Goal: Participate in discussion: Engage in conversation with other users on a specific topic

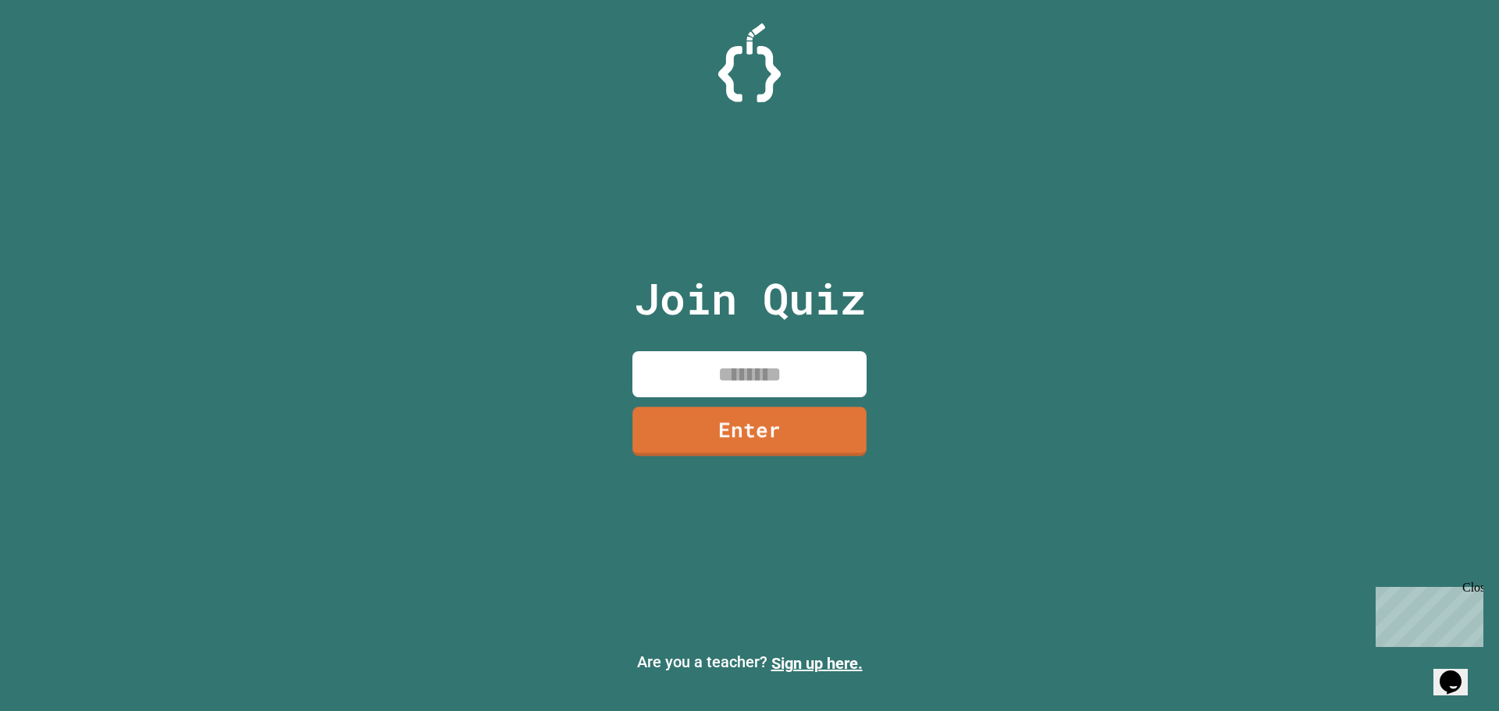
click at [814, 384] on input at bounding box center [749, 374] width 234 height 46
type input "********"
click at [783, 425] on link "Enter" at bounding box center [749, 430] width 237 height 52
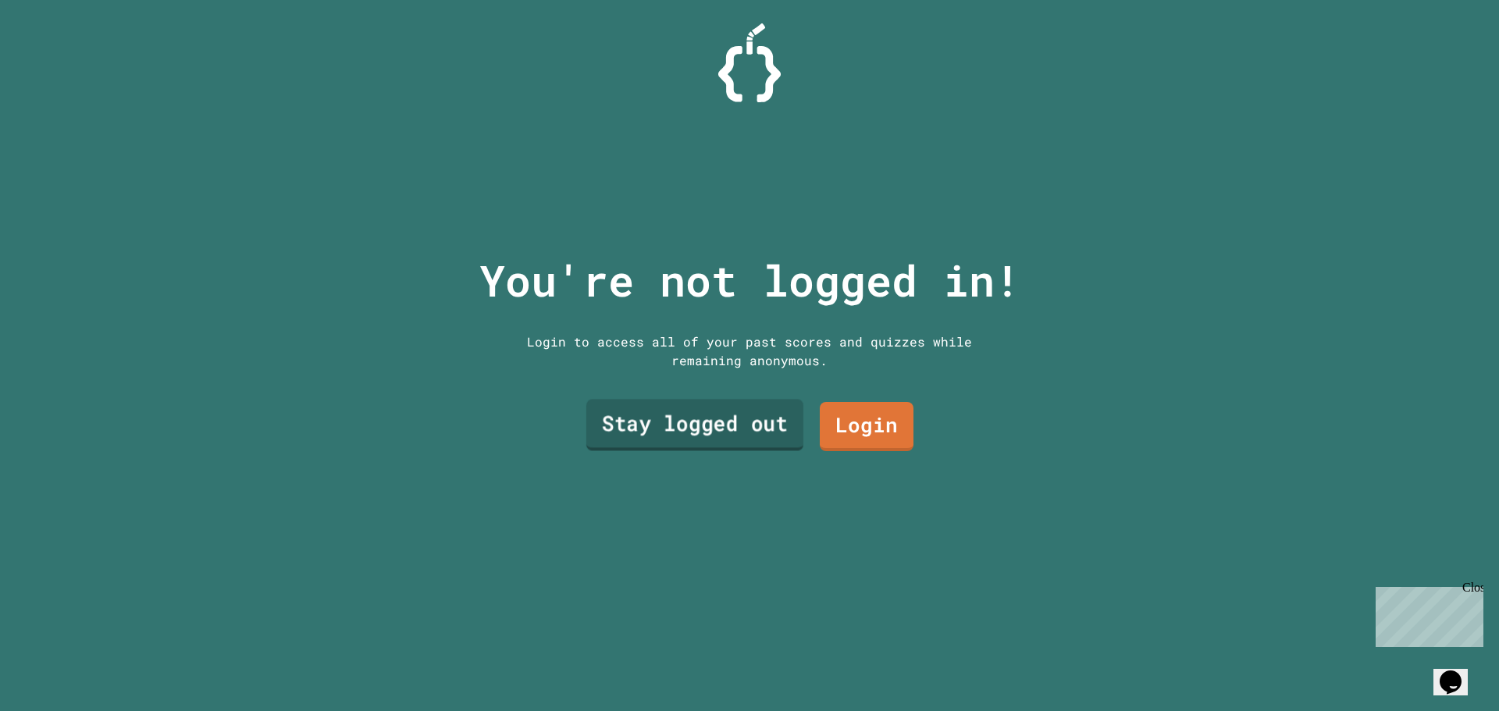
click at [718, 411] on link "Stay logged out" at bounding box center [694, 426] width 217 height 52
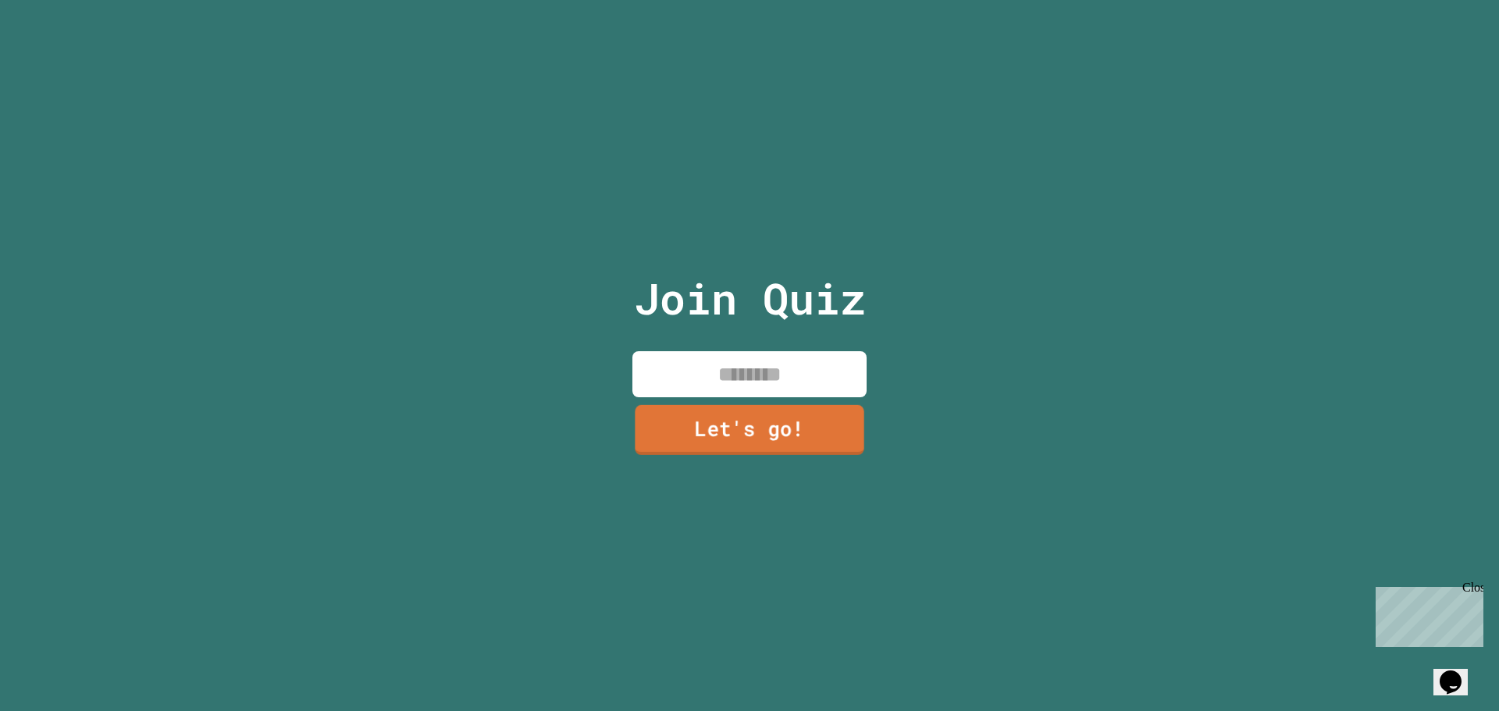
click at [730, 358] on input at bounding box center [749, 374] width 234 height 46
click at [800, 365] on input "**" at bounding box center [749, 374] width 234 height 46
type input "****"
click at [758, 435] on link "Let's go!" at bounding box center [749, 430] width 237 height 50
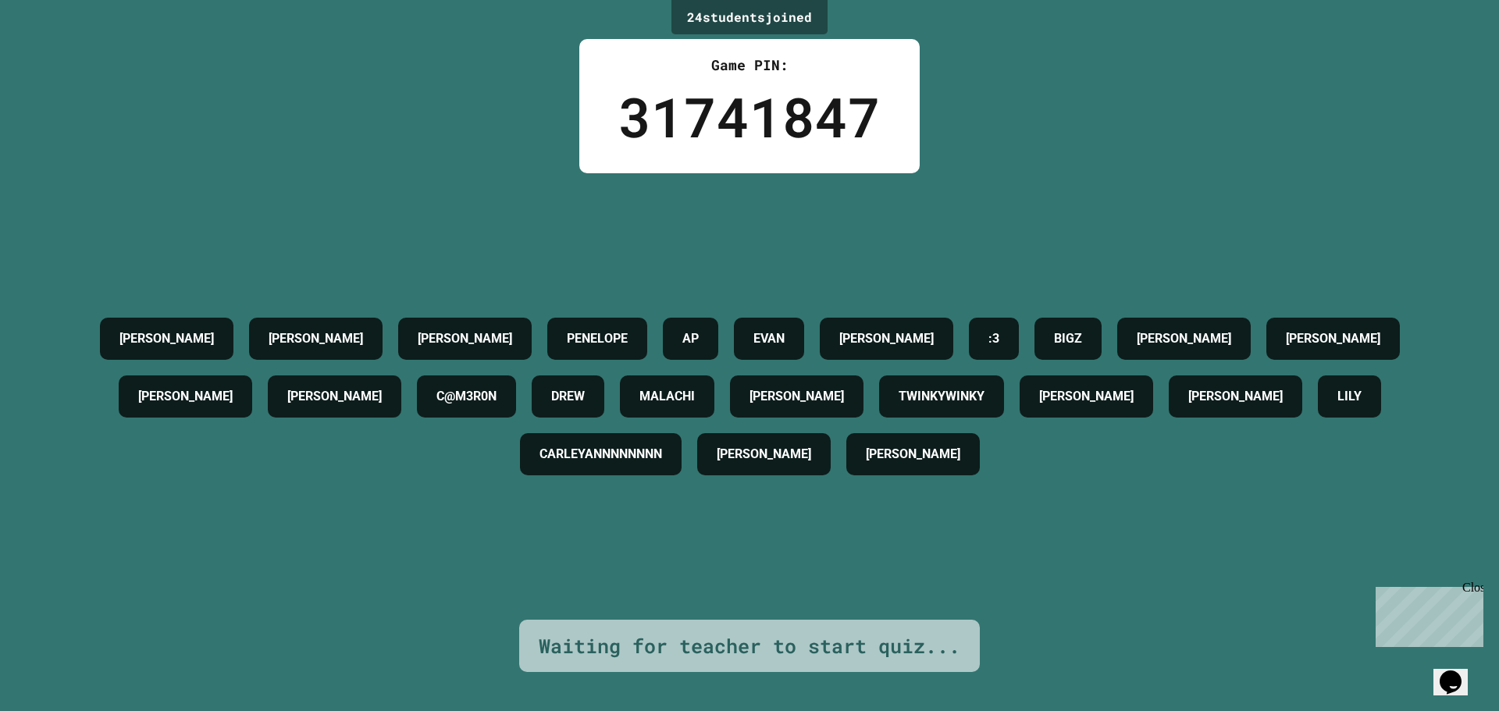
click at [1174, 112] on div "24 student s joined Game PIN: 31741847 [PERSON_NAME] [PERSON_NAME] [PERSON_NAME…" at bounding box center [749, 355] width 1499 height 711
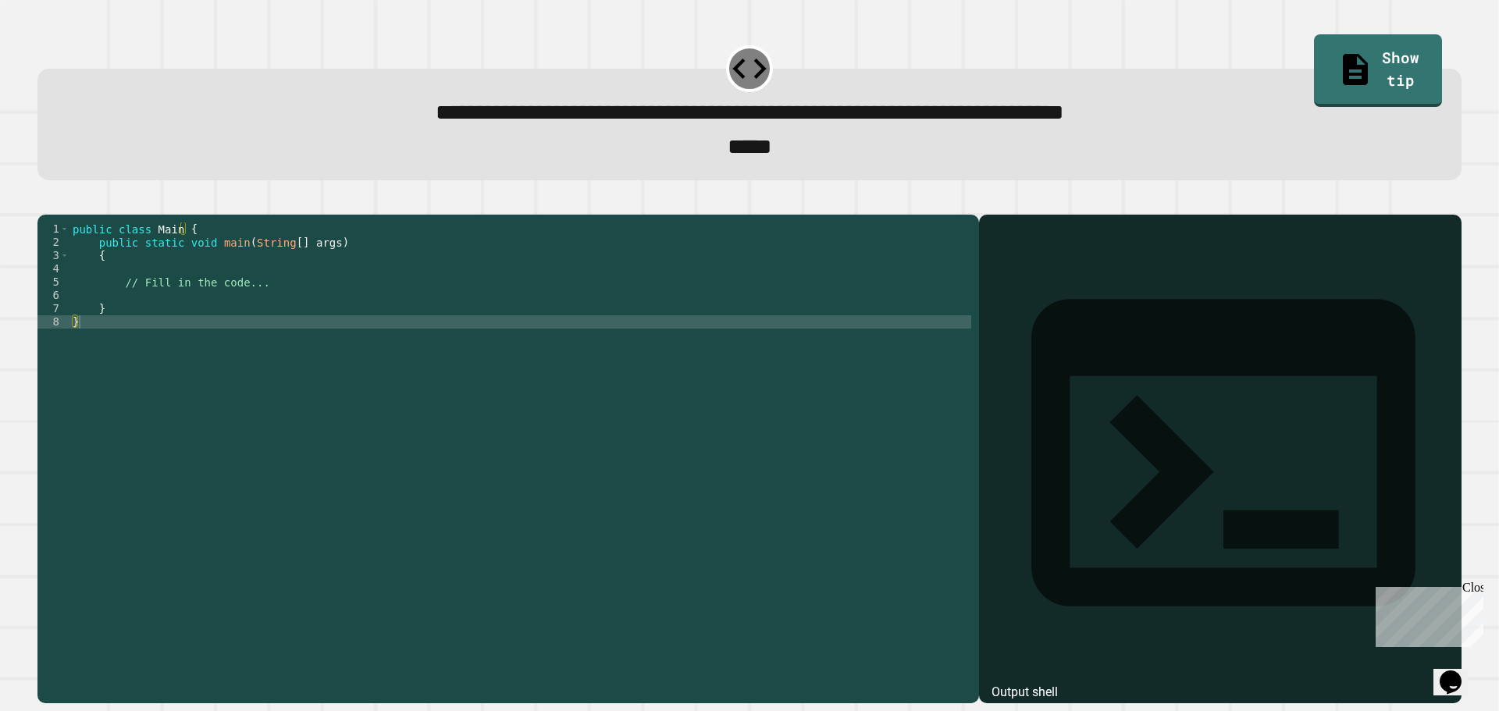
click at [263, 330] on div "public class Main { public static void main ( String [ ] args ) { // Fill in th…" at bounding box center [520, 442] width 902 height 438
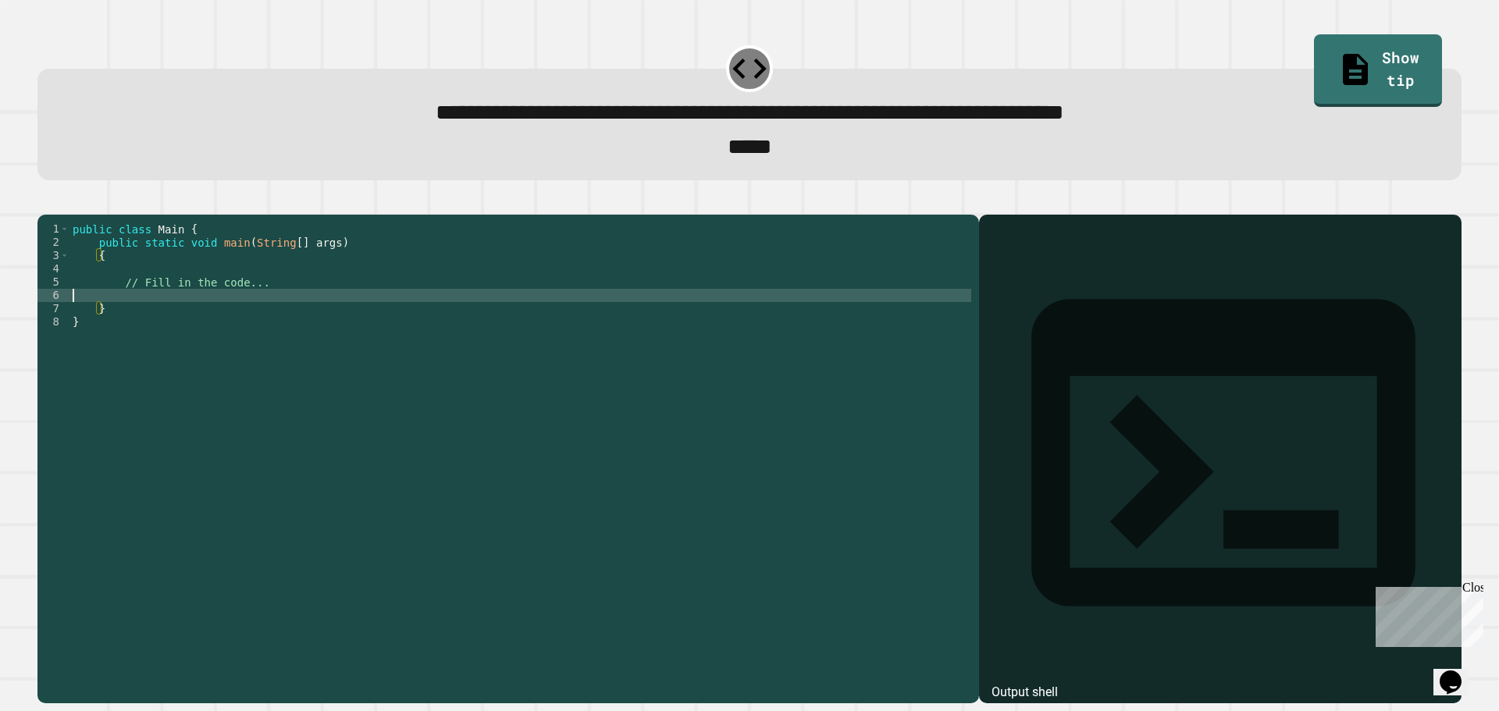
click at [218, 316] on div "public class Main { public static void main ( String [ ] args ) { // Fill in th…" at bounding box center [520, 442] width 902 height 438
click at [122, 266] on div "public class Main { public static void main ( String [ ] args ) { // Fill in th…" at bounding box center [520, 442] width 902 height 438
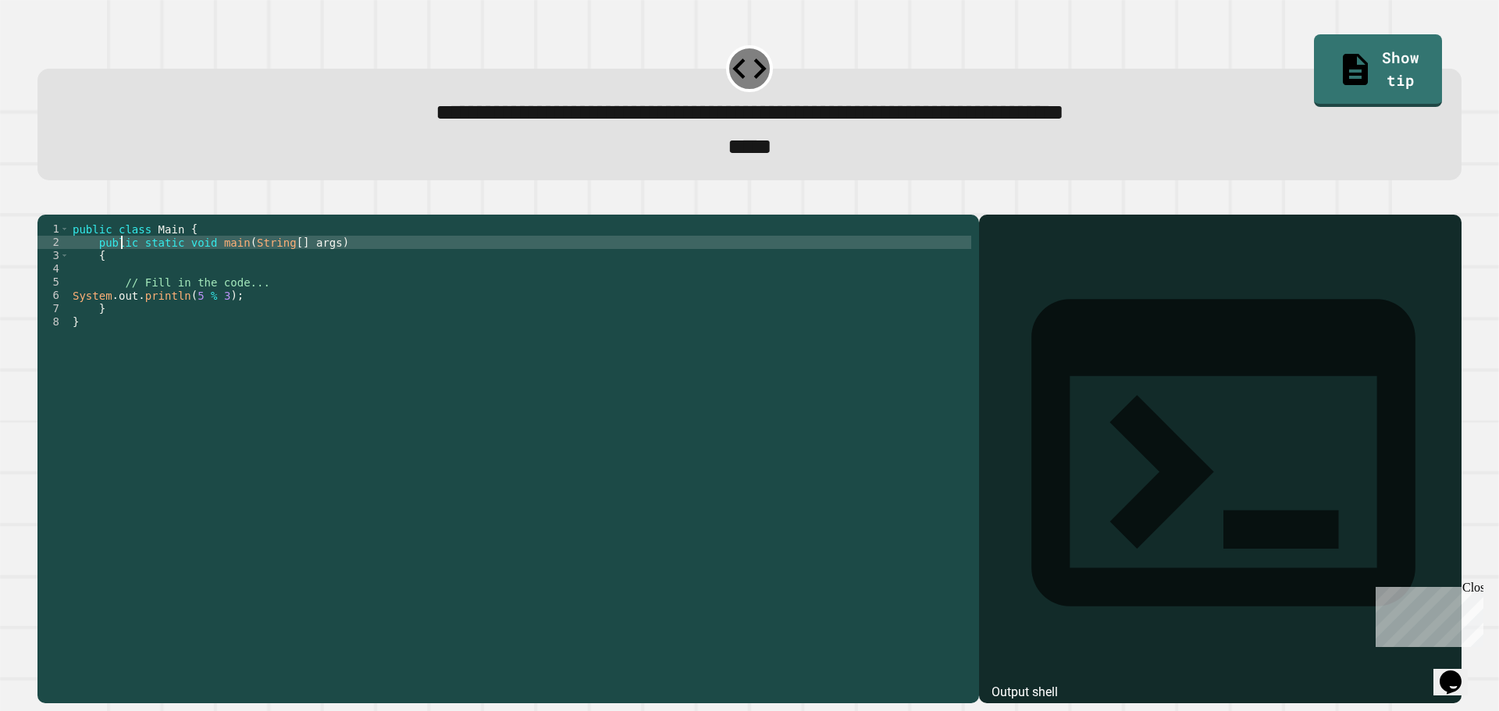
type textarea "**********"
click at [45, 201] on icon "button" at bounding box center [45, 201] width 0 height 0
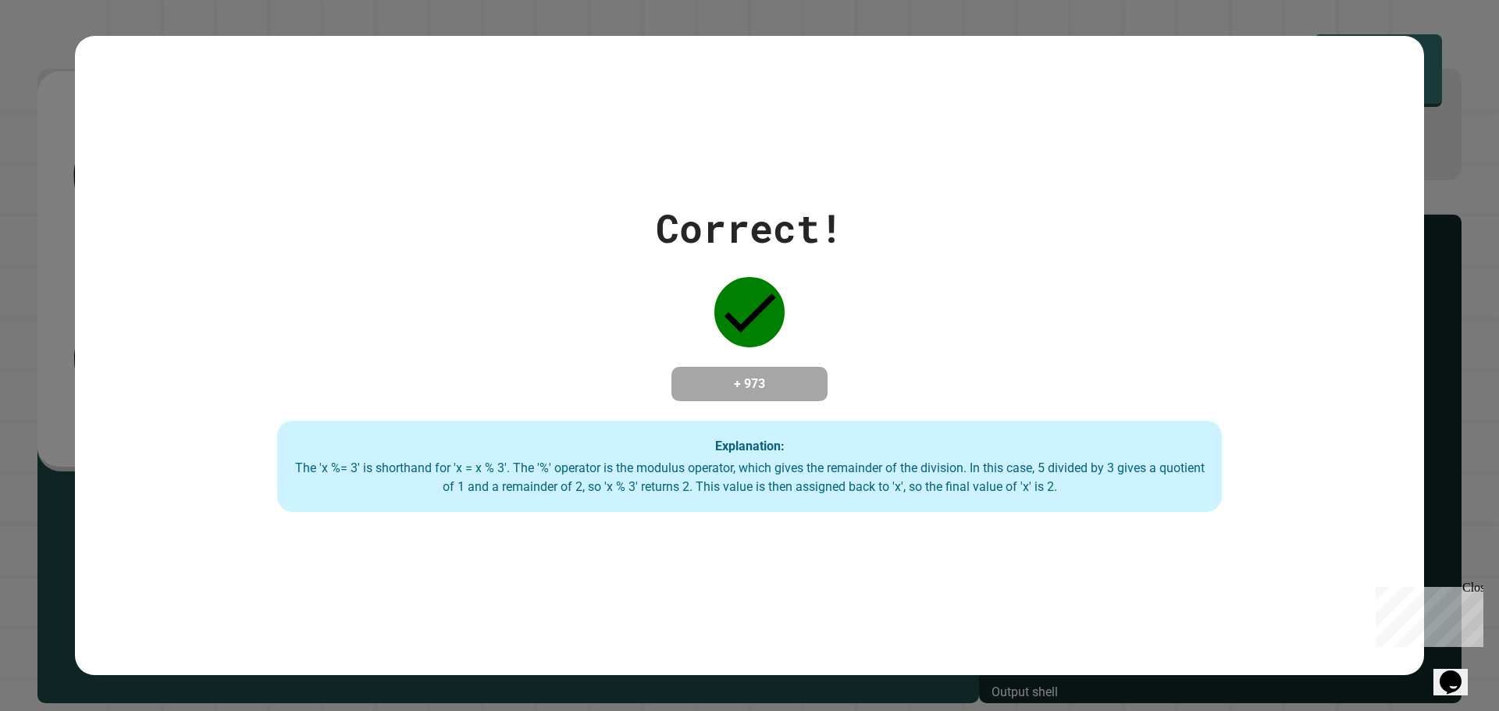
drag, startPoint x: 950, startPoint y: 411, endPoint x: 967, endPoint y: 403, distance: 19.2
click at [954, 411] on div "Correct! + 973 Explanation: The 'x %= 3' is shorthand for 'x = x % 3'. The '%' …" at bounding box center [749, 356] width 1349 height 314
drag, startPoint x: 1004, startPoint y: 324, endPoint x: 888, endPoint y: 265, distance: 130.2
click at [882, 268] on div "Correct! + 973 Explanation: The 'x %= 3' is shorthand for 'x = x % 3'. The '%' …" at bounding box center [749, 356] width 1349 height 314
click at [944, 374] on div "Correct! + 973 Explanation: The 'x %= 3' is shorthand for 'x = x % 3'. The '%' …" at bounding box center [749, 356] width 1349 height 314
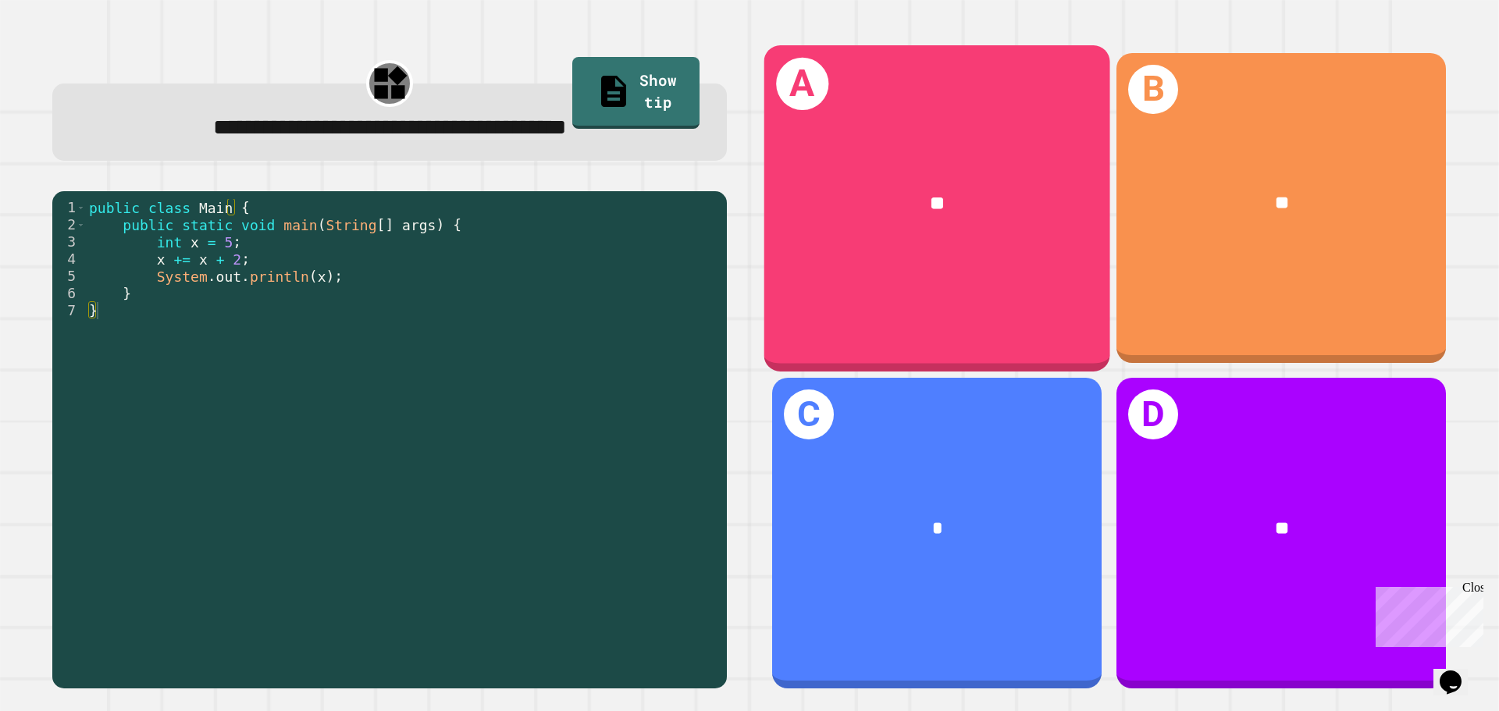
click at [939, 254] on div "A **" at bounding box center [937, 208] width 346 height 326
click at [875, 246] on div "**" at bounding box center [937, 203] width 346 height 105
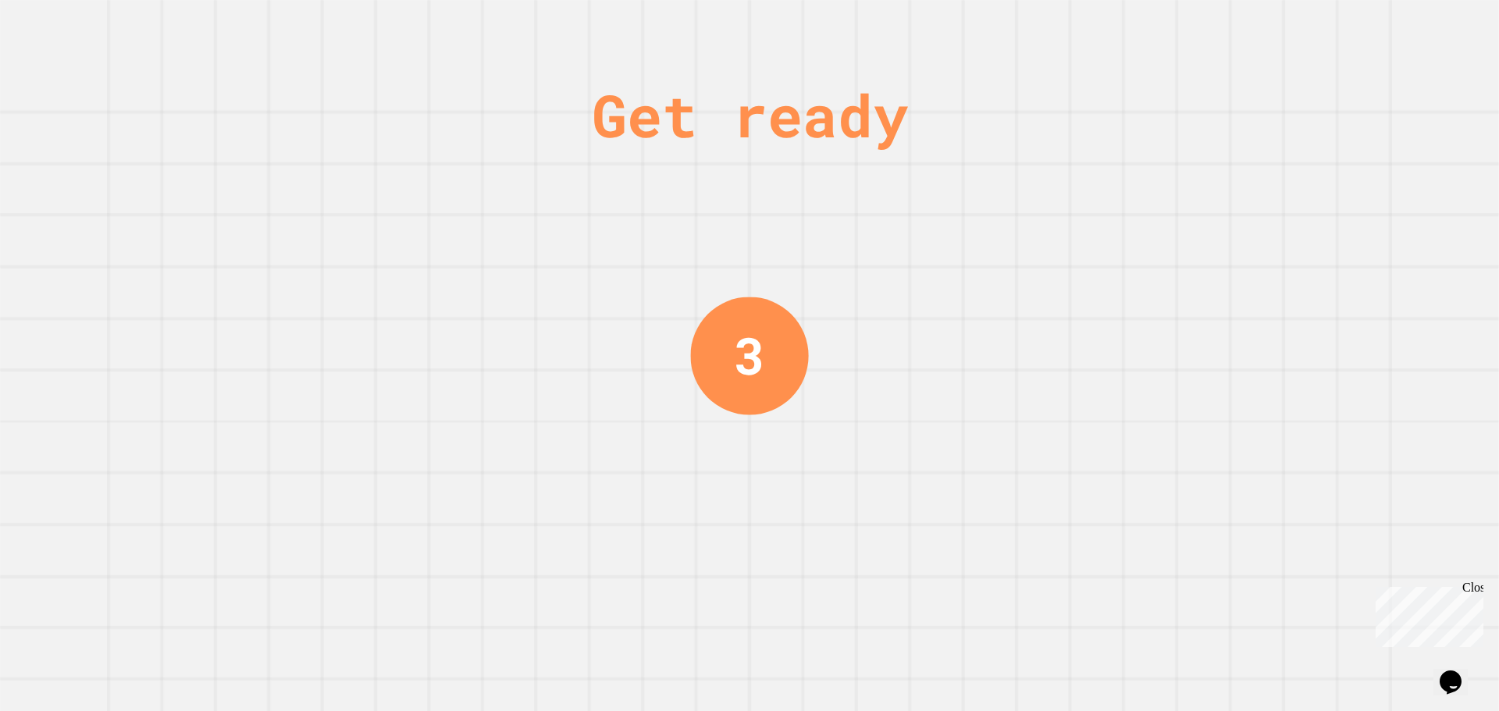
click at [1149, 233] on div "Get ready 3" at bounding box center [749, 355] width 1499 height 711
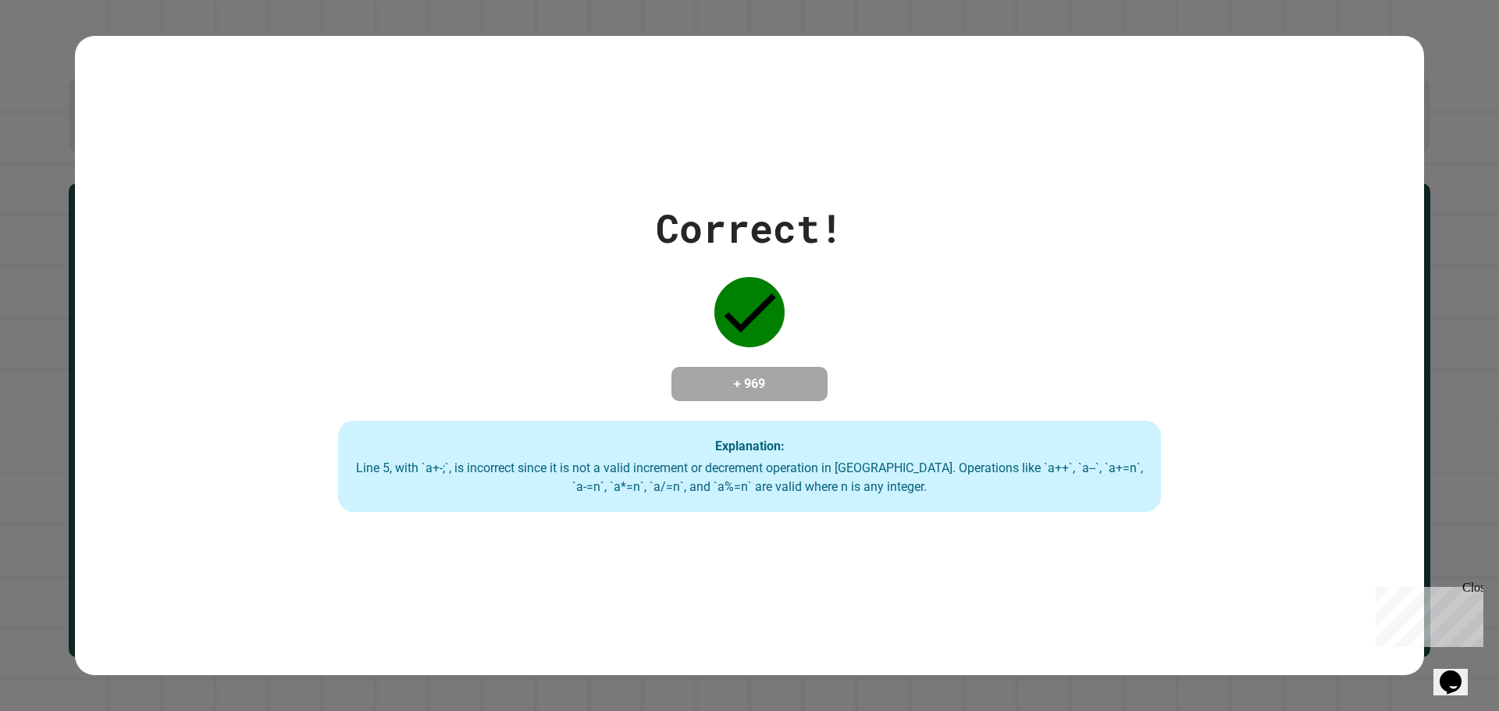
click at [1473, 583] on div "Close" at bounding box center [1472, 591] width 20 height 20
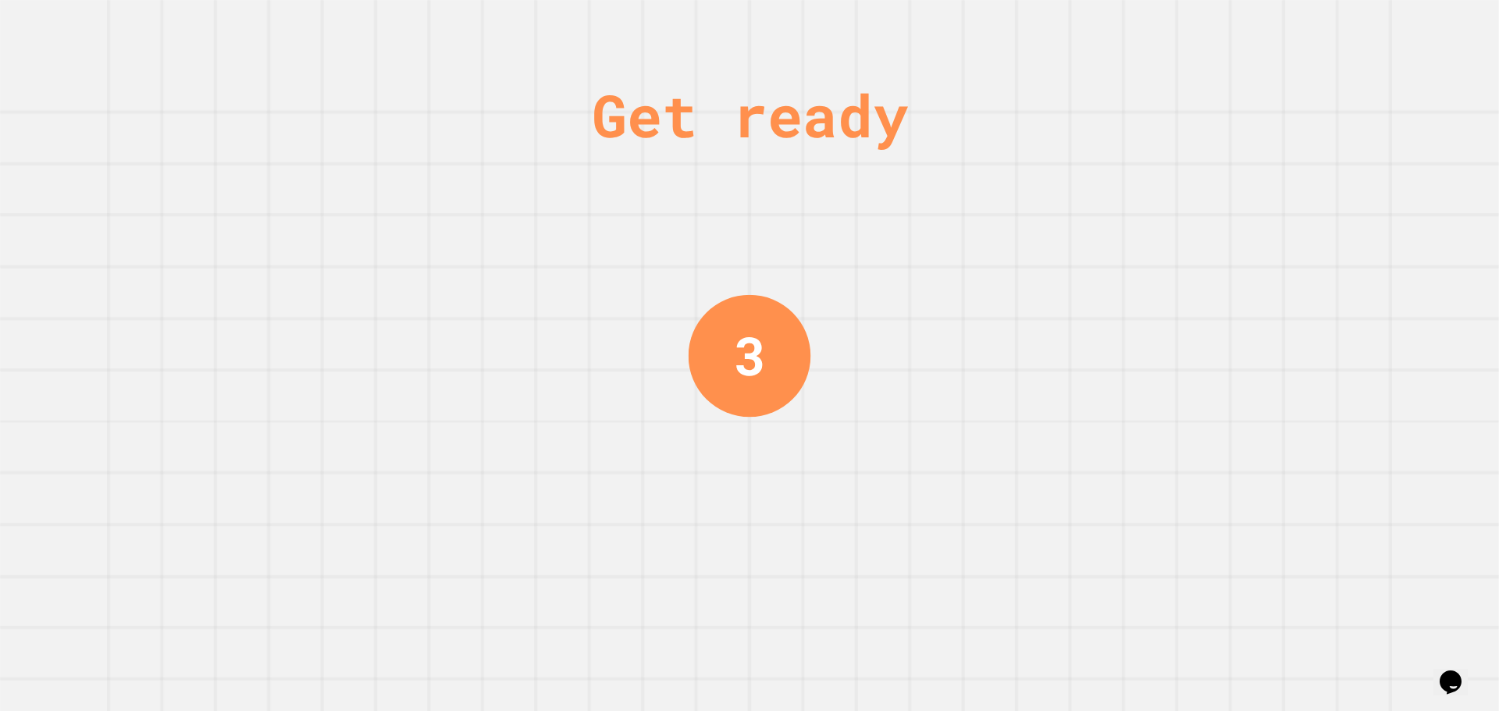
click at [1275, 421] on div "Get ready 3" at bounding box center [749, 355] width 1499 height 711
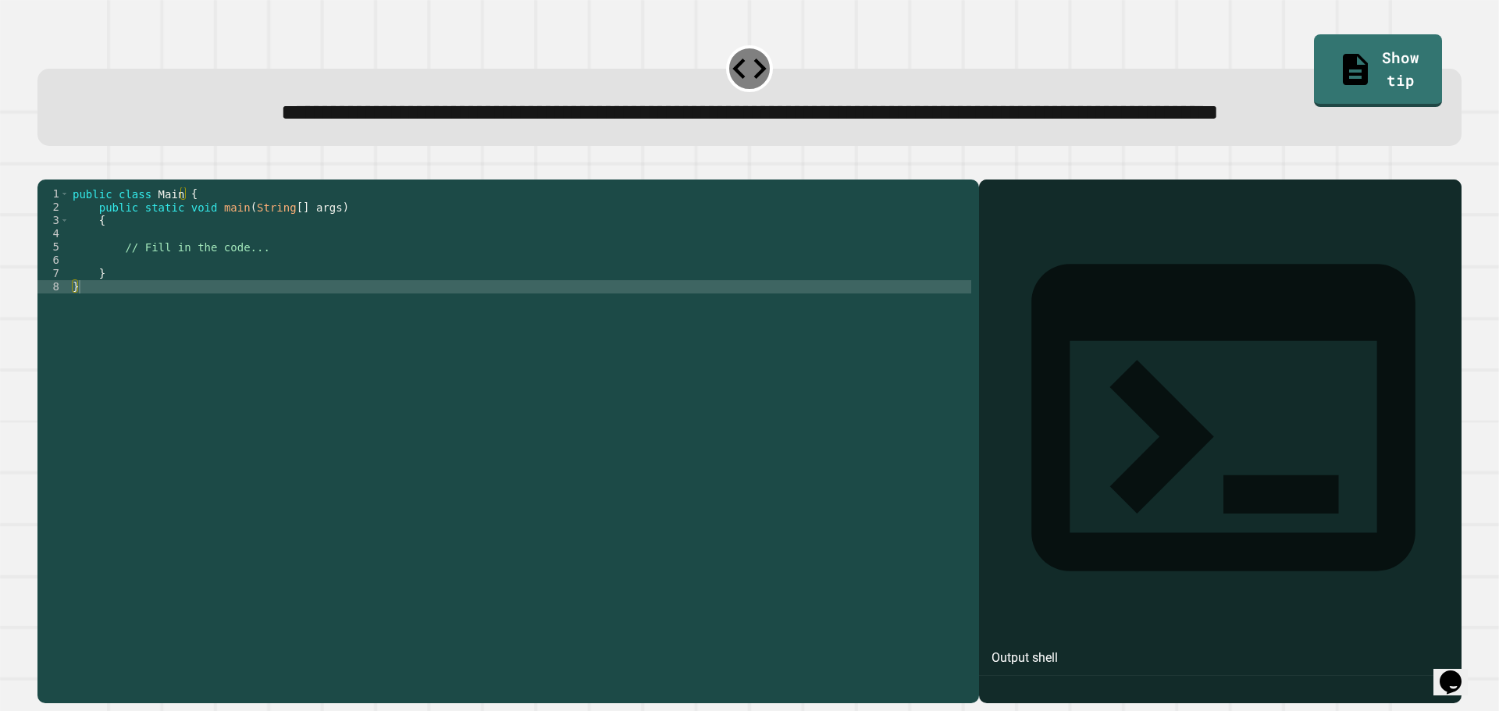
click at [177, 324] on div "public class Main { public static void main ( String [ ] args ) { // Fill in th…" at bounding box center [520, 406] width 902 height 438
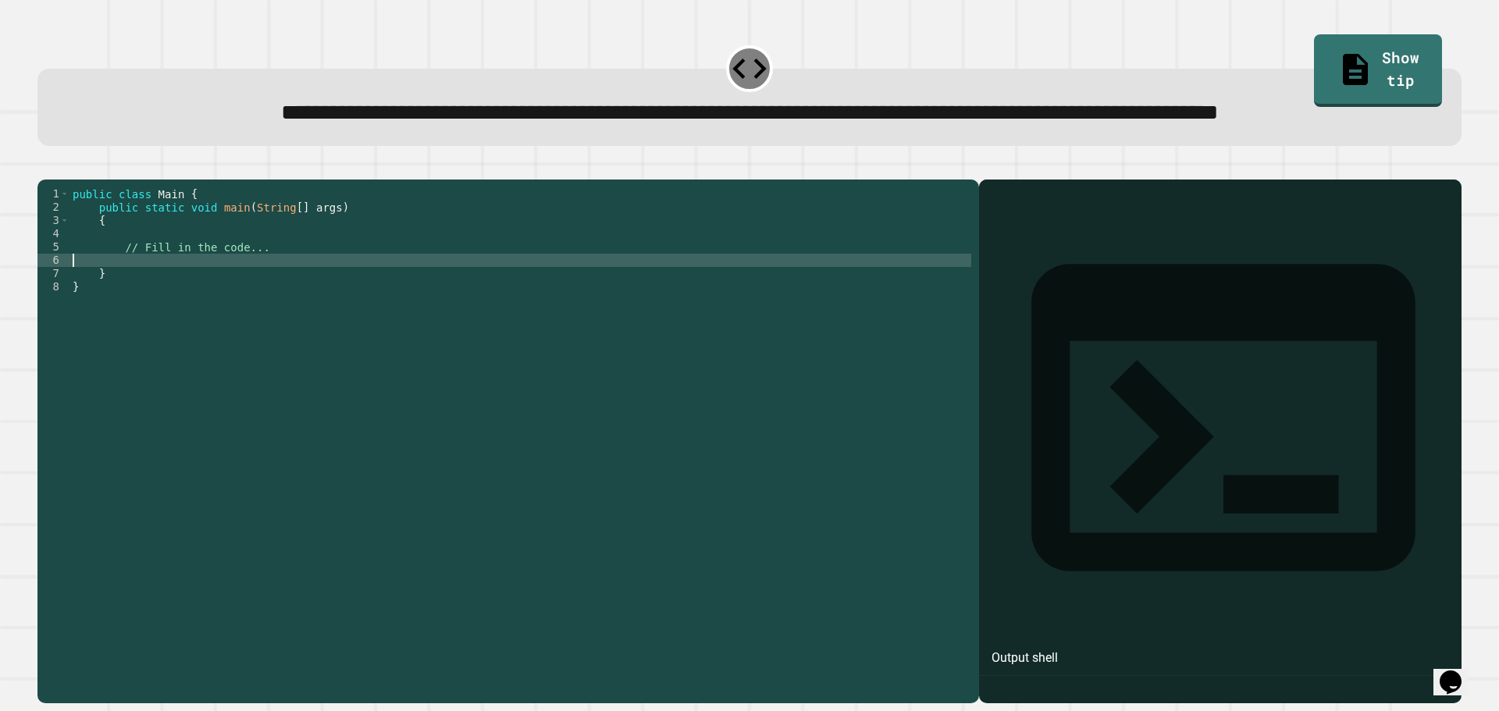
click at [287, 290] on div "public class Main { public static void main ( String [ ] args ) { // Fill in th…" at bounding box center [520, 406] width 902 height 438
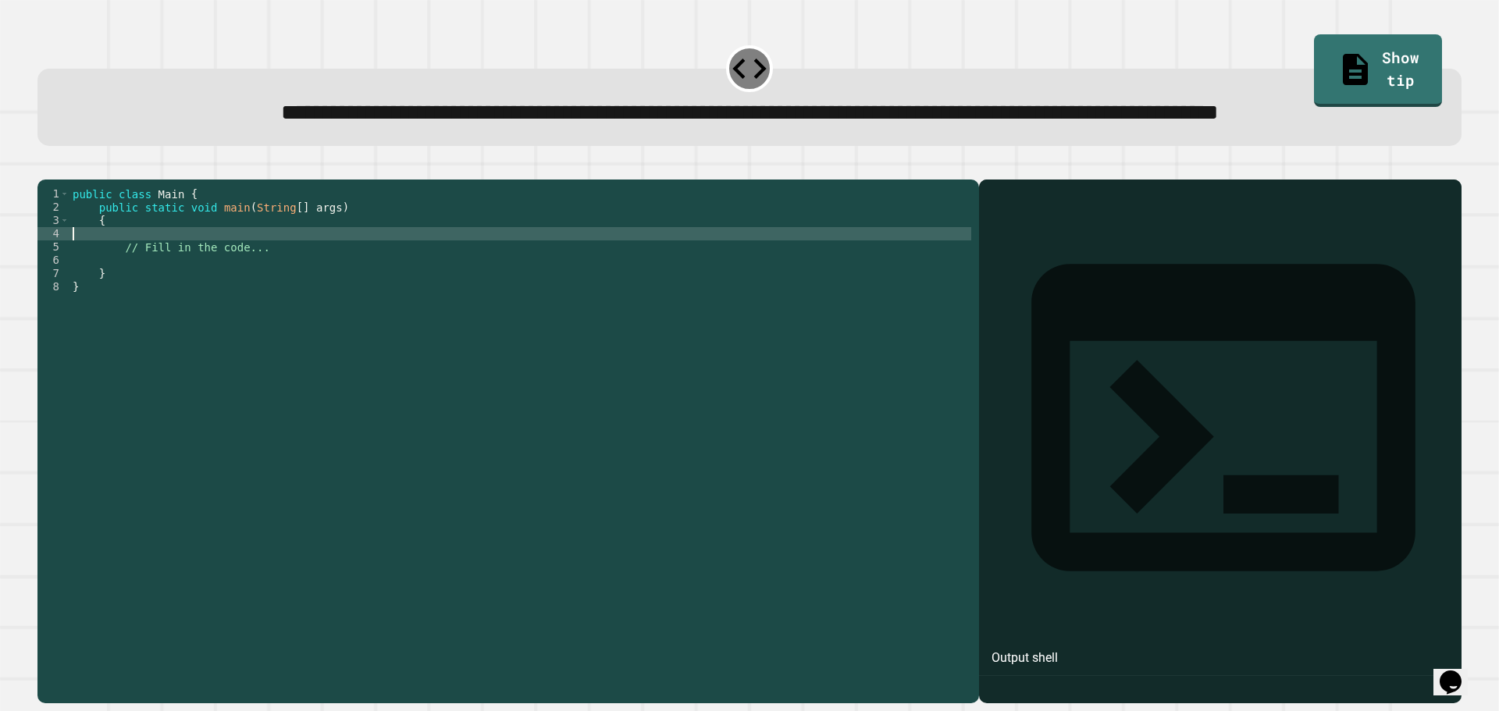
click at [264, 286] on div "public class Main { public static void main ( String [ ] args ) { // Fill in th…" at bounding box center [520, 406] width 902 height 438
click at [245, 289] on div "public class Main { public static void main ( String [ ] args ) { // Fill in th…" at bounding box center [520, 406] width 902 height 438
type textarea "**********"
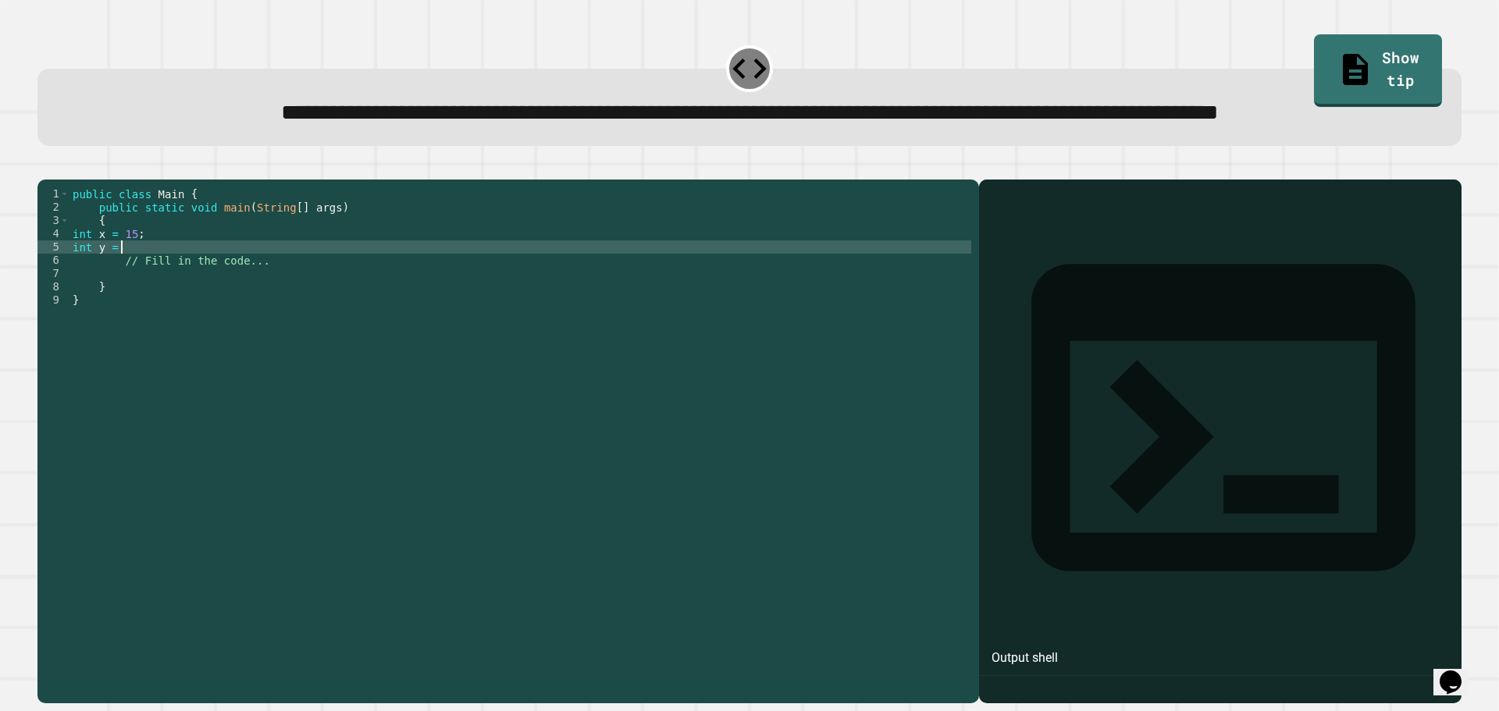
type textarea "**********"
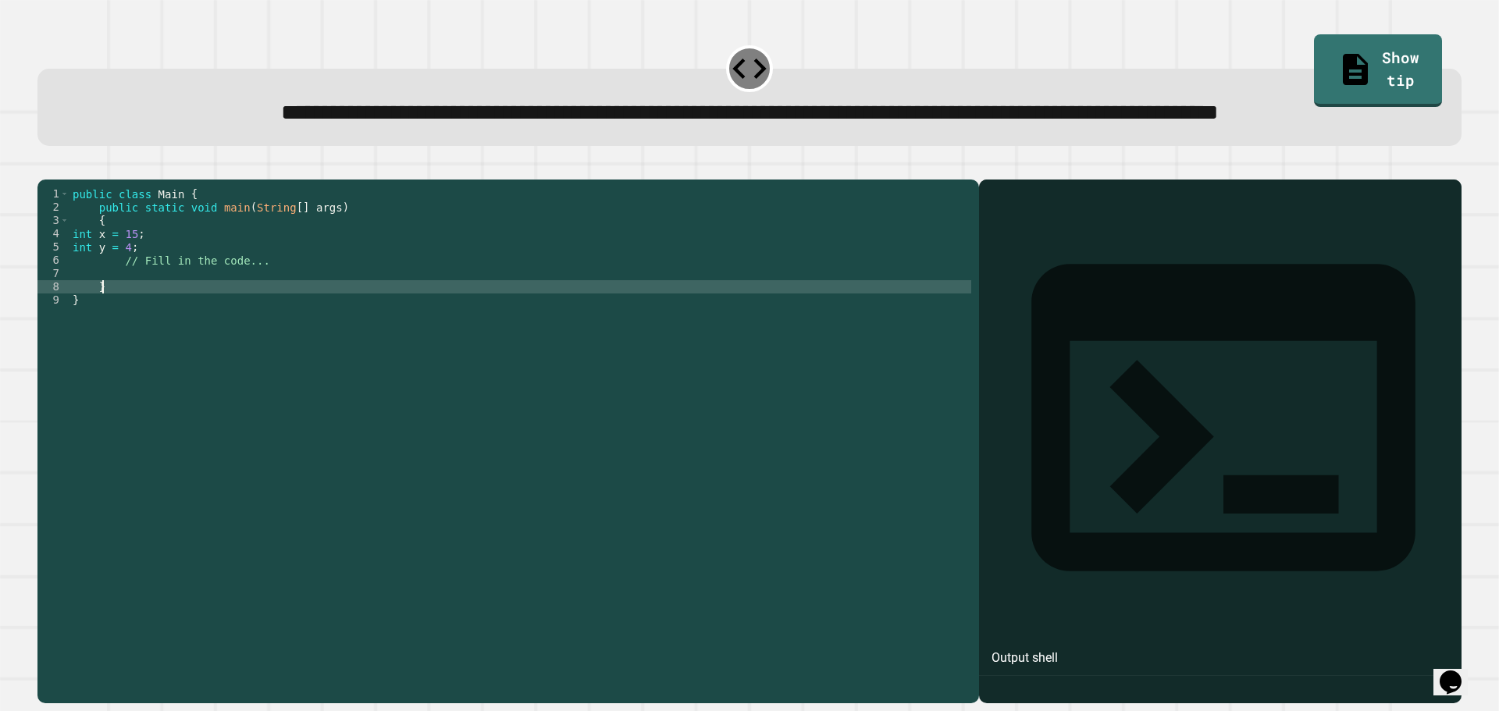
click at [282, 345] on div "public class Main { public static void main ( String [ ] args ) { int x = 15 ; …" at bounding box center [520, 406] width 902 height 438
click at [268, 326] on div "public class Main { public static void main ( String [ ] args ) { int x = 15 ; …" at bounding box center [520, 406] width 902 height 438
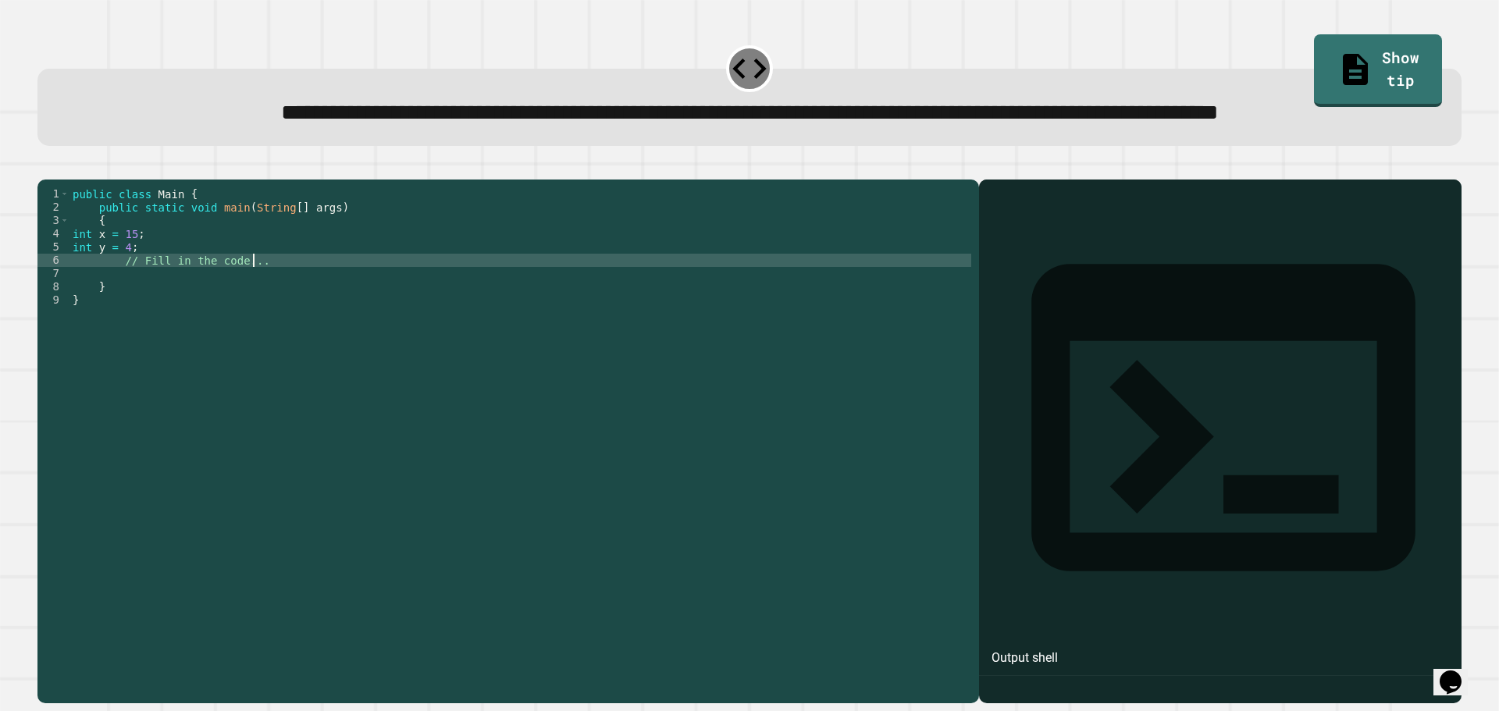
click at [276, 345] on div "public class Main { public static void main ( String [ ] args ) { int x = 15 ; …" at bounding box center [520, 406] width 902 height 438
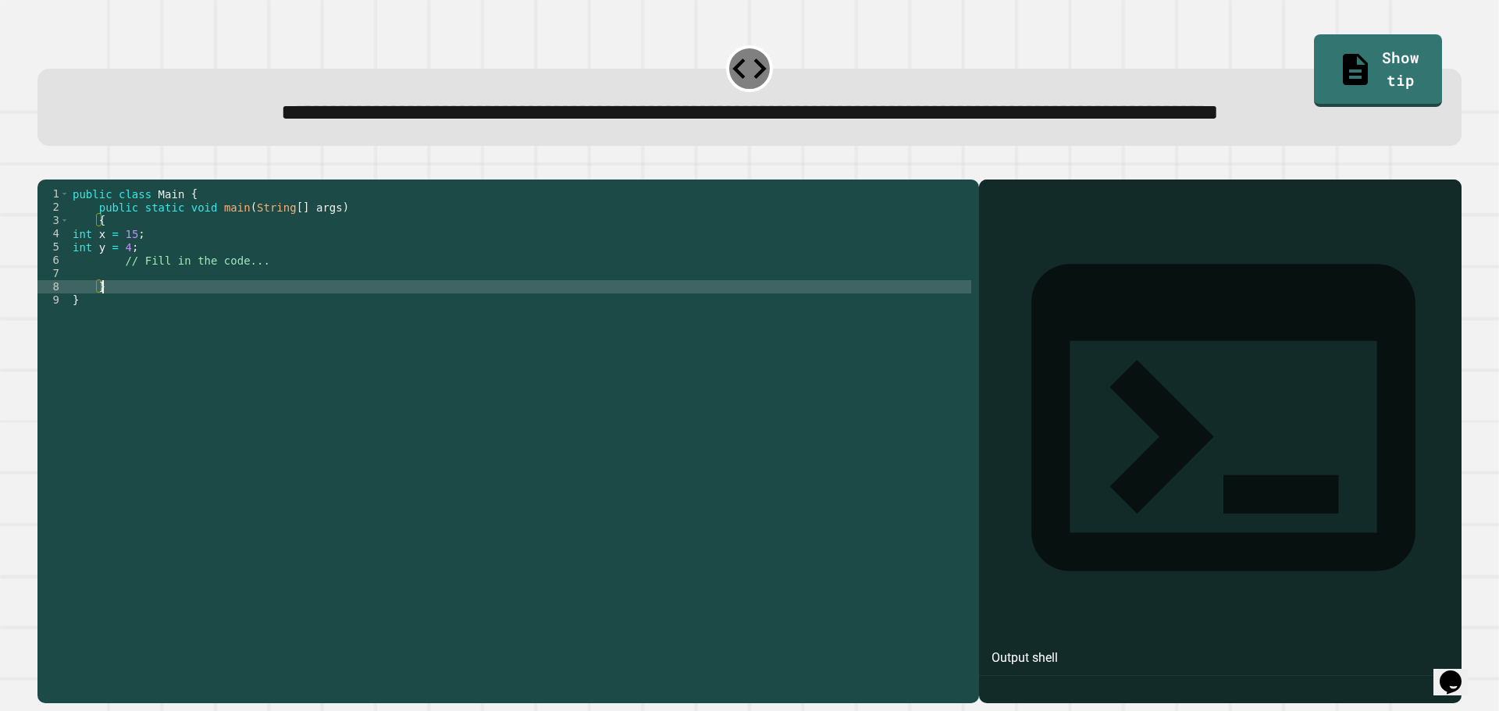
click at [269, 337] on div "public class Main { public static void main ( String [ ] args ) { int x = 15 ; …" at bounding box center [520, 406] width 902 height 438
paste textarea "**********"
click at [248, 347] on div "public class Main { public static void main ( String [ ] args ) { int x = 15 ; …" at bounding box center [523, 406] width 896 height 438
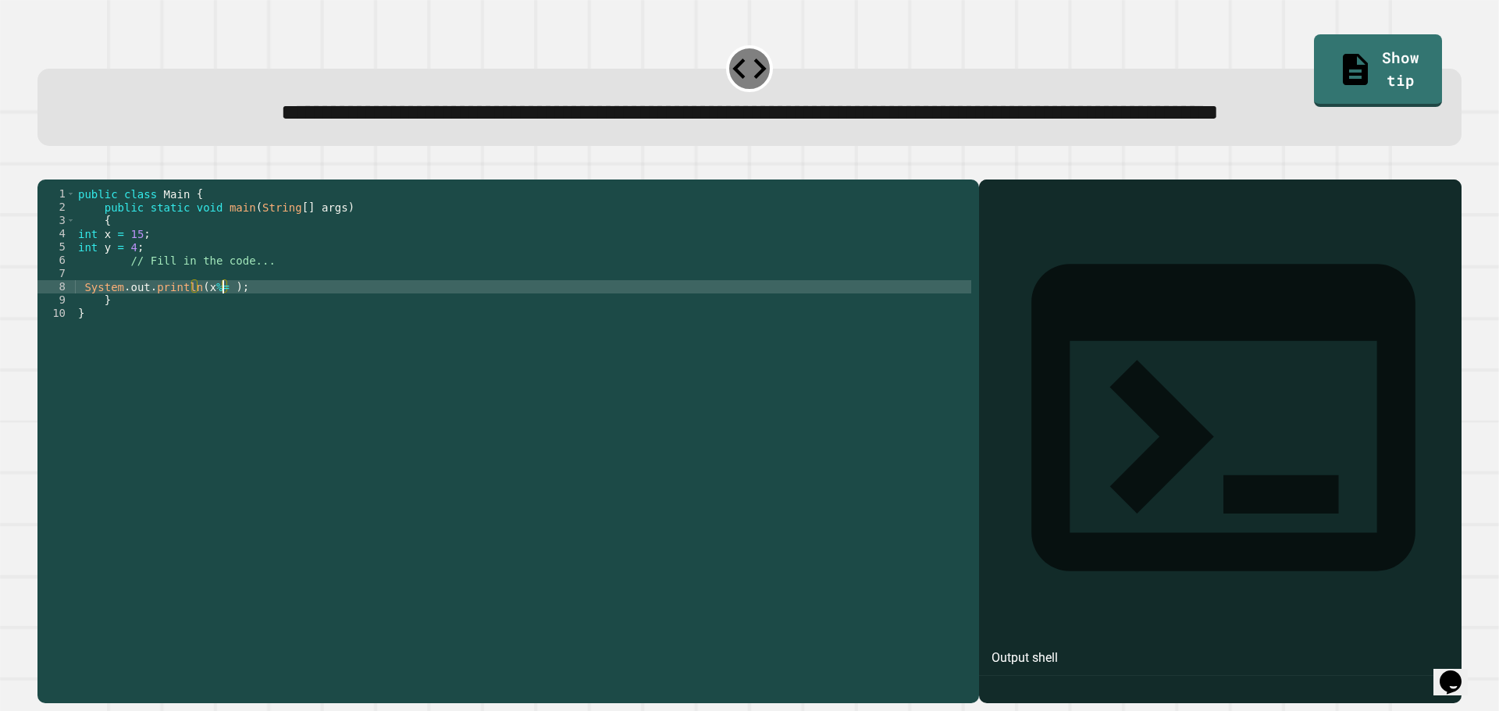
type textarea "**********"
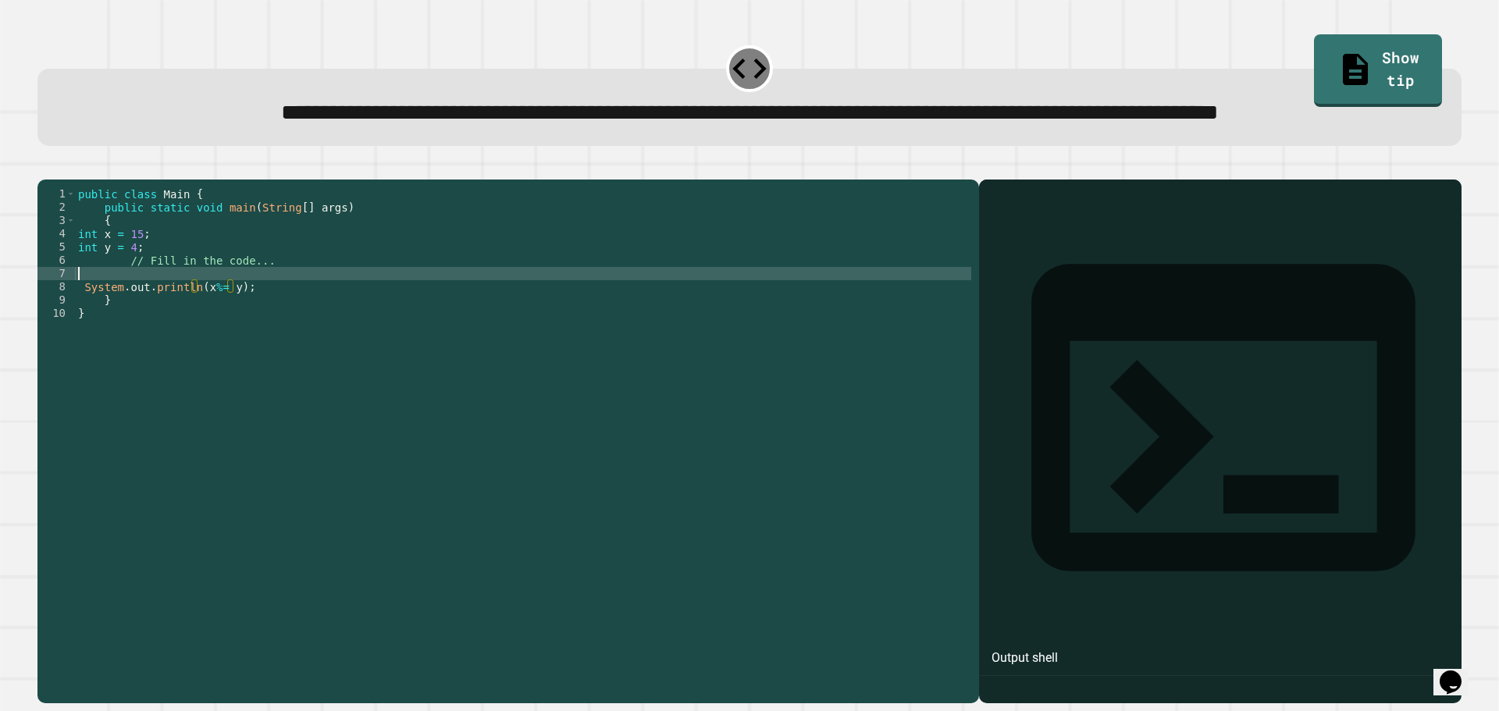
click at [126, 333] on div "public class Main { public static void main ( String [ ] args ) { int x = 15 ; …" at bounding box center [523, 406] width 896 height 438
click at [45, 180] on div at bounding box center [749, 170] width 1424 height 19
click at [45, 167] on icon "button" at bounding box center [45, 167] width 0 height 0
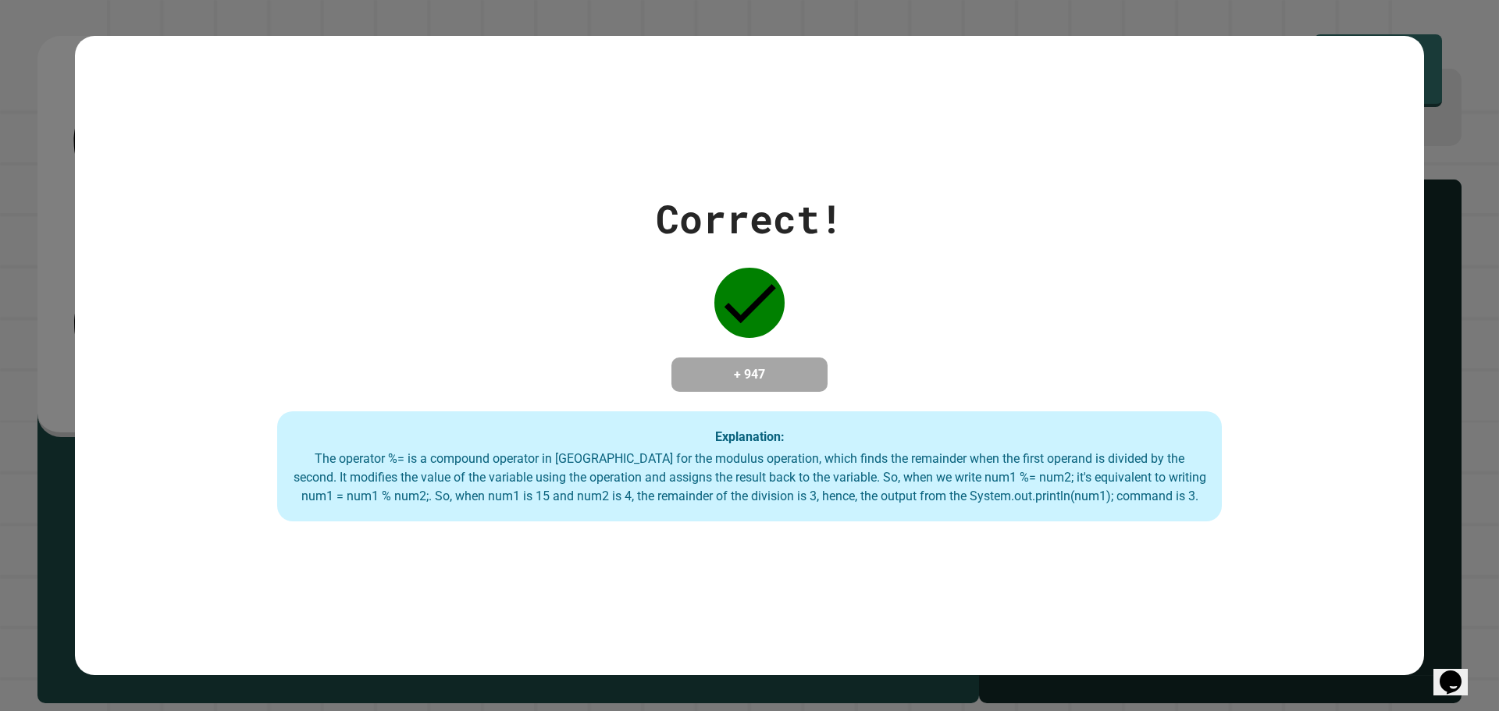
click at [836, 664] on div "Correct! + 947 Explanation: The operator %= is a compound operator in [GEOGRAPH…" at bounding box center [749, 356] width 1349 height 640
click at [556, 571] on div "Correct! + 947 Explanation: The operator %= is a compound operator in [GEOGRAPH…" at bounding box center [749, 356] width 1349 height 640
drag, startPoint x: 988, startPoint y: 536, endPoint x: 900, endPoint y: 610, distance: 114.8
click at [988, 536] on div "Correct! + 947 Explanation: The operator %= is a compound operator in [GEOGRAPH…" at bounding box center [749, 356] width 1349 height 640
click at [1393, 336] on div "Correct! + 947 Explanation: The operator %= is a compound operator in [GEOGRAPH…" at bounding box center [749, 356] width 1349 height 333
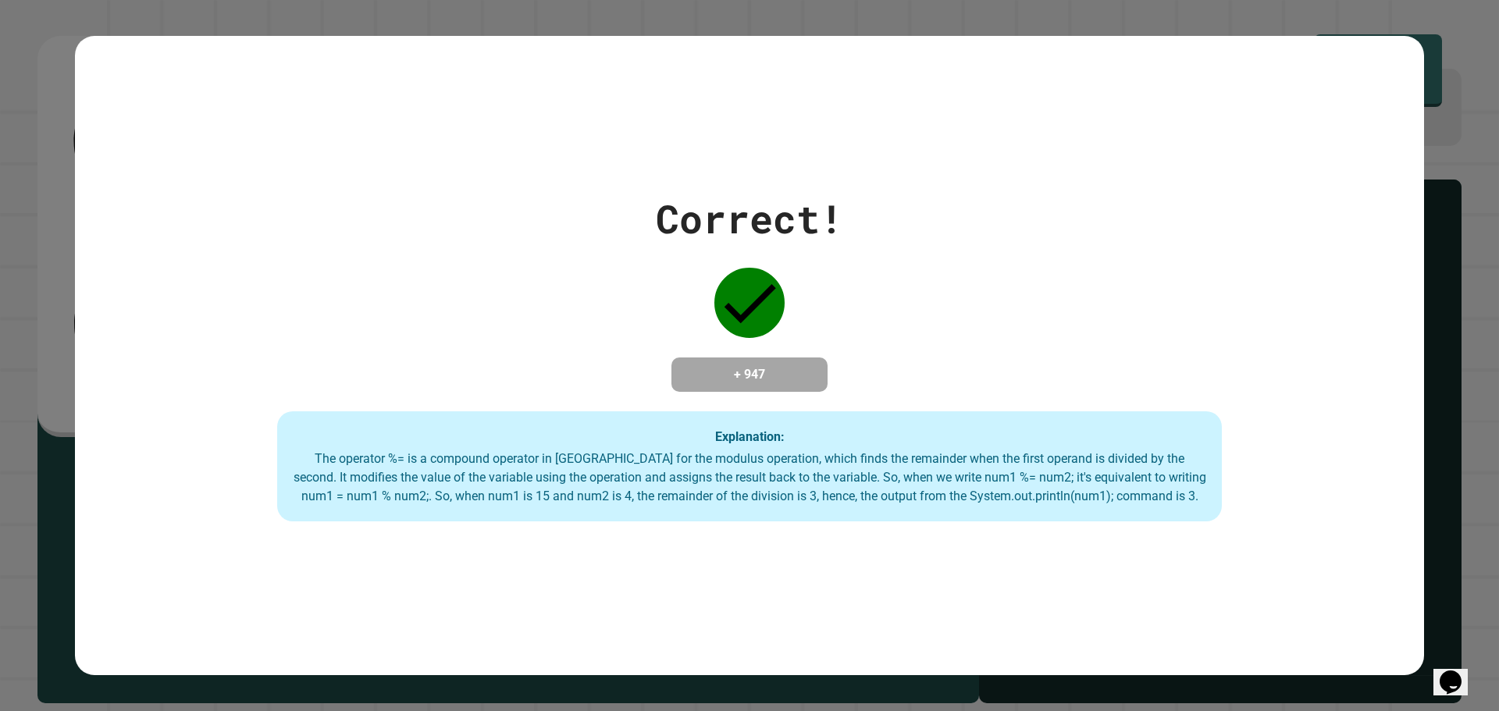
click at [1003, 333] on div "Correct! + 947 Explanation: The operator %= is a compound operator in [GEOGRAPH…" at bounding box center [749, 356] width 1349 height 333
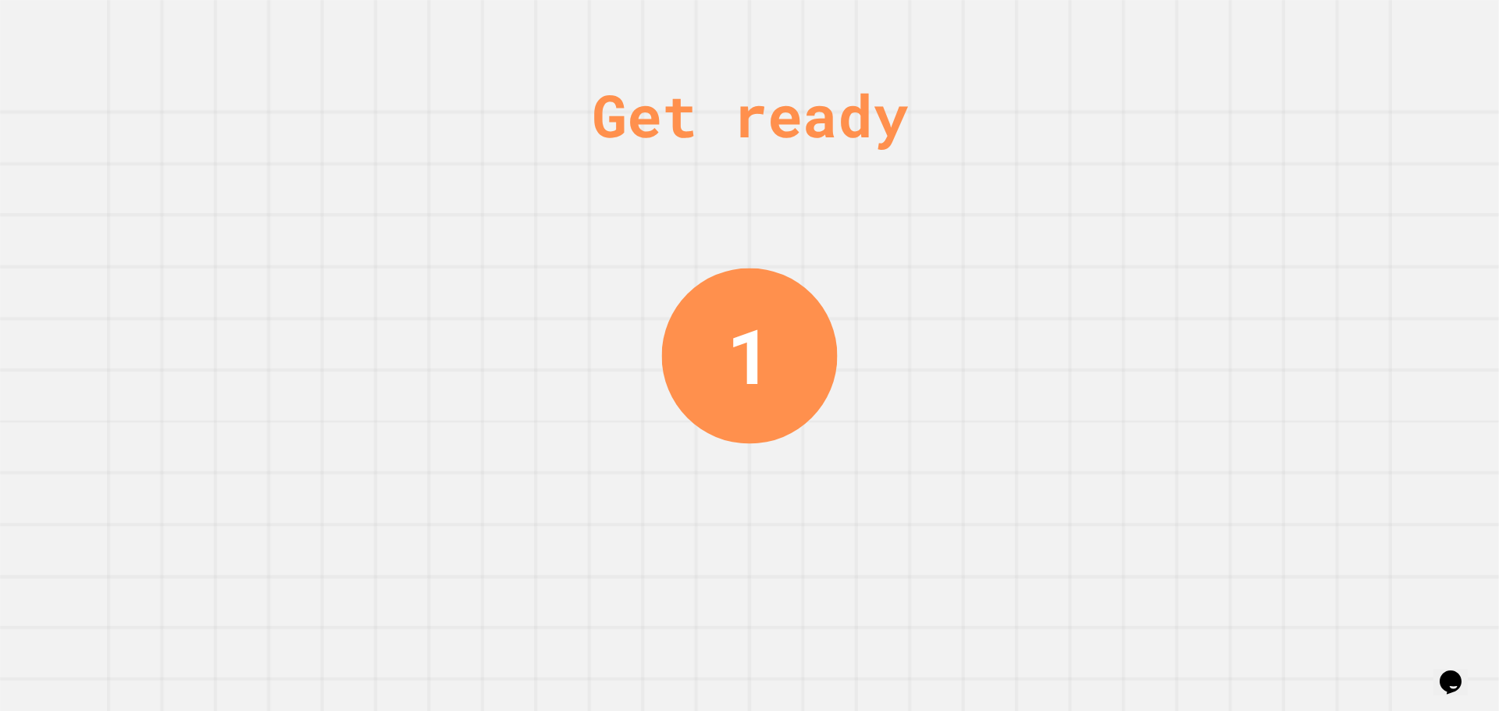
click at [1256, 318] on div "Get ready 1" at bounding box center [749, 355] width 1499 height 711
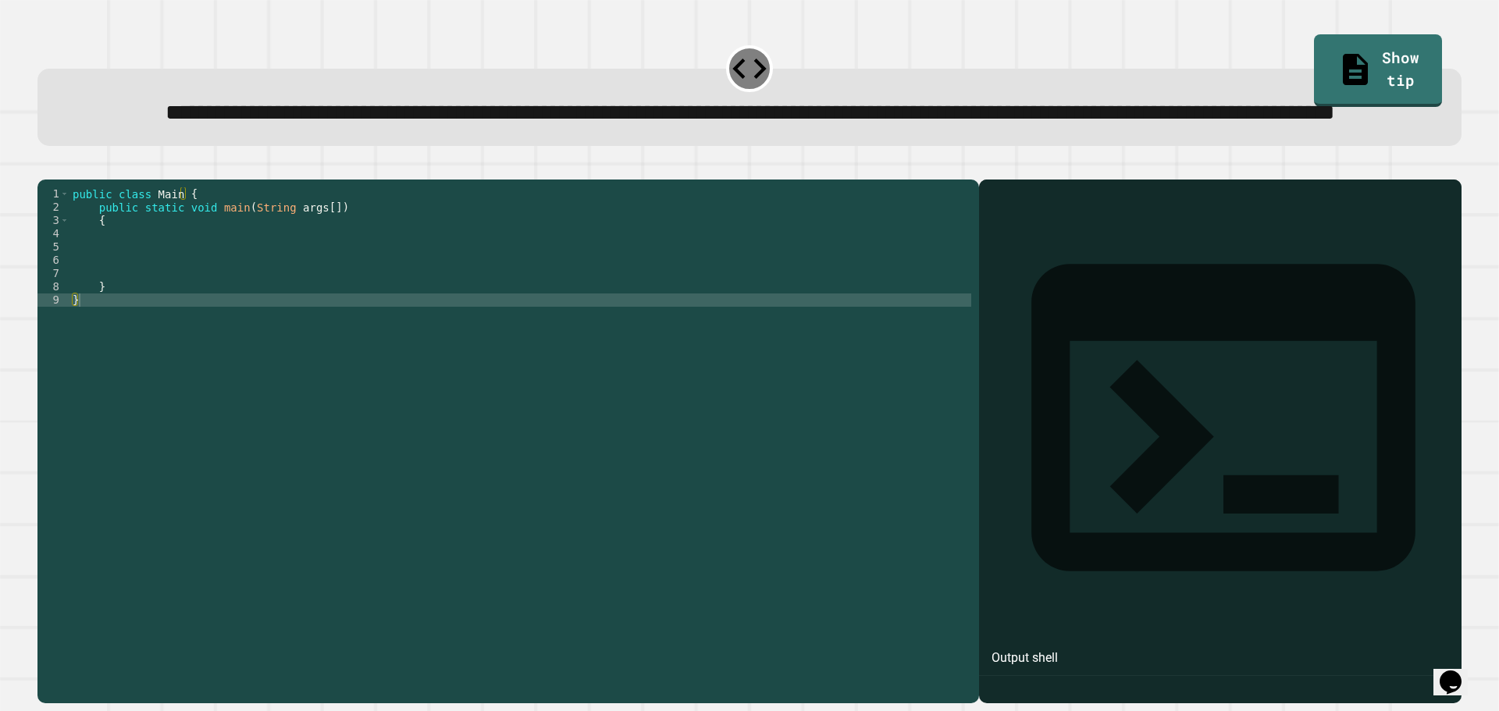
click at [286, 333] on div "public class Main { public static void main ( String args [ ]) { } }" at bounding box center [520, 406] width 902 height 438
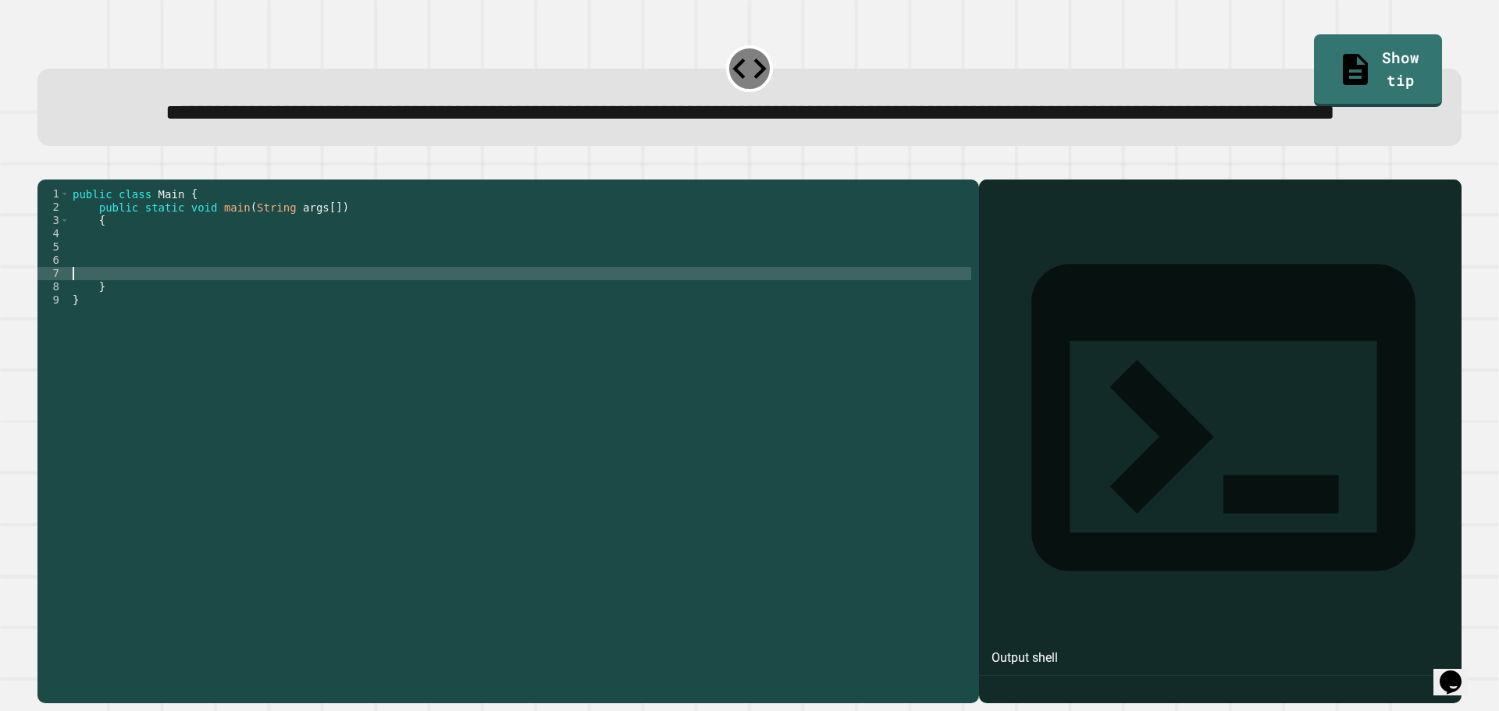
click at [218, 291] on div "public class Main { public static void main ( String args [ ]) { } }" at bounding box center [520, 406] width 902 height 438
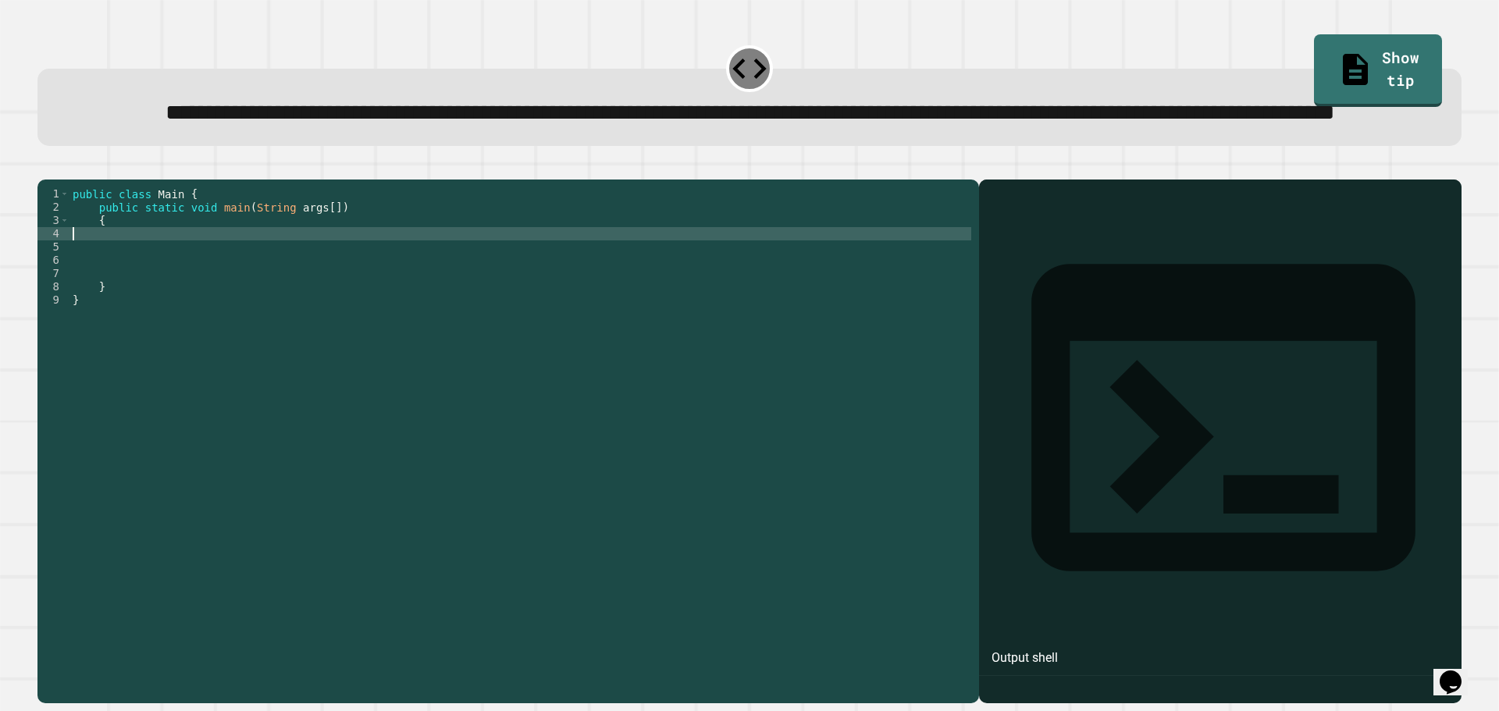
click at [243, 302] on div "public class Main { public static void main ( String args [ ]) { } }" at bounding box center [520, 406] width 902 height 438
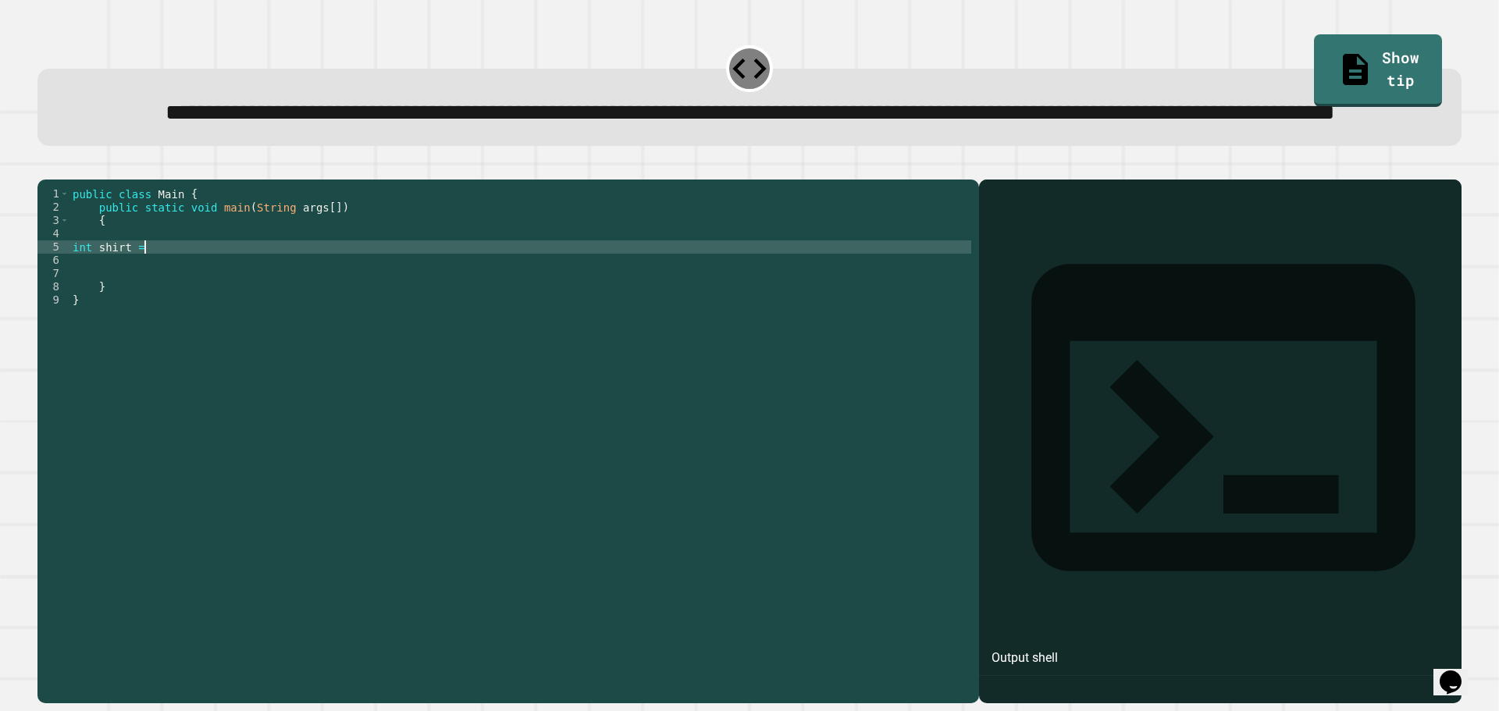
scroll to position [0, 5]
type textarea "**********"
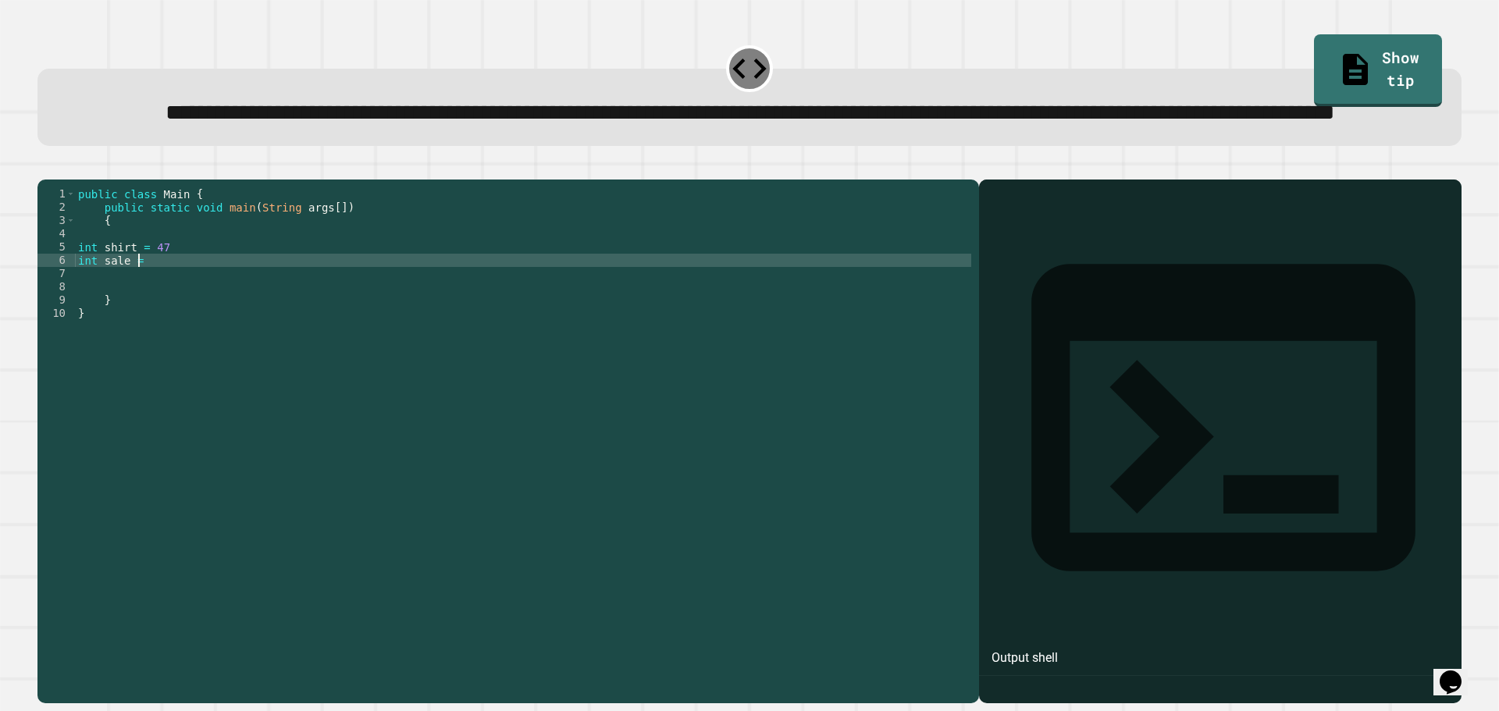
scroll to position [0, 4]
type textarea "**********"
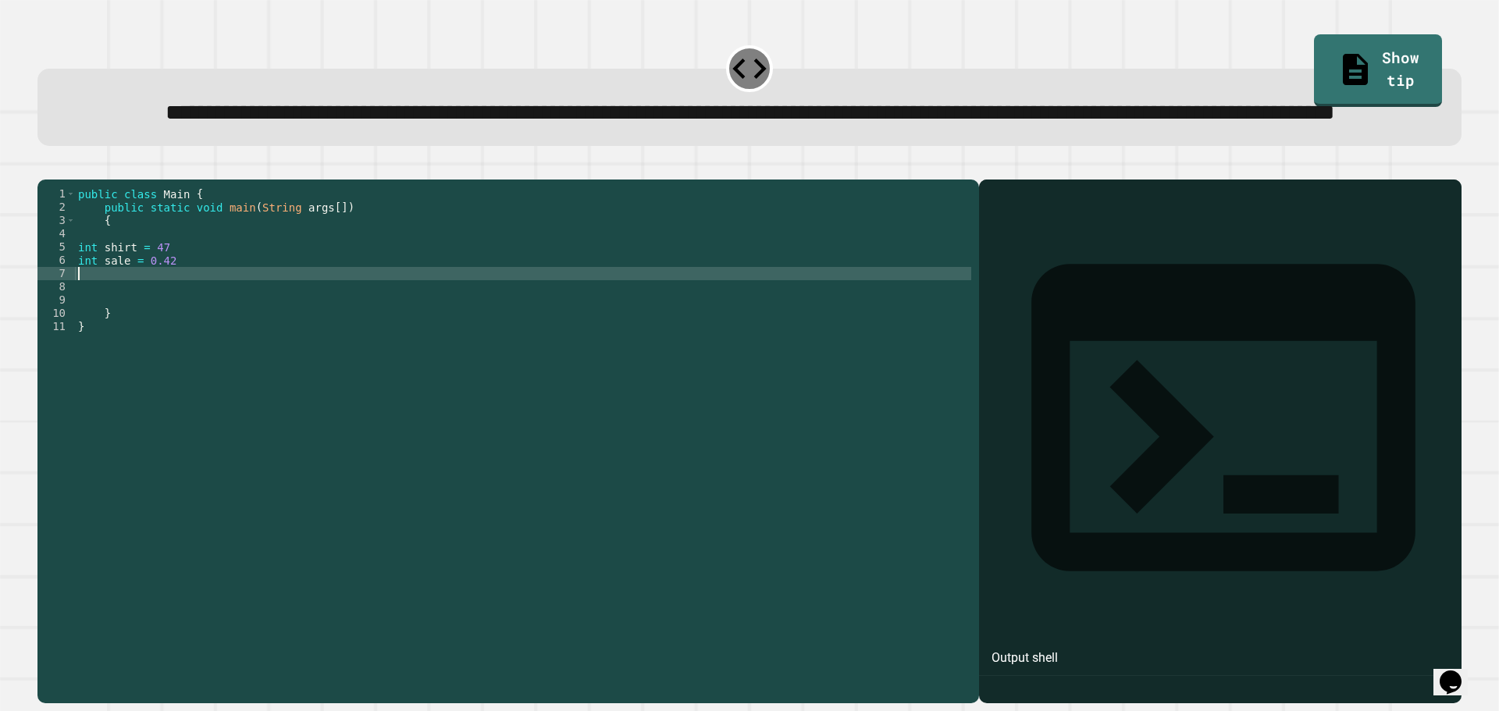
scroll to position [0, 0]
click at [248, 352] on div "public class Main { public static void main ( String args [ ]) { int shirt = 47…" at bounding box center [523, 406] width 896 height 438
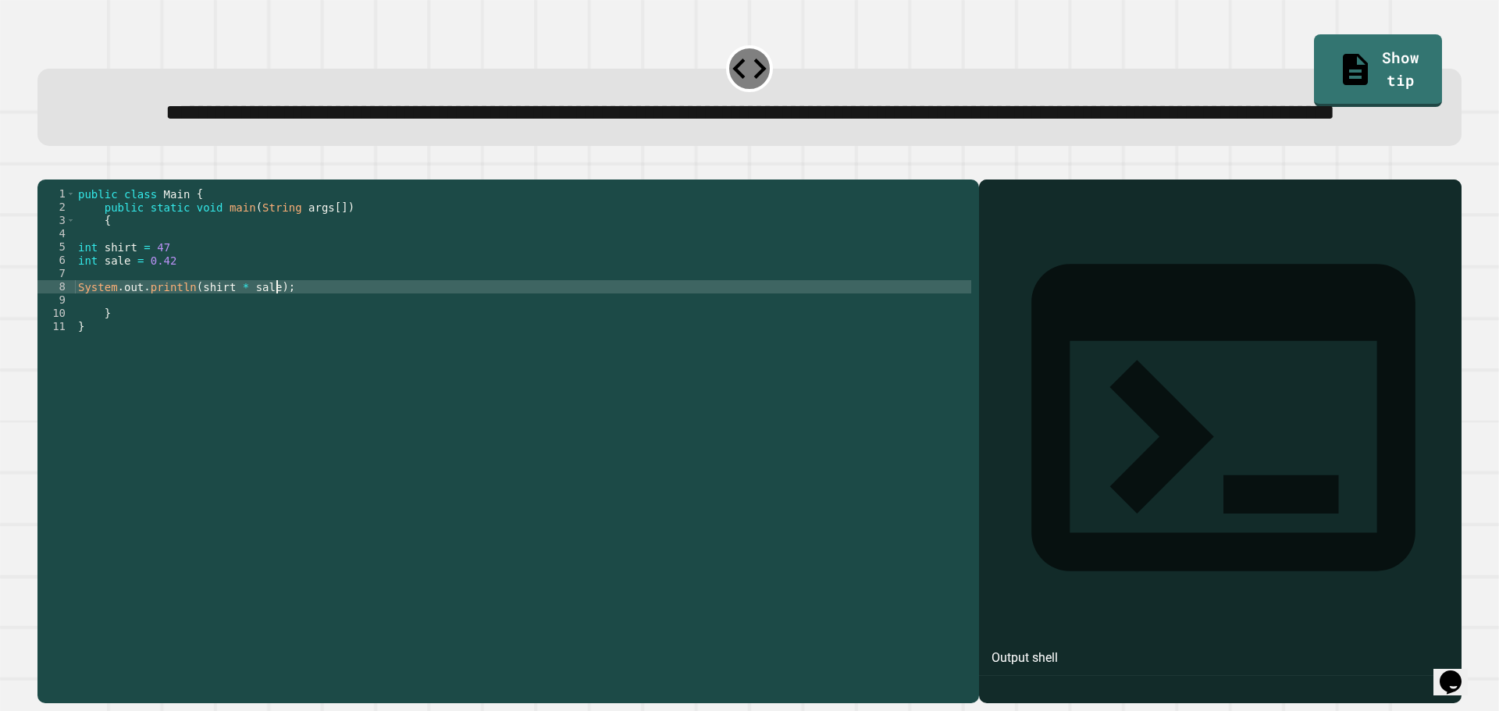
scroll to position [0, 13]
click at [265, 290] on div "public class Main { public static void main ( String args [ ]) { int shirt = 47…" at bounding box center [523, 406] width 896 height 438
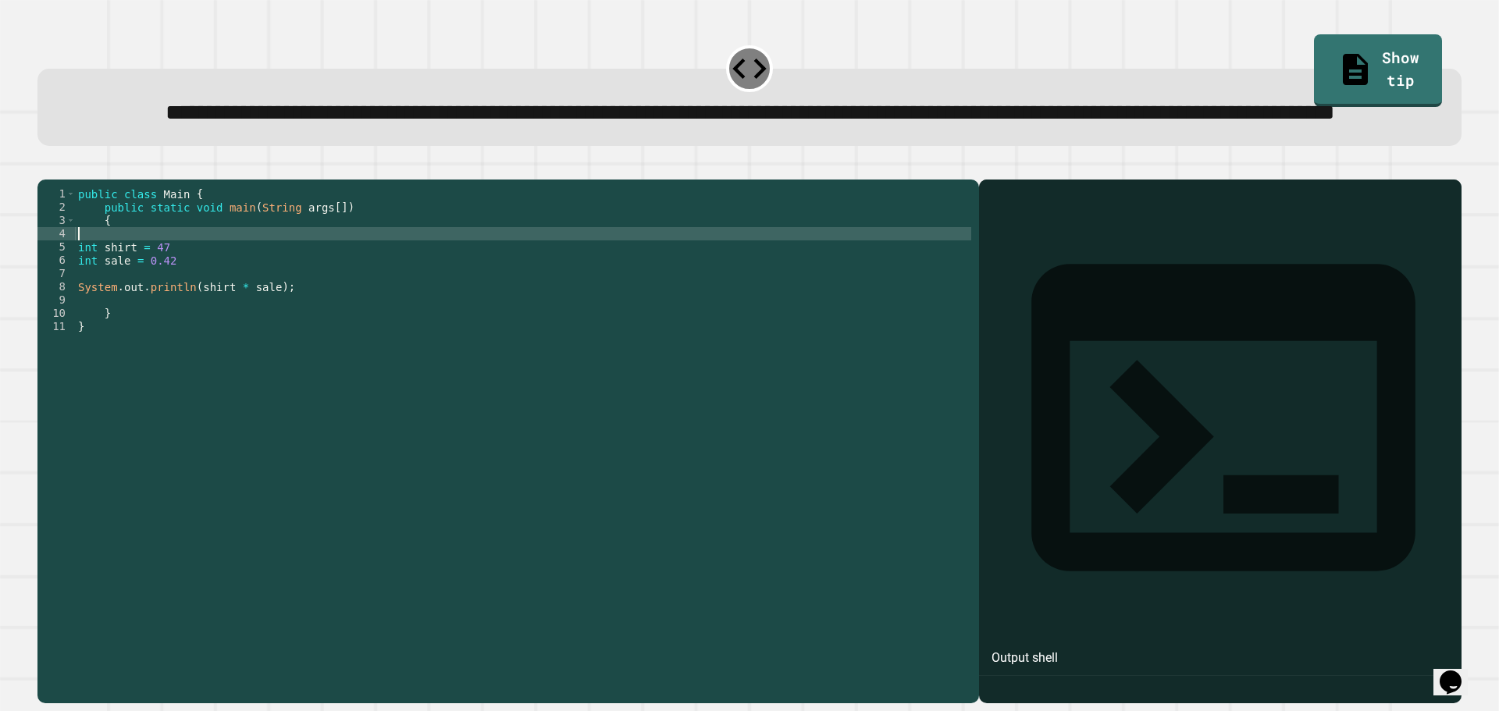
click at [45, 167] on icon "button" at bounding box center [45, 167] width 0 height 0
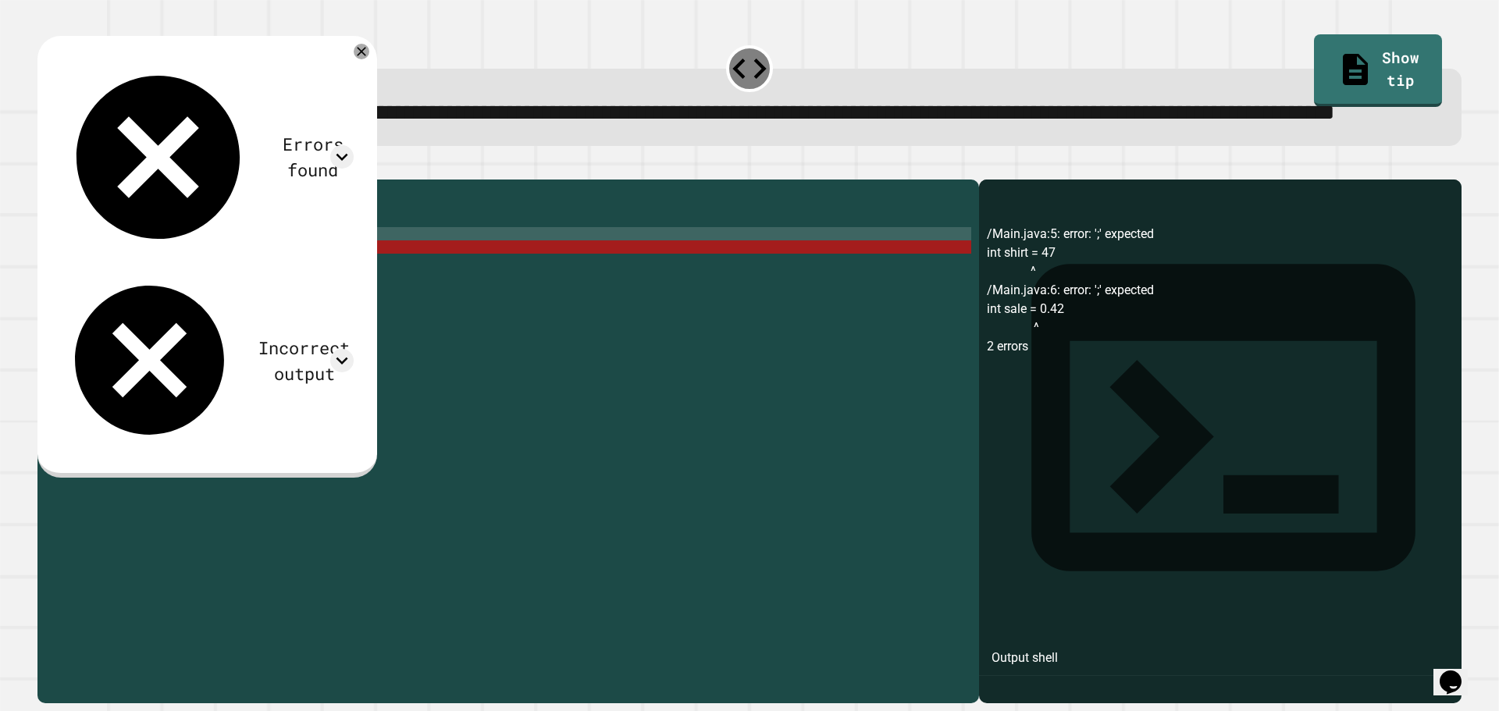
click at [216, 330] on div "public class Main { public static void main ( String args [ ]) { int shirt = 47…" at bounding box center [523, 406] width 896 height 438
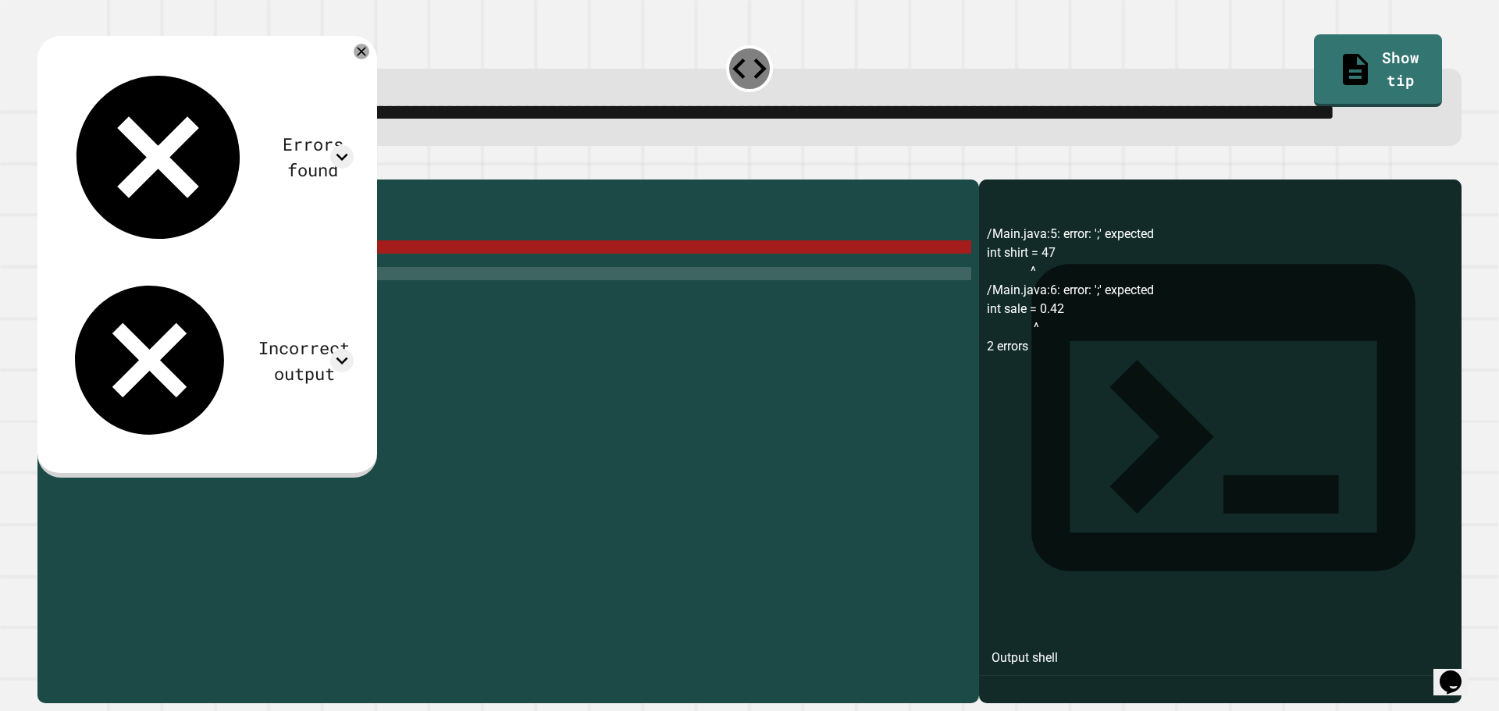
click at [185, 304] on div "public class Main { public static void main ( String args [ ]) { int shirt = 47…" at bounding box center [523, 406] width 896 height 438
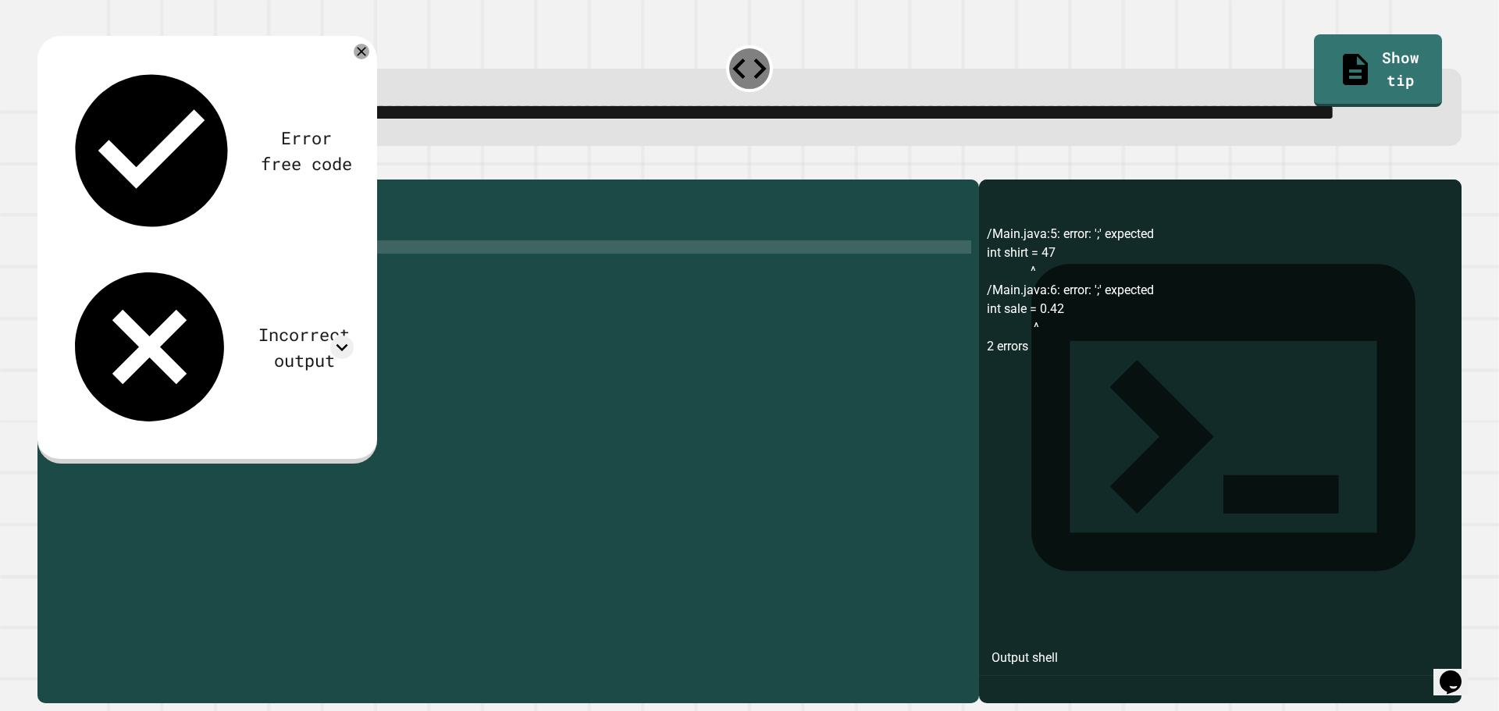
scroll to position [0, 5]
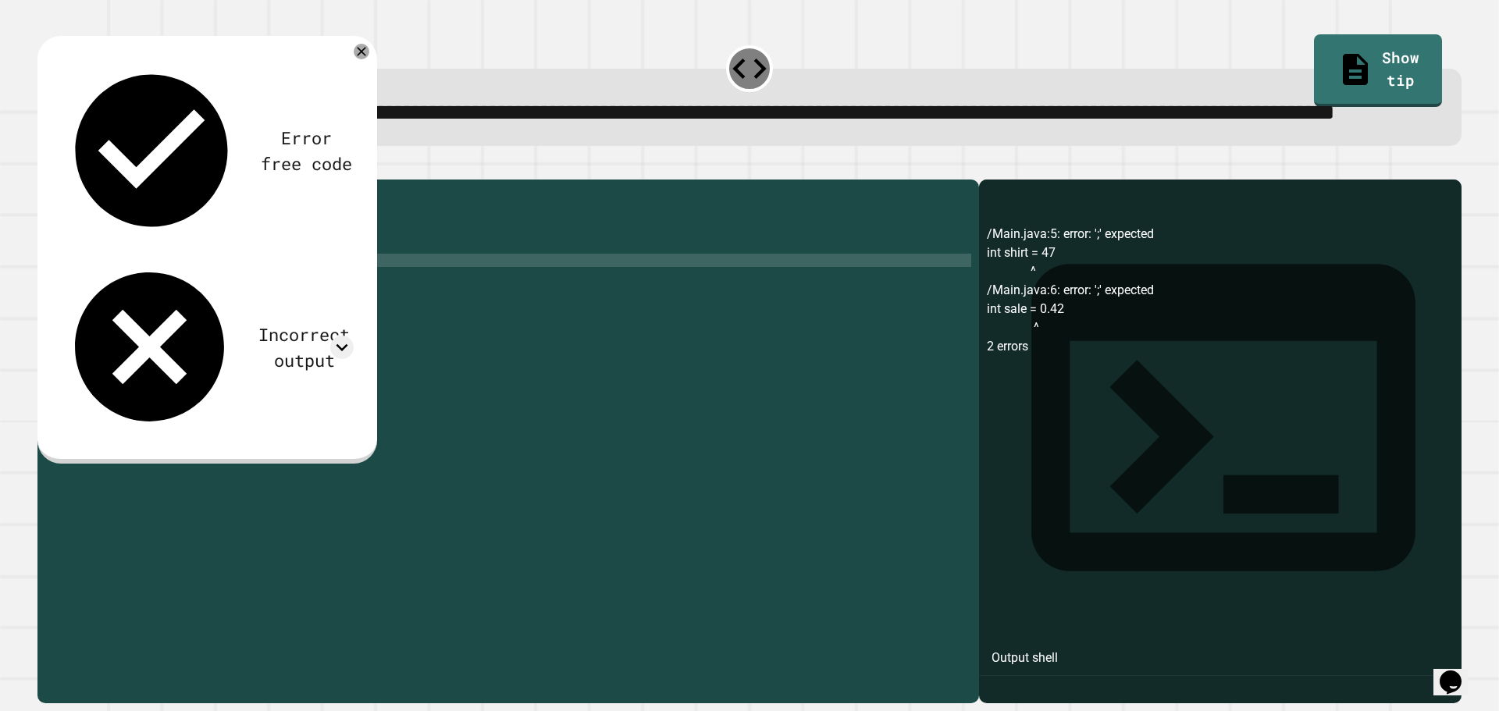
drag, startPoint x: 169, startPoint y: 318, endPoint x: 176, endPoint y: 320, distance: 8.2
click at [171, 318] on div "public class Main { public static void main ( String args [ ]) { int shirt = 47…" at bounding box center [523, 406] width 896 height 438
click at [60, 182] on icon "button" at bounding box center [56, 176] width 9 height 11
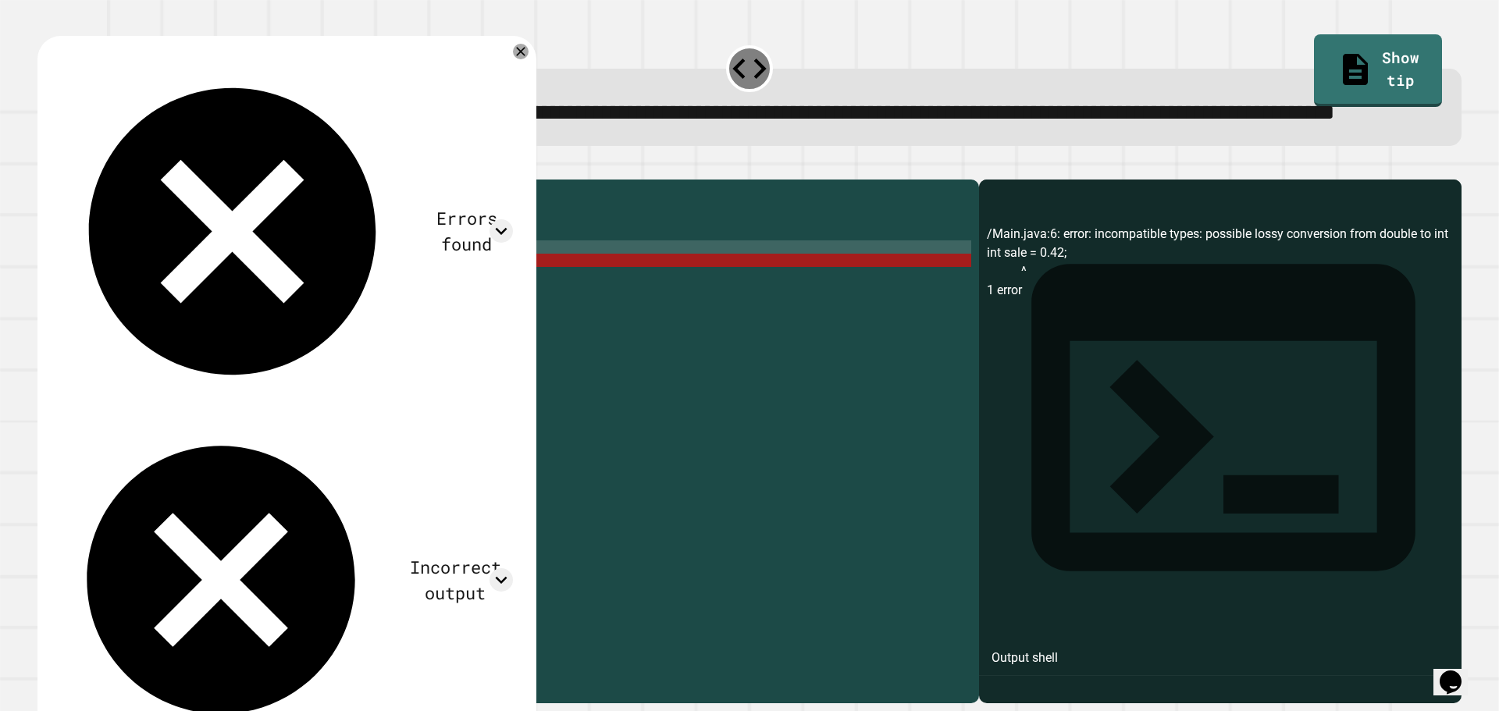
click at [273, 305] on div "public class Main { public static void main ( String args [ ]) { int shirt = 47…" at bounding box center [523, 406] width 896 height 438
click at [215, 297] on div "public class Main { public static void main ( String args [ ]) { int shirt = 47…" at bounding box center [523, 406] width 896 height 438
click at [92, 316] on div "public class Main { public static void main ( String args [ ]) { int shirt = 47…" at bounding box center [523, 406] width 896 height 438
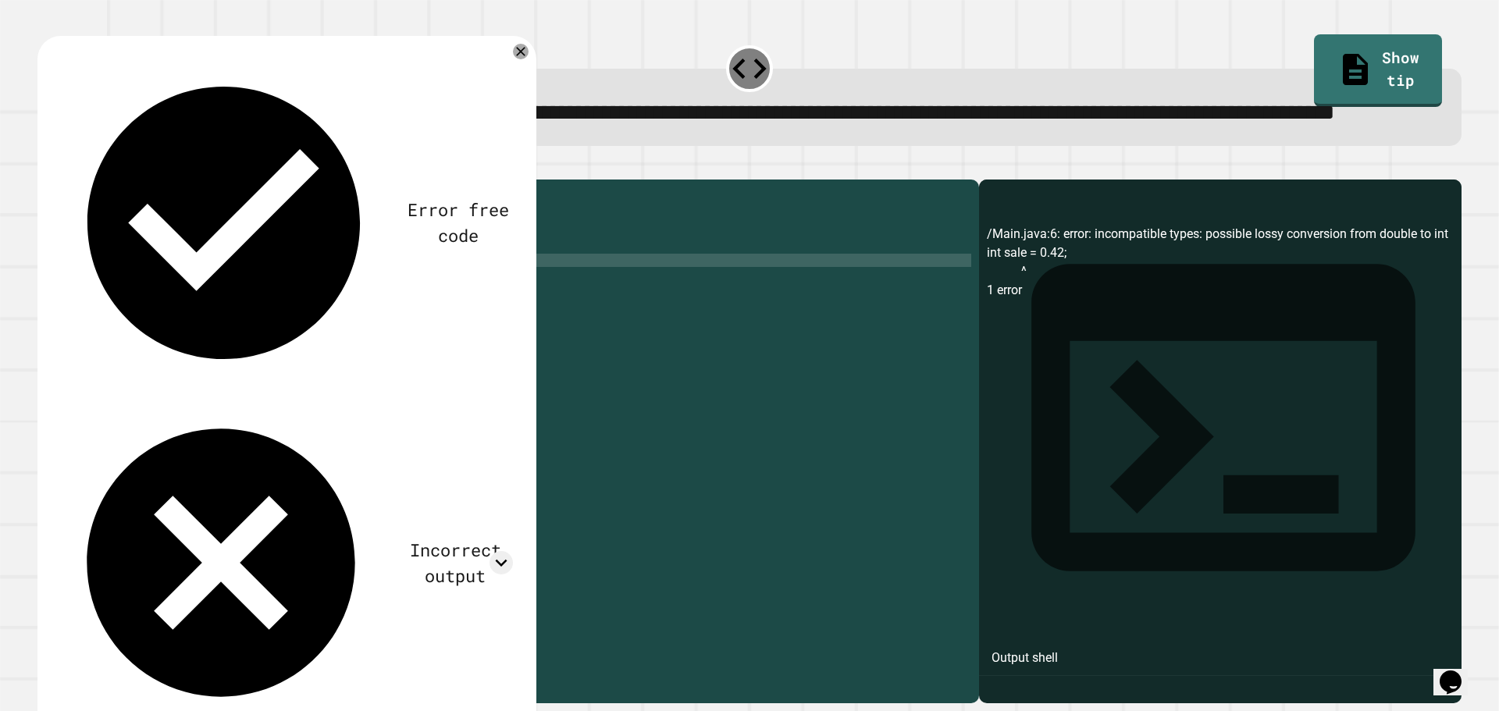
scroll to position [0, 2]
click at [45, 167] on icon "button" at bounding box center [45, 167] width 0 height 0
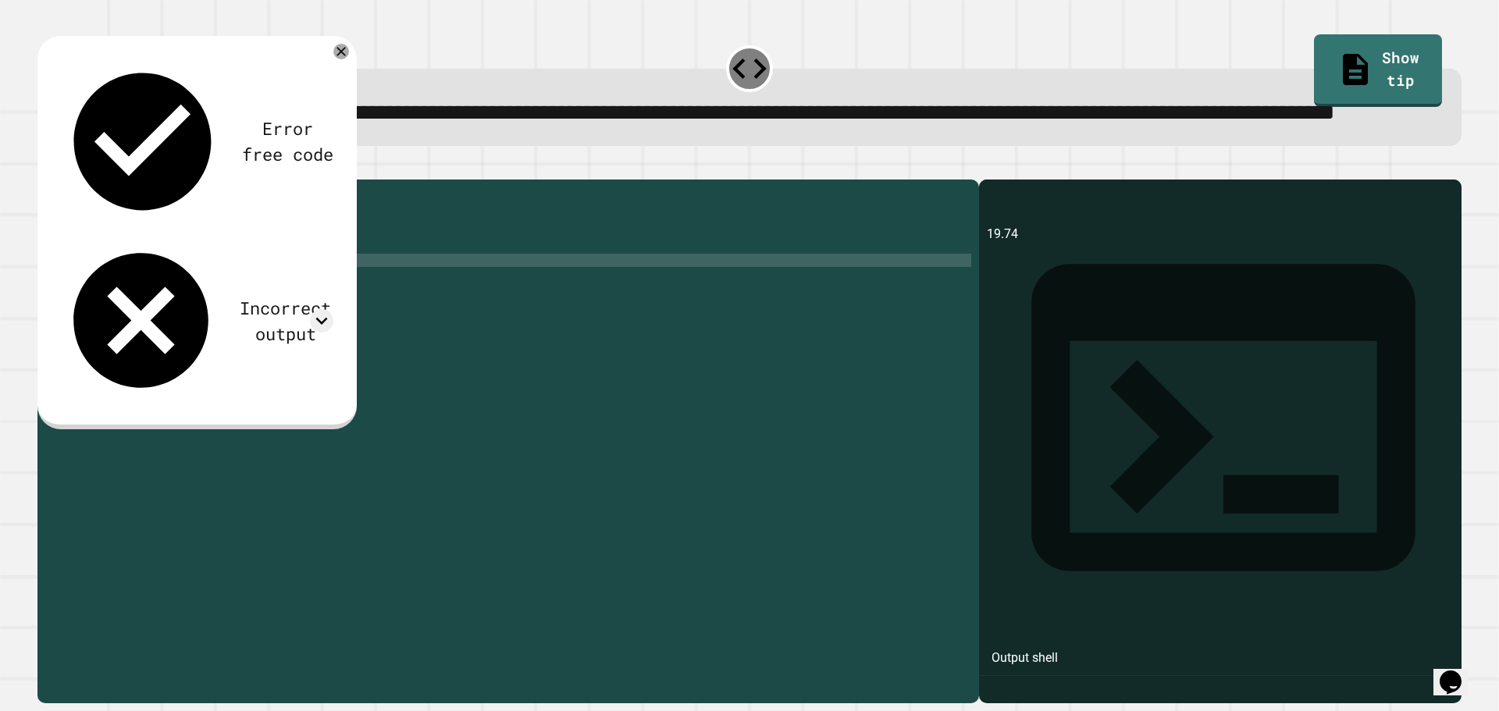
click at [307, 349] on div "public class Main { public static void main ( String args [ ]) { int shirt = 47…" at bounding box center [523, 406] width 896 height 438
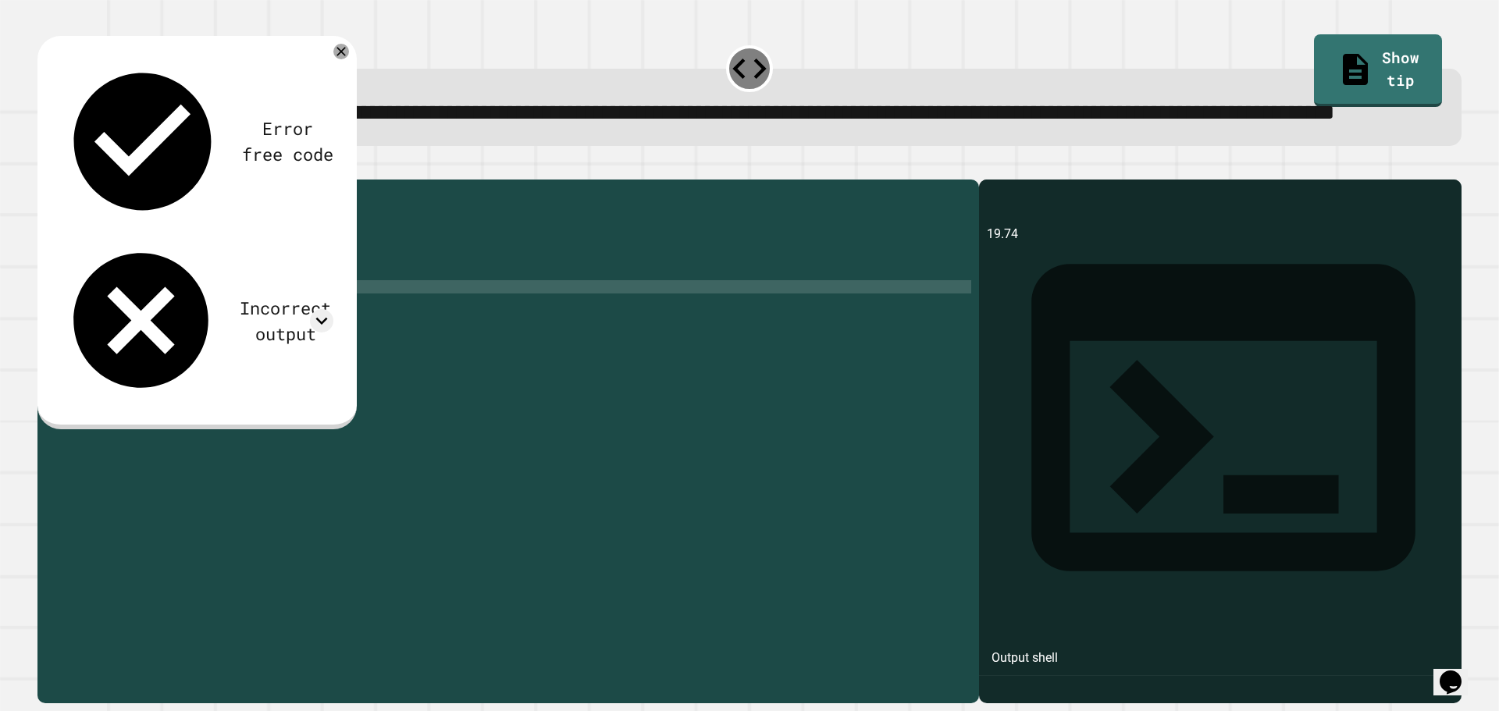
click at [91, 306] on div "public class Main { public static void main ( String args [ ]) { int shirt = 47…" at bounding box center [523, 406] width 896 height 438
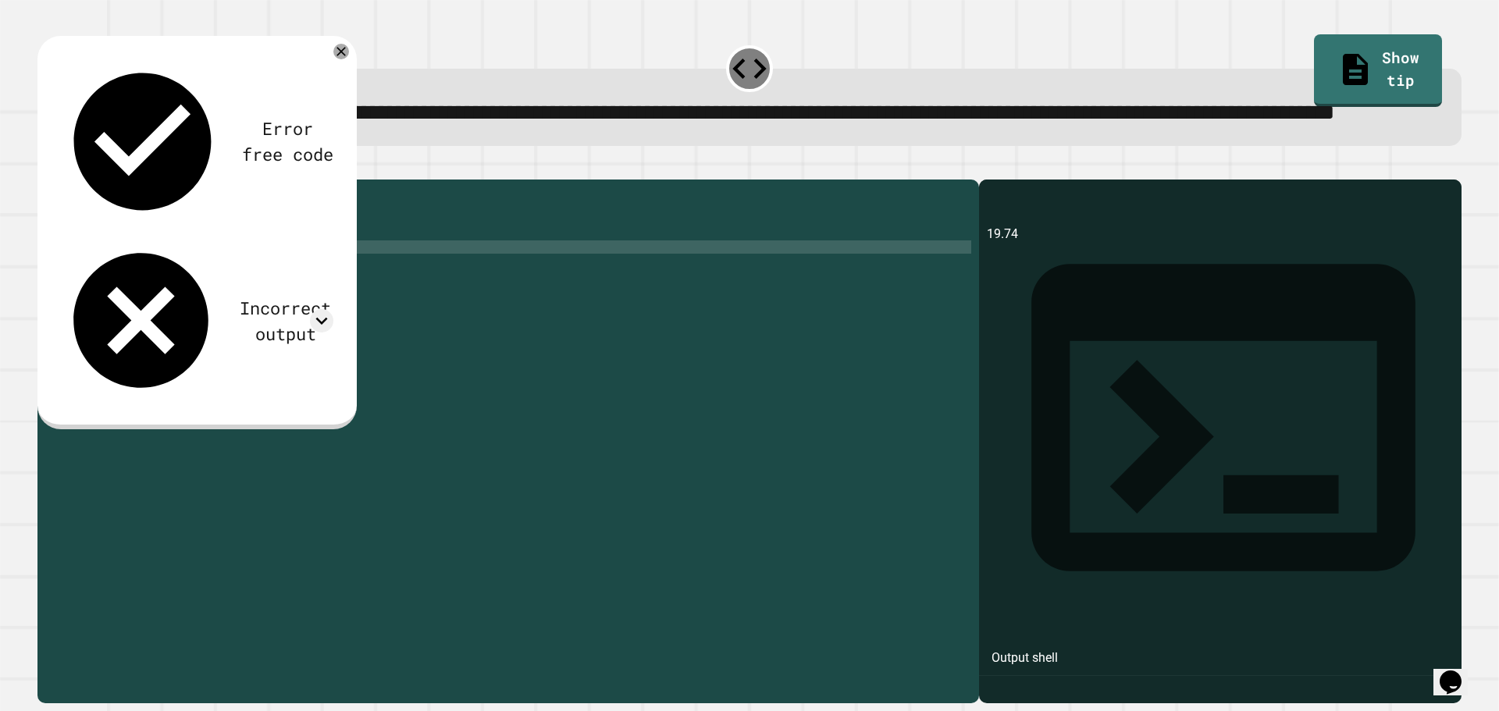
click at [93, 307] on div "public class Main { public static void main ( String args [ ]) { int shirt = 47…" at bounding box center [523, 406] width 896 height 438
click at [94, 307] on div "public class Main { public static void main ( String args [ ]) { int shirt = 47…" at bounding box center [523, 406] width 896 height 438
click at [328, 341] on div "public class Main { public static void main ( String args [ ]) { double shirt =…" at bounding box center [523, 406] width 896 height 438
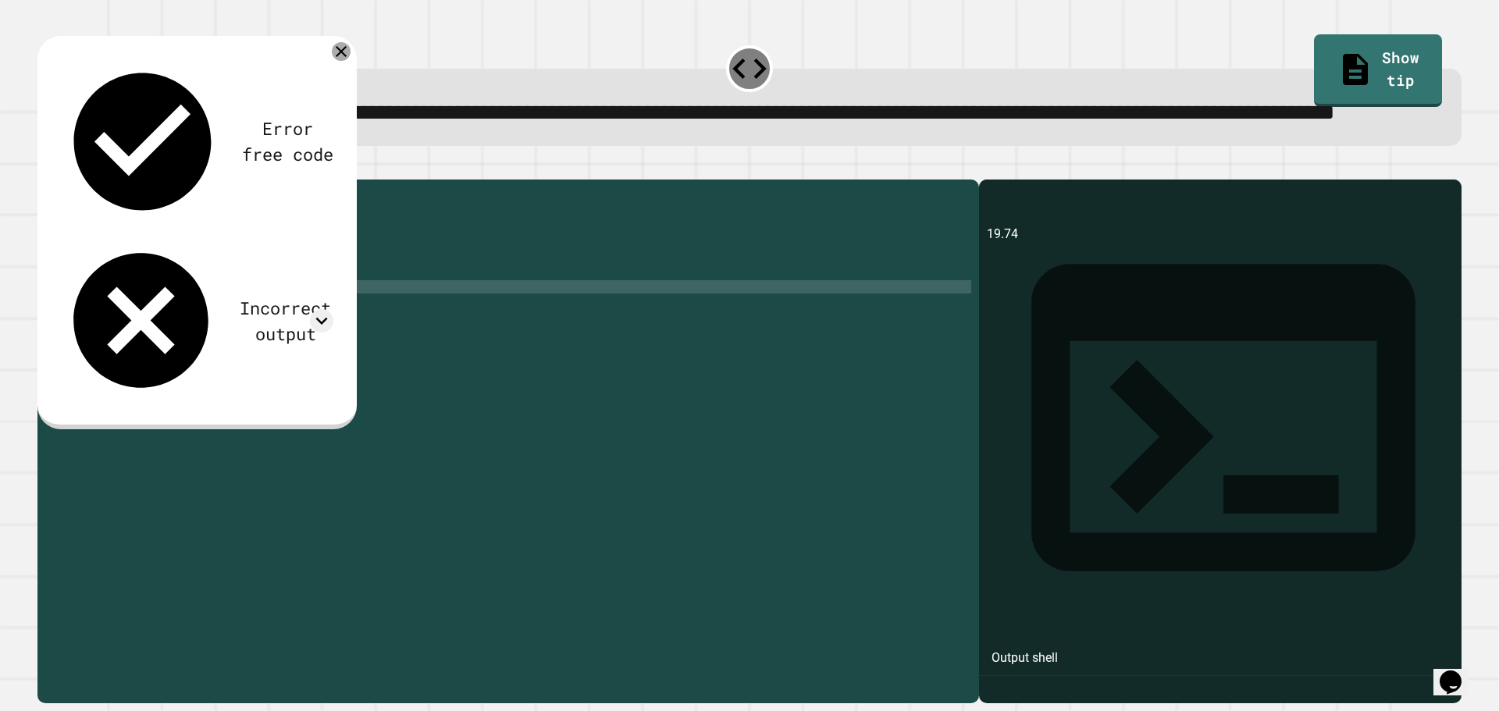
type textarea "**********"
click at [343, 61] on icon at bounding box center [341, 51] width 19 height 19
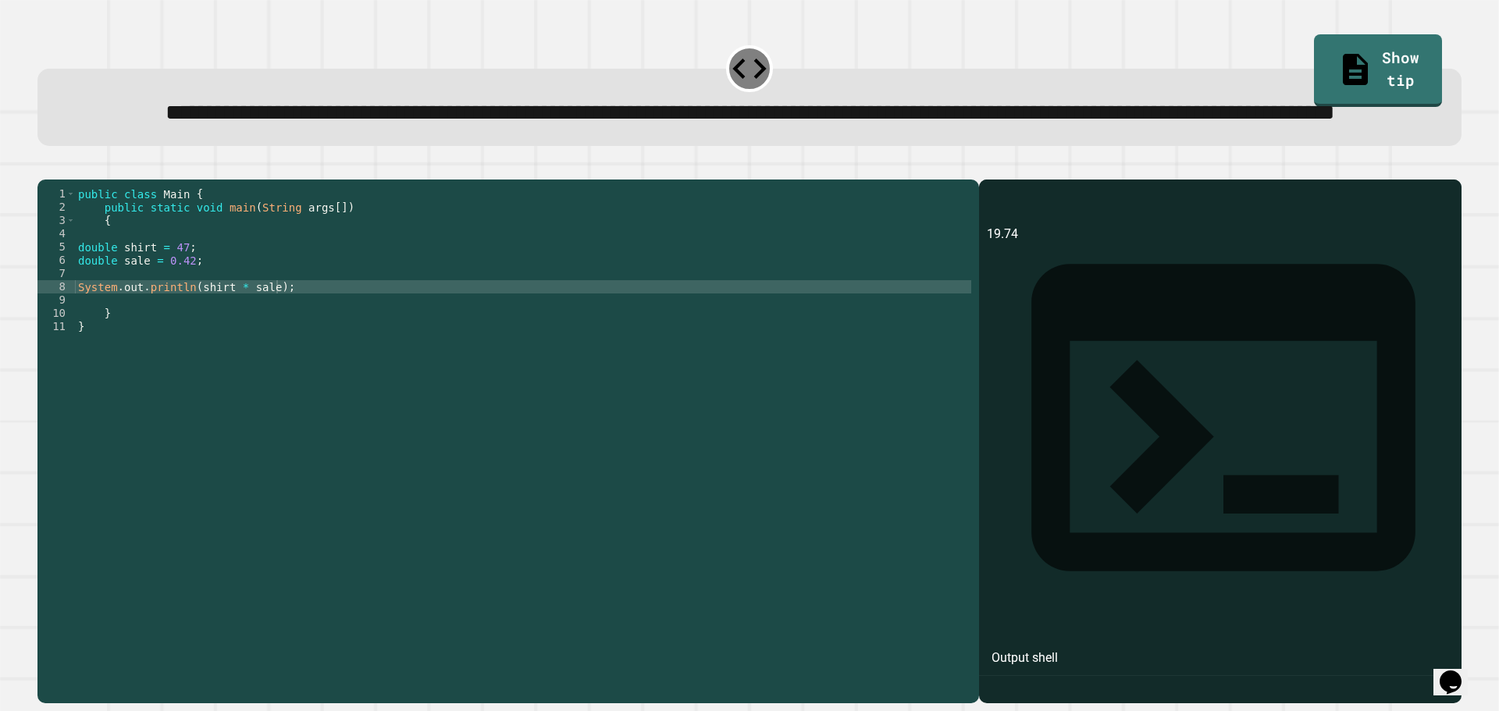
click at [287, 363] on div "public class Main { public static void main ( String args [ ]) { double shirt =…" at bounding box center [523, 406] width 896 height 438
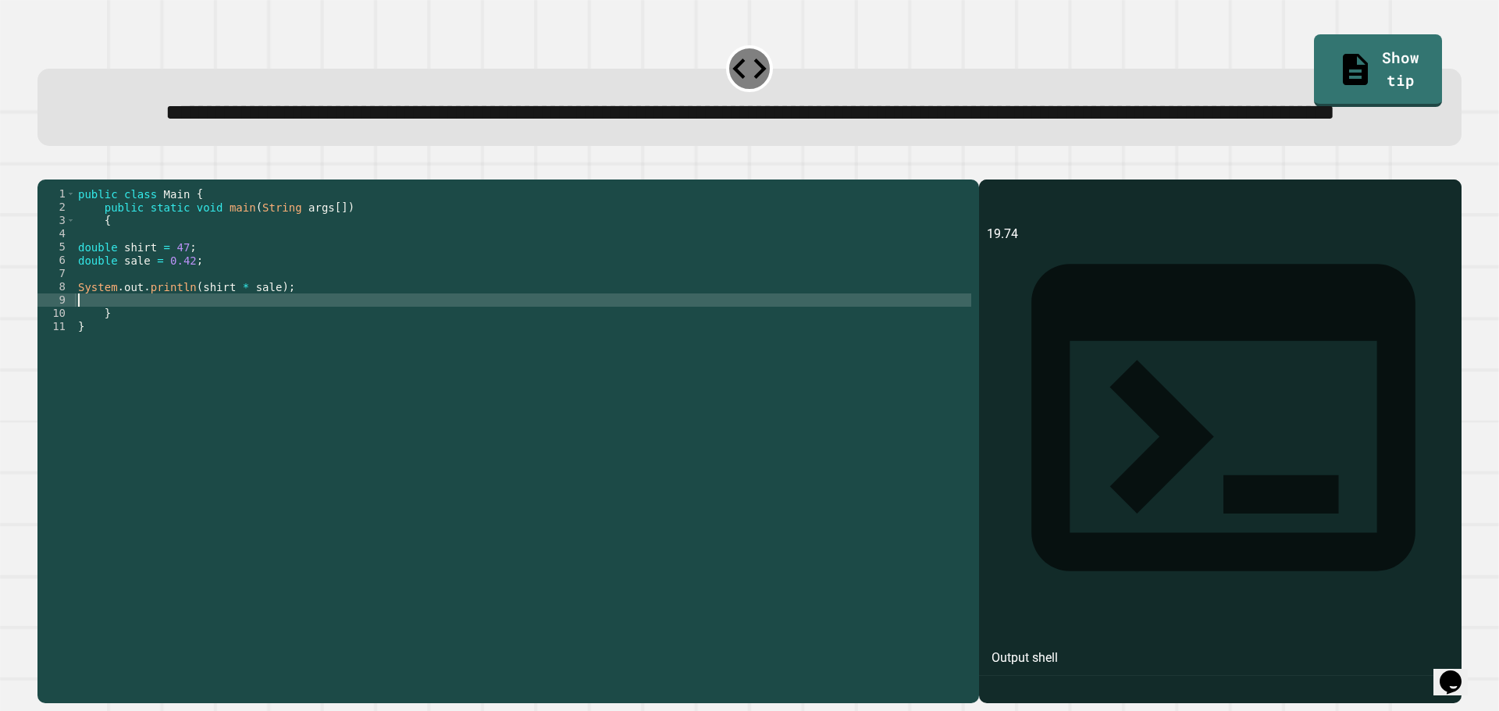
drag, startPoint x: 302, startPoint y: 331, endPoint x: 294, endPoint y: 339, distance: 11.6
click at [302, 330] on div "public class Main { public static void main ( String args [ ]) { double shirt =…" at bounding box center [523, 406] width 896 height 438
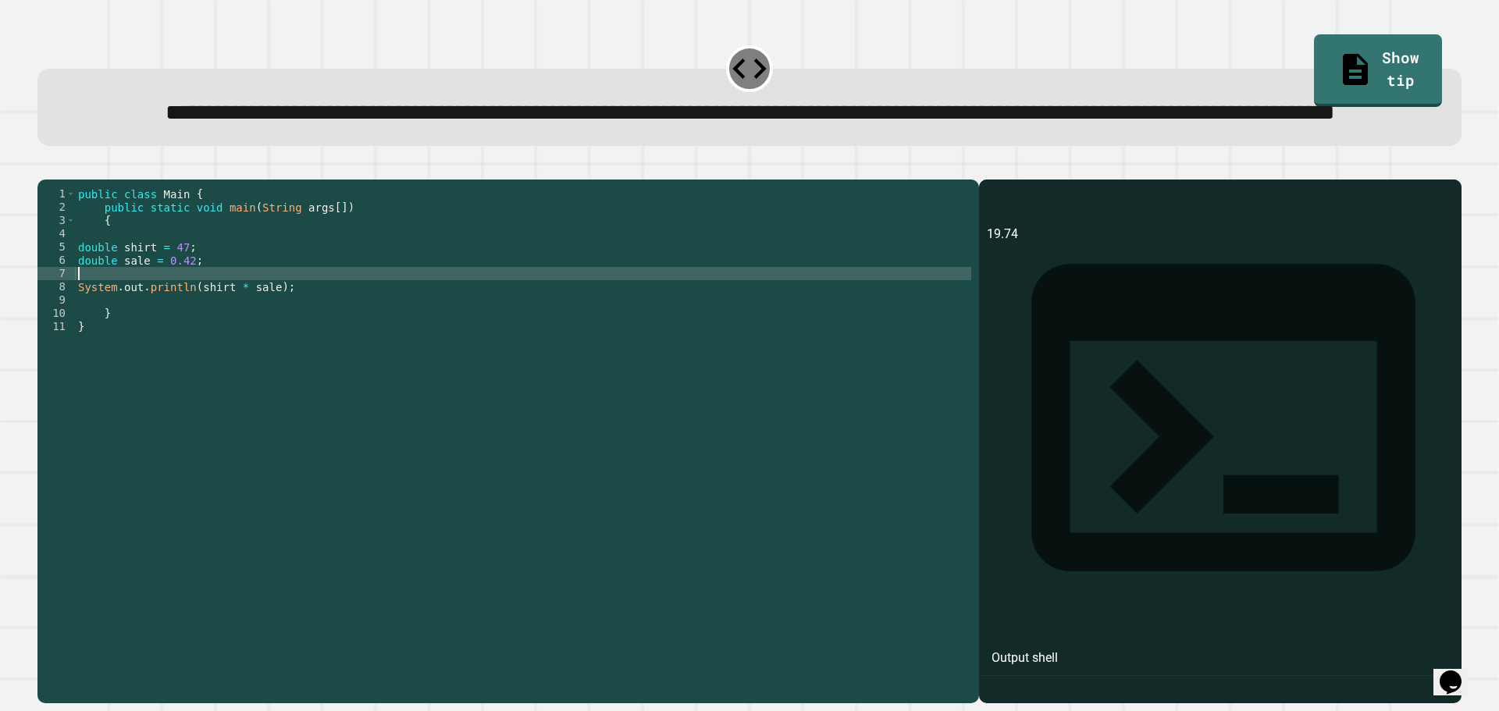
click at [283, 347] on div "public class Main { public static void main ( String args [ ]) { double shirt =…" at bounding box center [523, 406] width 896 height 438
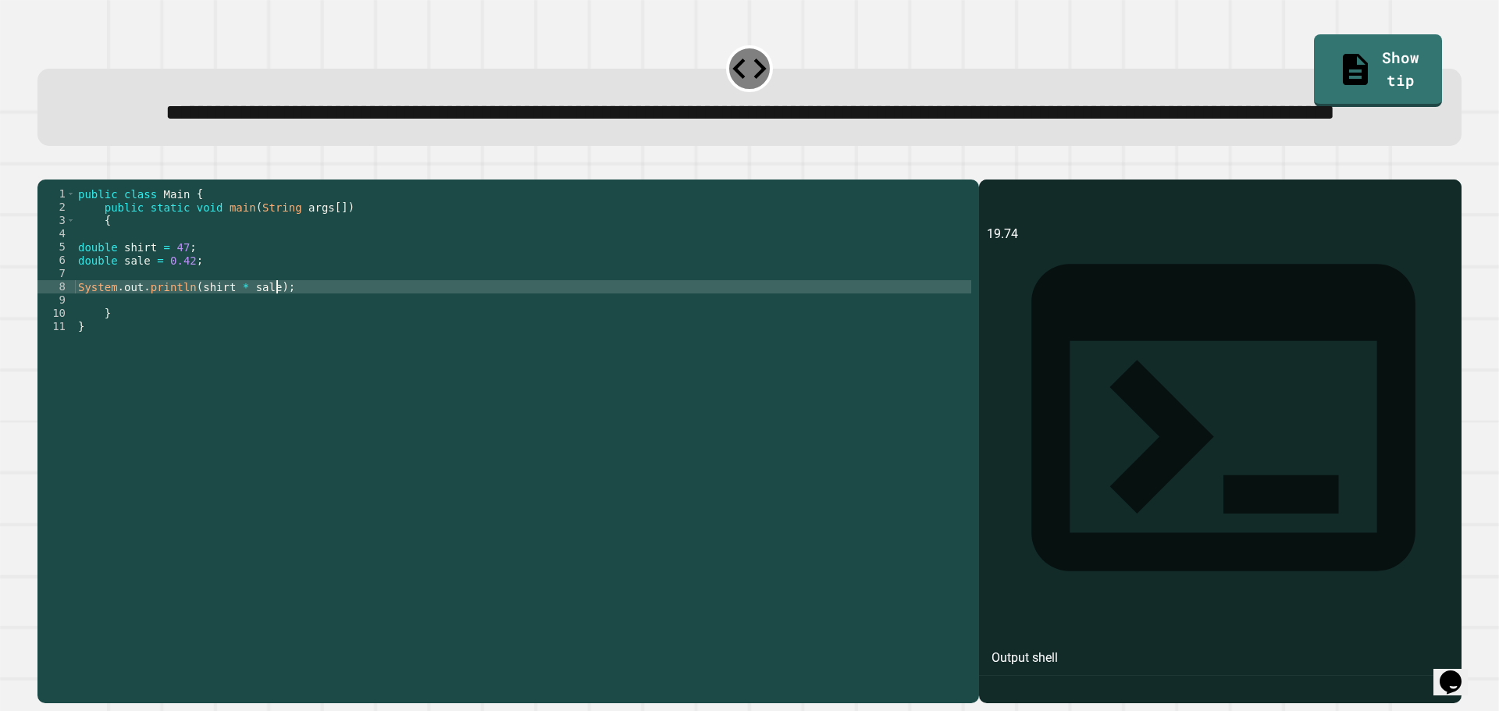
click at [45, 167] on button "button" at bounding box center [45, 167] width 0 height 0
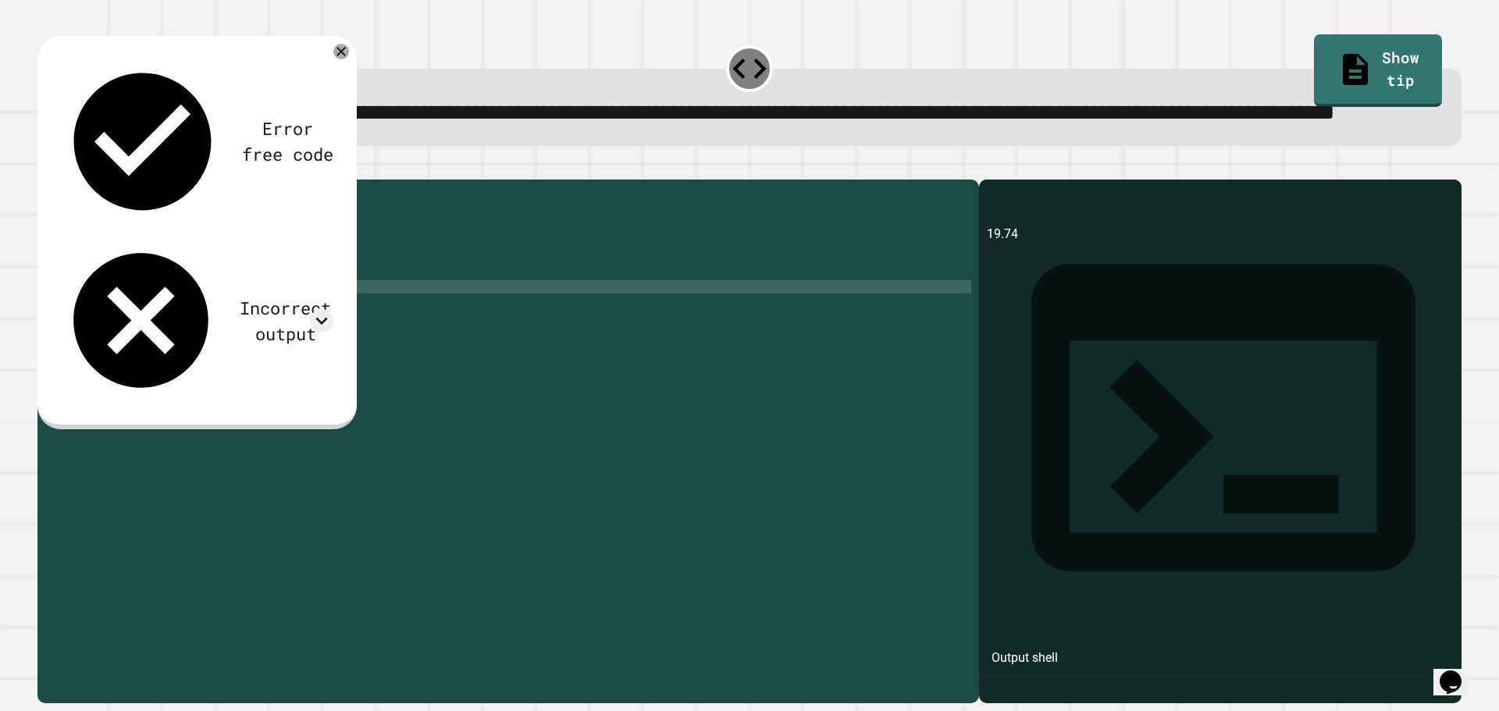
click at [433, 333] on div "public class Main { public static void main ( String args [ ]) { double shirt =…" at bounding box center [523, 406] width 896 height 438
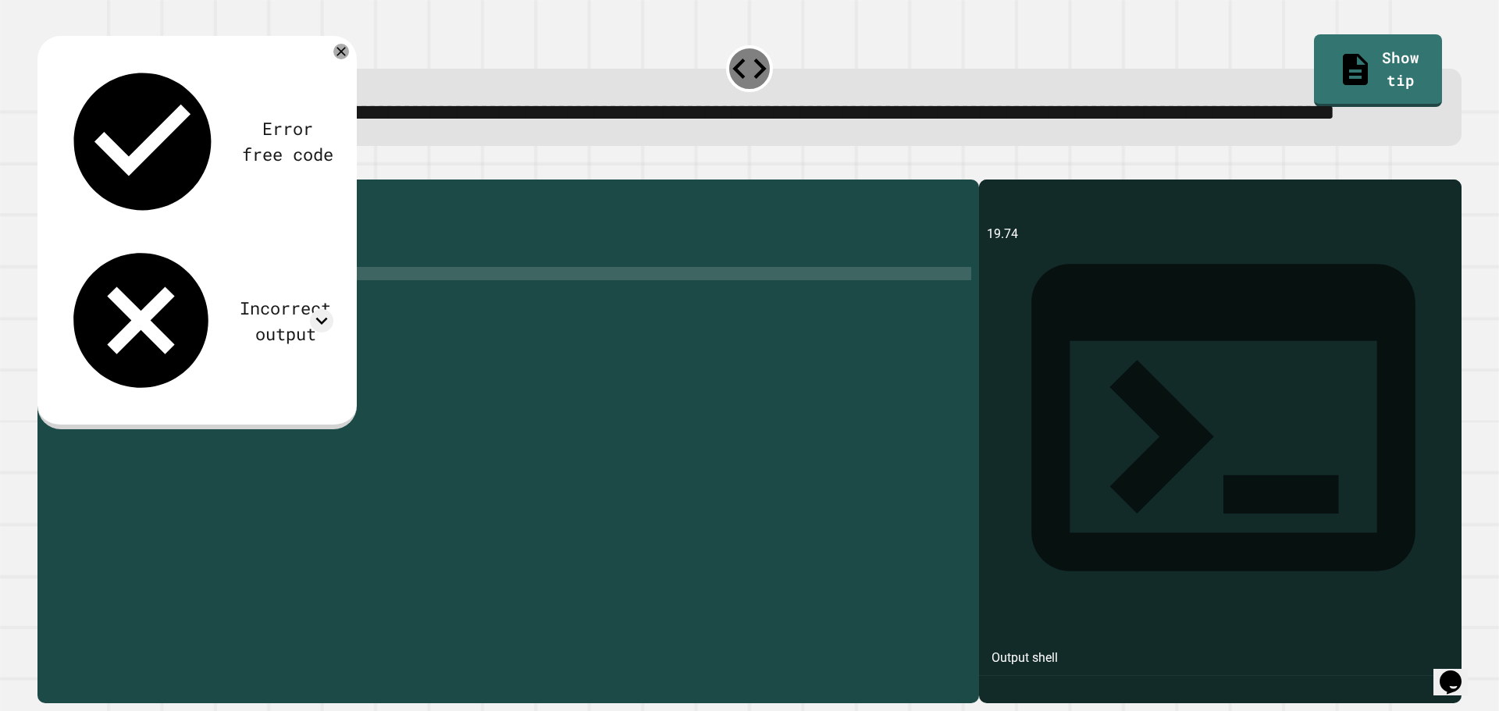
click at [232, 354] on div "public class Main { public static void main ( String args [ ]) { double shirt =…" at bounding box center [523, 406] width 896 height 438
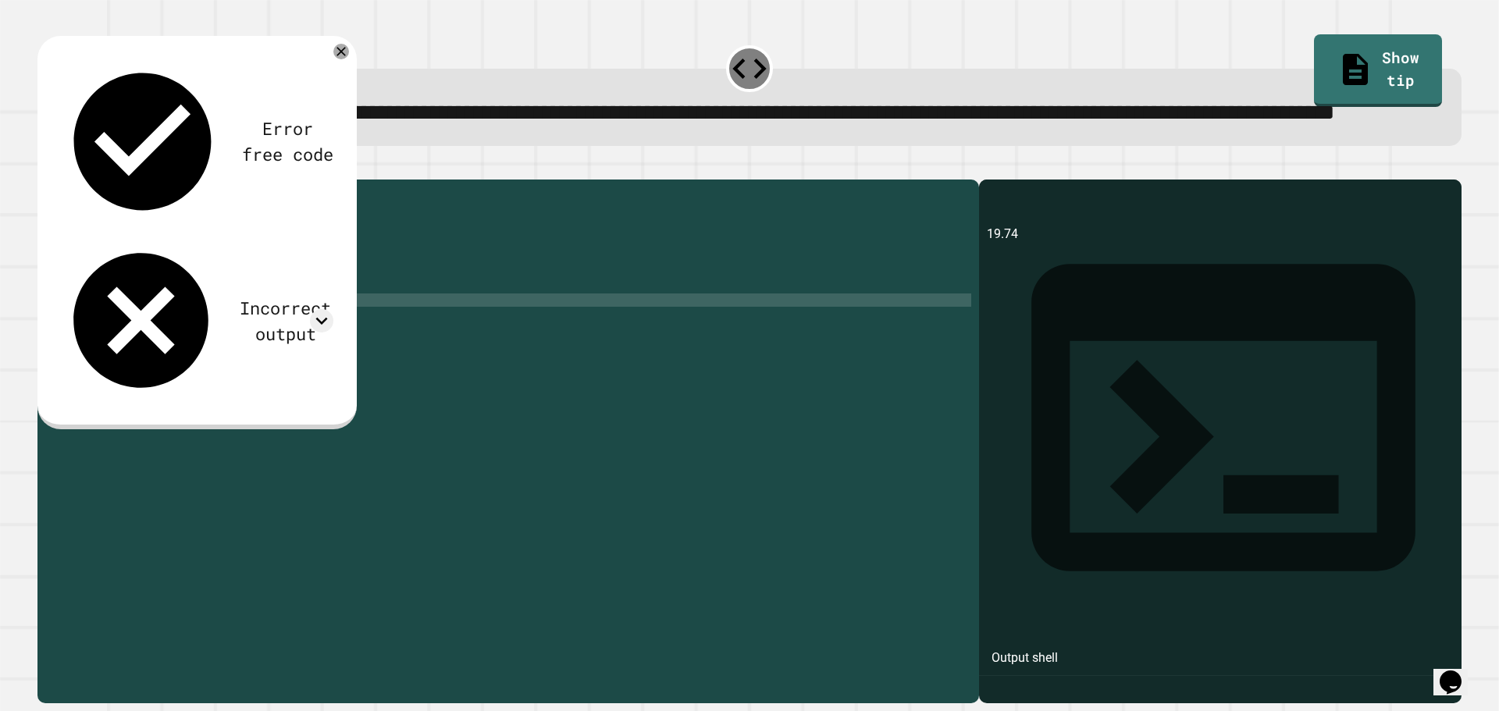
click at [183, 324] on div "public class Main { public static void main ( String args [ ]) { double shirt =…" at bounding box center [523, 406] width 896 height 438
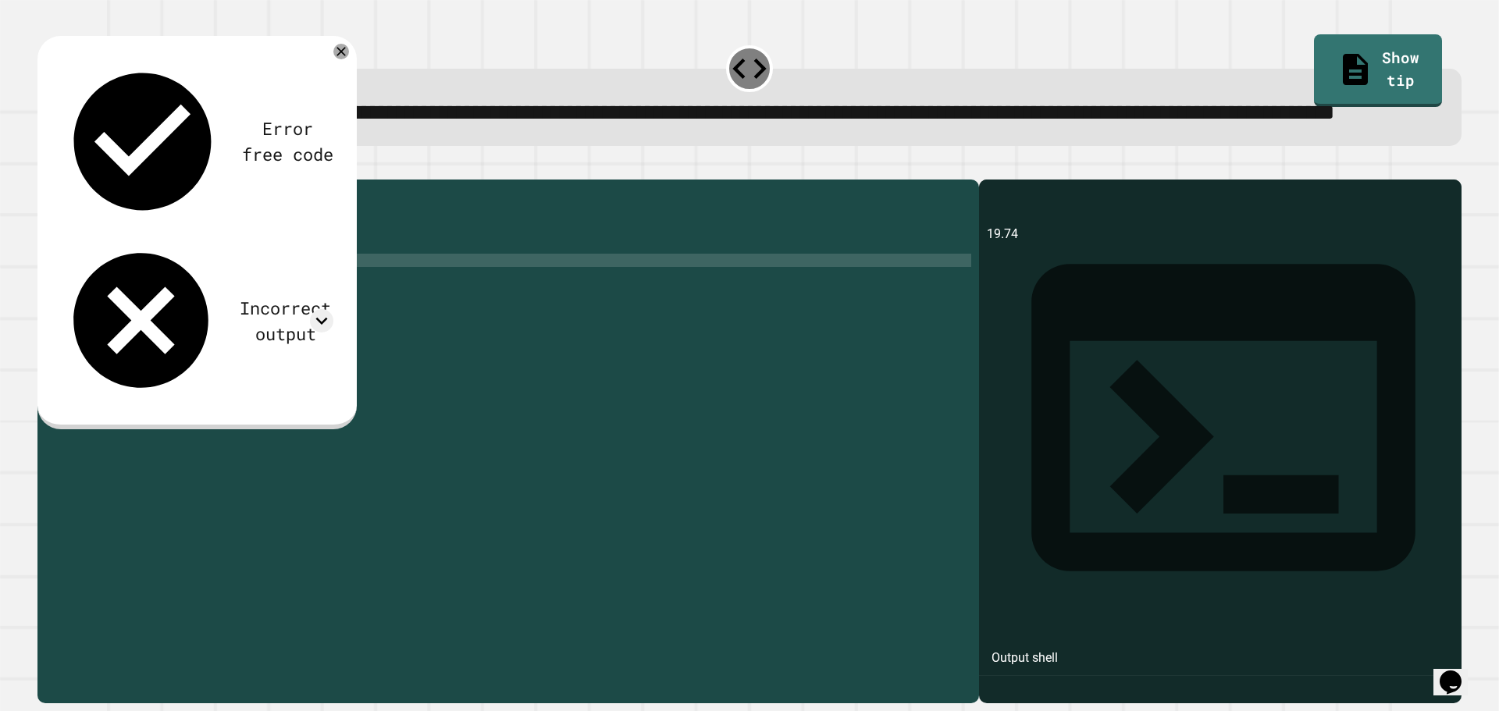
scroll to position [0, 7]
click at [45, 167] on icon "button" at bounding box center [45, 167] width 0 height 0
click at [397, 350] on div "public class Main { public static void main ( String args [ ]) { double shirt =…" at bounding box center [523, 406] width 896 height 438
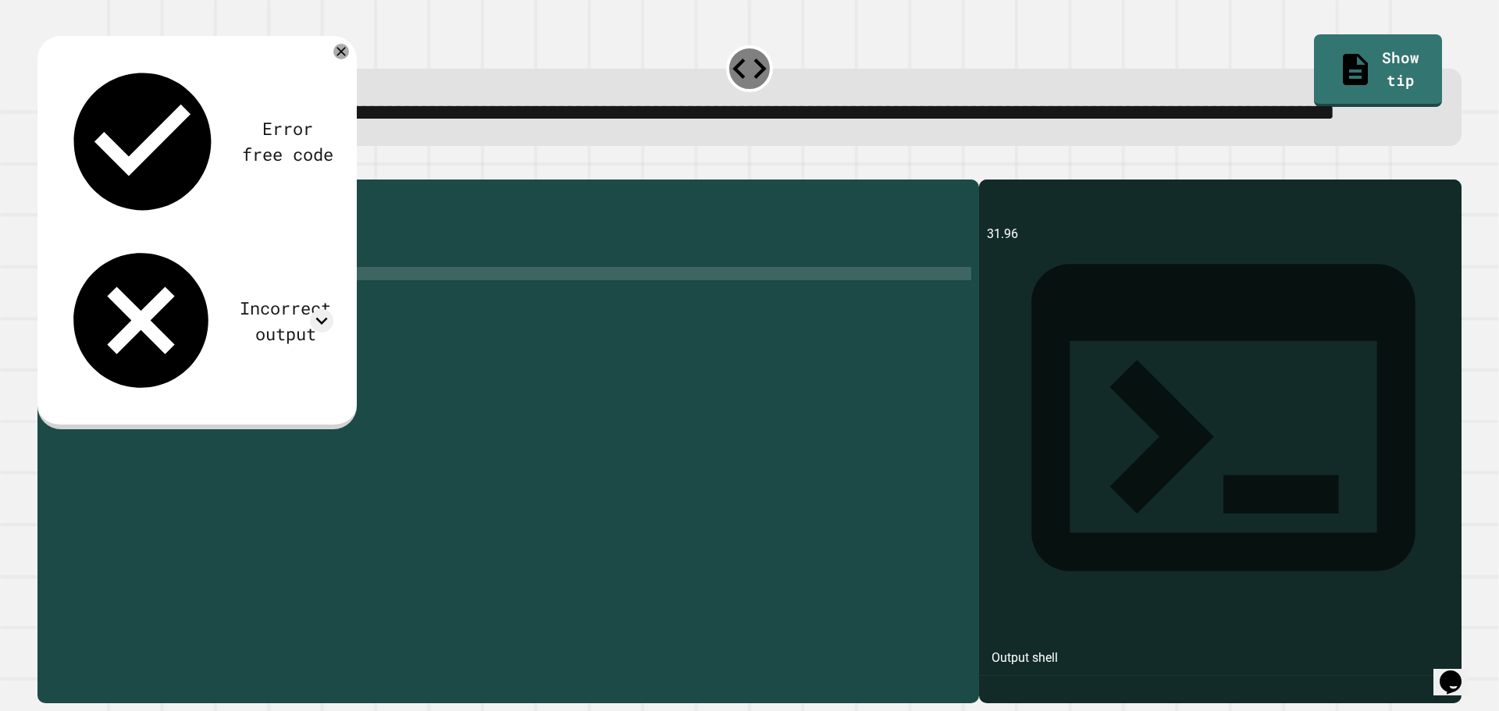
click at [173, 328] on div "public class Main { public static void main ( String args [ ]) { double shirt =…" at bounding box center [523, 406] width 896 height 438
click at [180, 325] on div "public class Main { public static void main ( String args [ ]) { double shirt =…" at bounding box center [523, 406] width 896 height 438
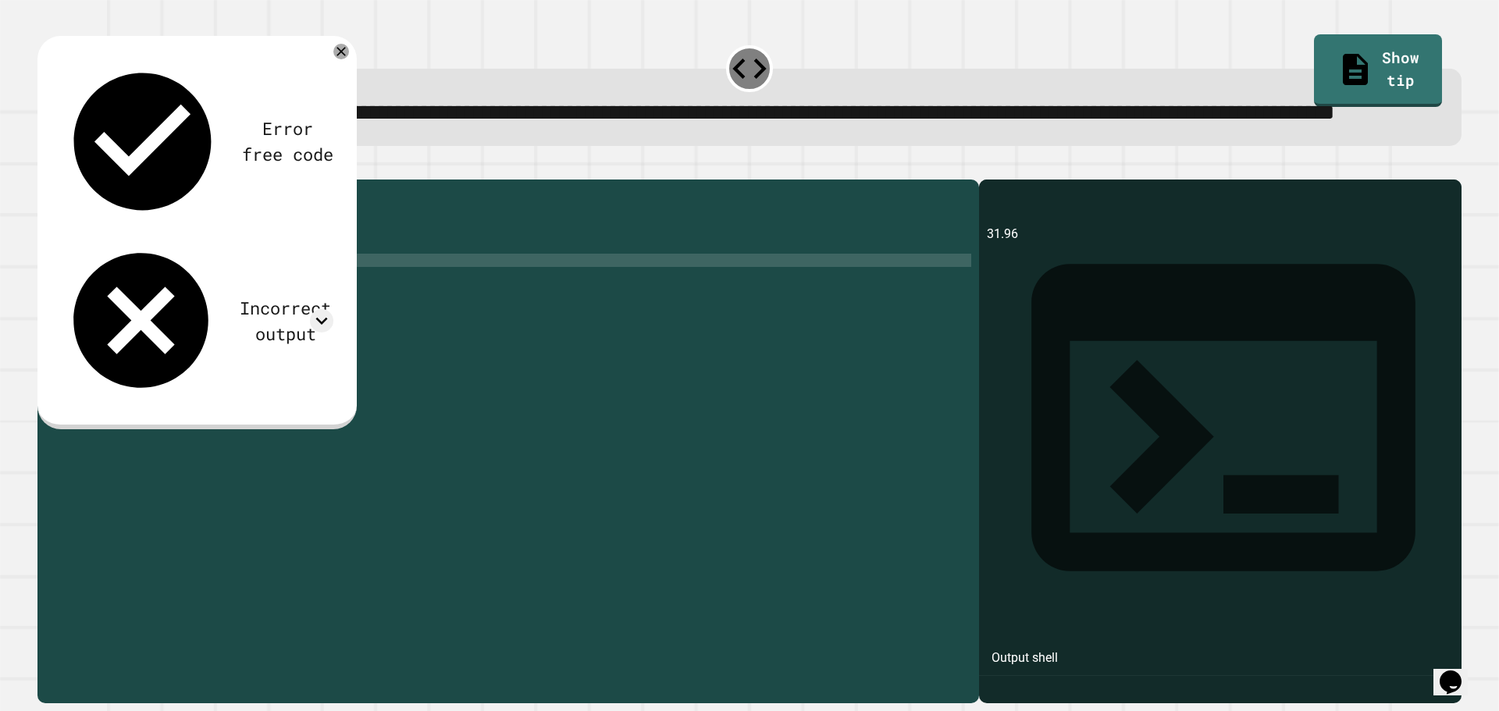
scroll to position [0, 7]
click at [45, 167] on icon "button" at bounding box center [45, 167] width 0 height 0
click at [213, 319] on div "public class Main { public static void main ( String args [ ]) { double shirt =…" at bounding box center [523, 406] width 896 height 438
click at [235, 298] on div "public class Main { public static void main ( String args [ ]) { double shirt =…" at bounding box center [523, 406] width 896 height 438
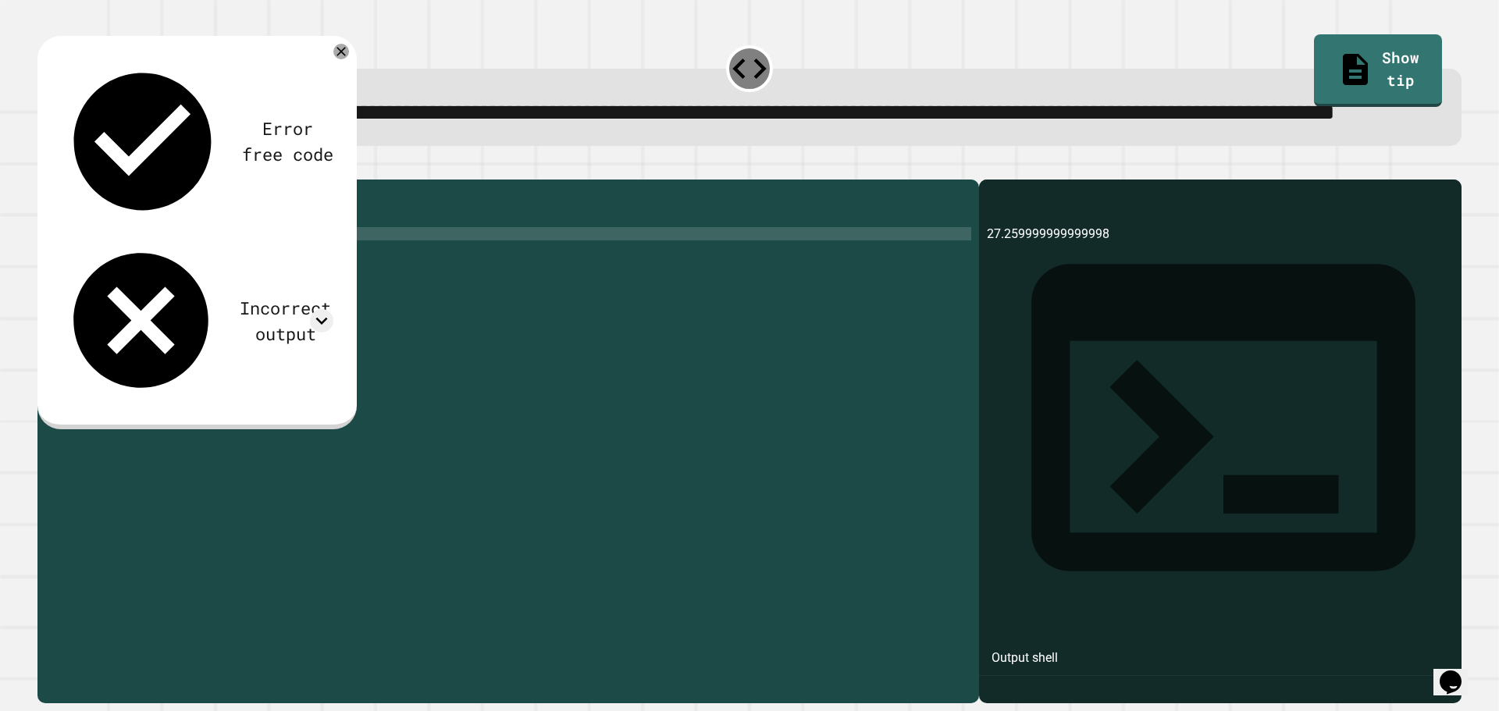
scroll to position [0, 0]
click at [180, 320] on div "public class Main { public static void main ( String args [ ]) { double shirt =…" at bounding box center [523, 406] width 896 height 438
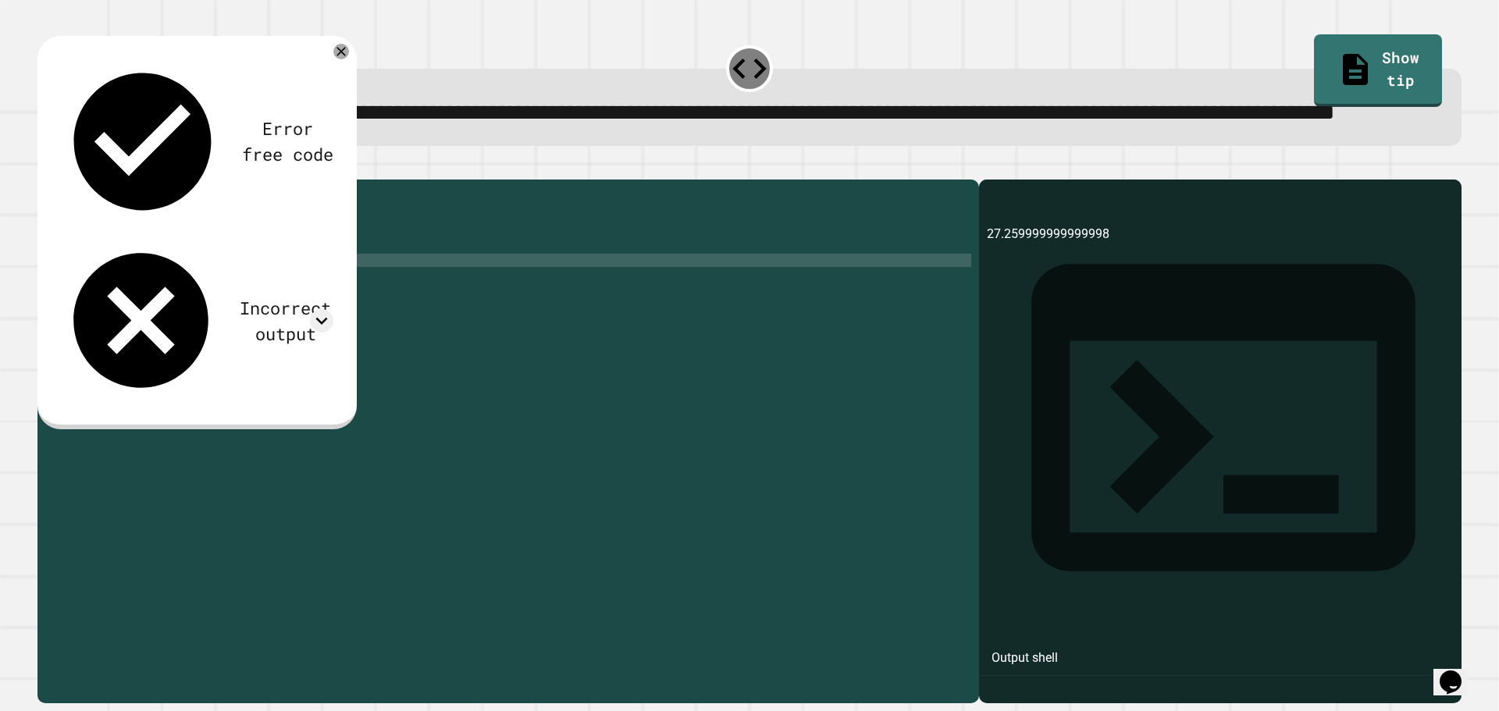
scroll to position [0, 7]
click at [355, 306] on div "public class Main { public static void main ( String args [ ]) { double shirt =…" at bounding box center [523, 406] width 896 height 438
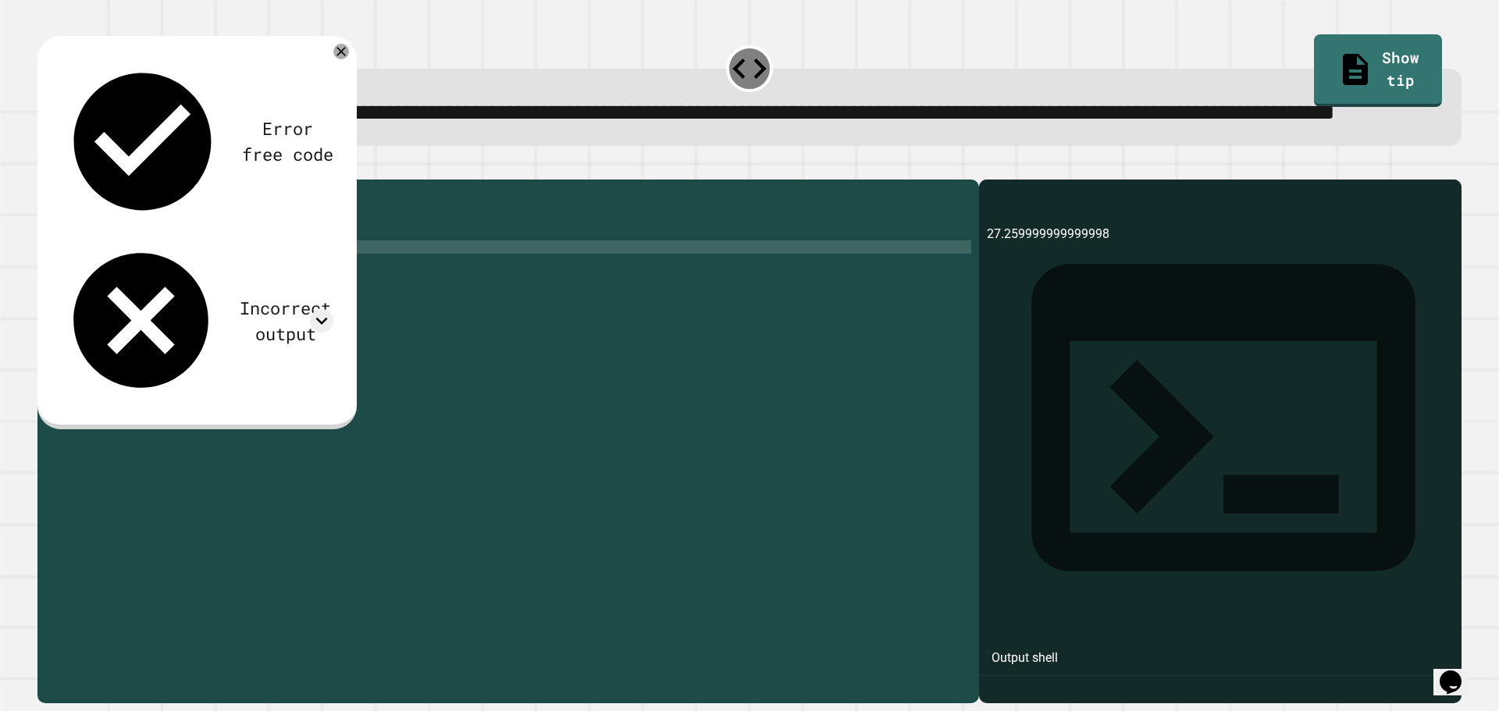
type textarea "**********"
click at [45, 167] on button "button" at bounding box center [45, 167] width 0 height 0
click at [457, 358] on div "public class Main { public static void main ( String args [ ]) { double shirt =…" at bounding box center [523, 406] width 896 height 438
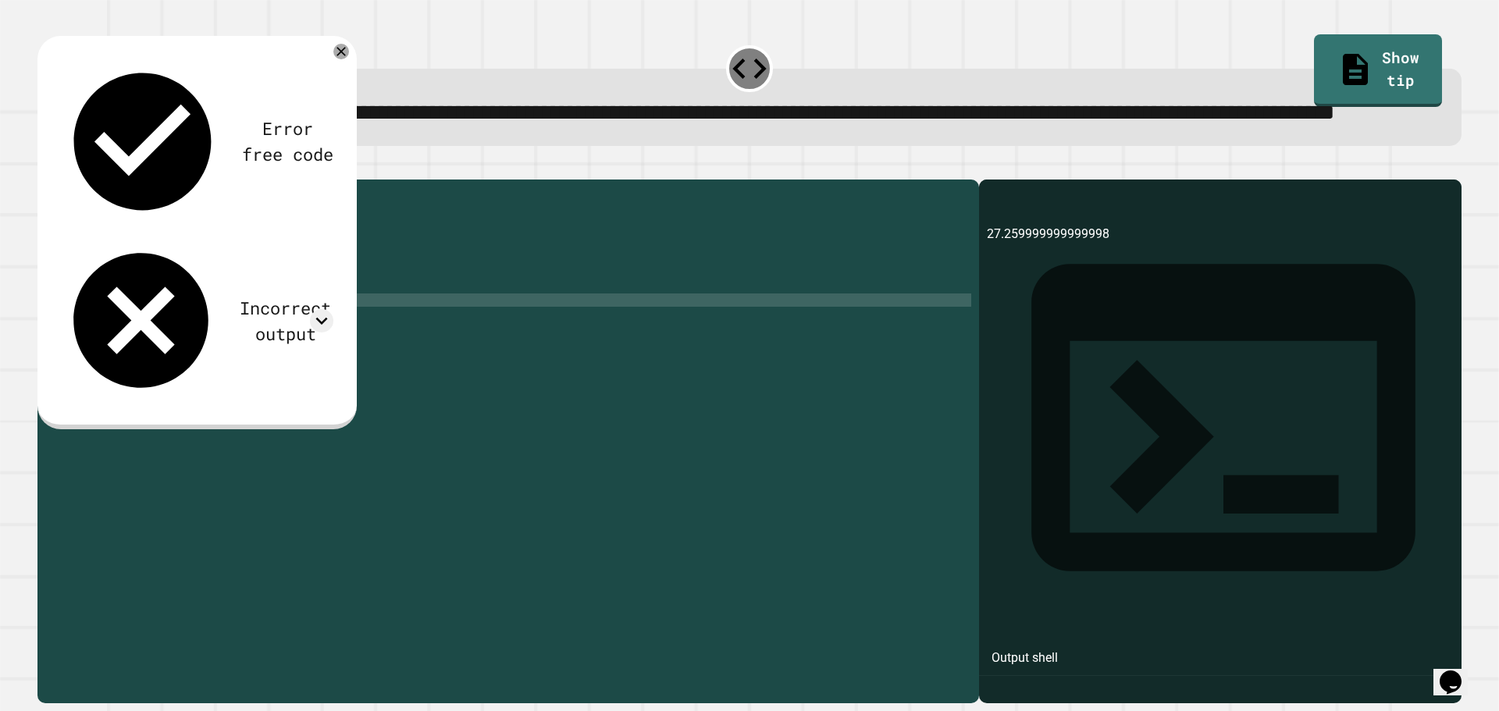
click at [337, 59] on icon at bounding box center [341, 52] width 16 height 16
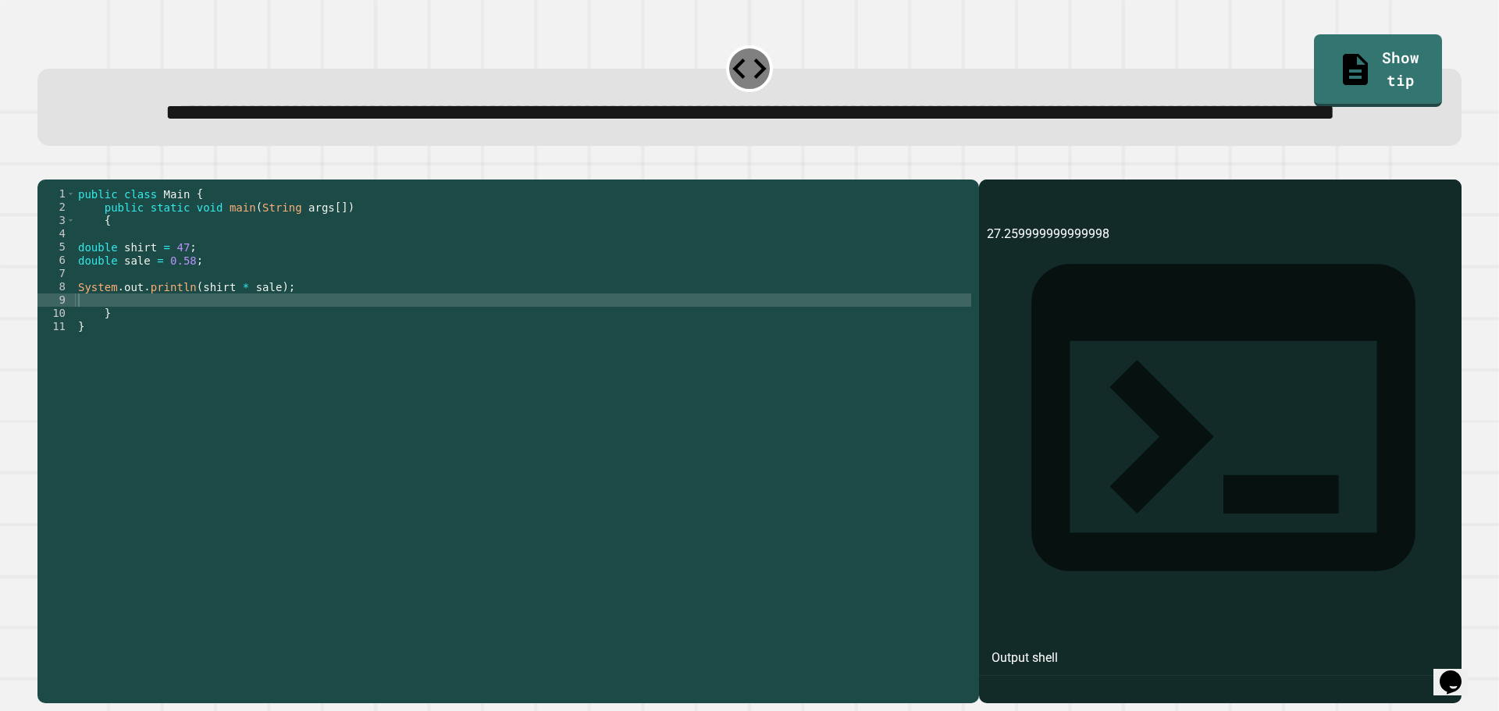
click at [330, 325] on div "public class Main { public static void main ( String args [ ]) { double shirt =…" at bounding box center [523, 406] width 896 height 438
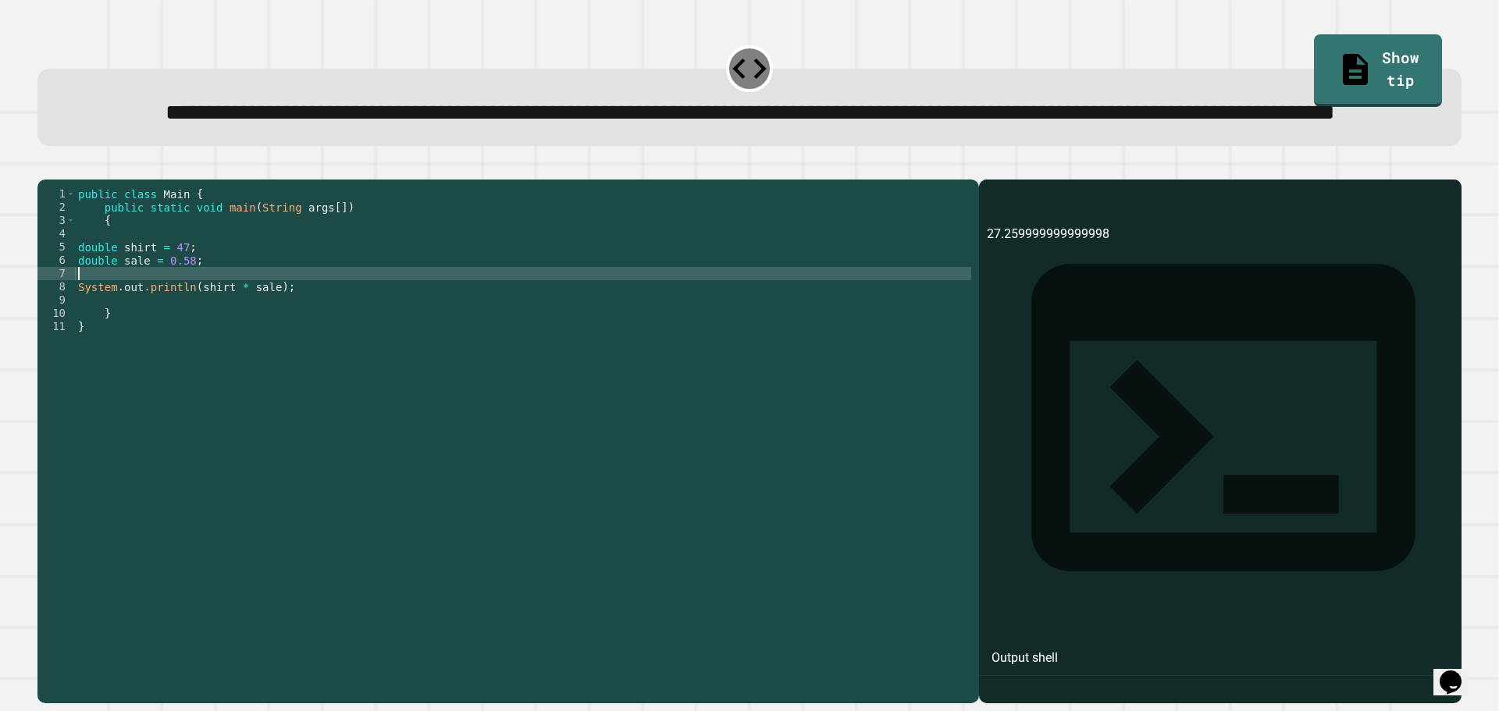
click at [304, 329] on div "public class Main { public static void main ( String args [ ]) { double shirt =…" at bounding box center [523, 406] width 896 height 438
click at [300, 316] on div "public class Main { public static void main ( String args [ ]) { double shirt =…" at bounding box center [523, 406] width 896 height 438
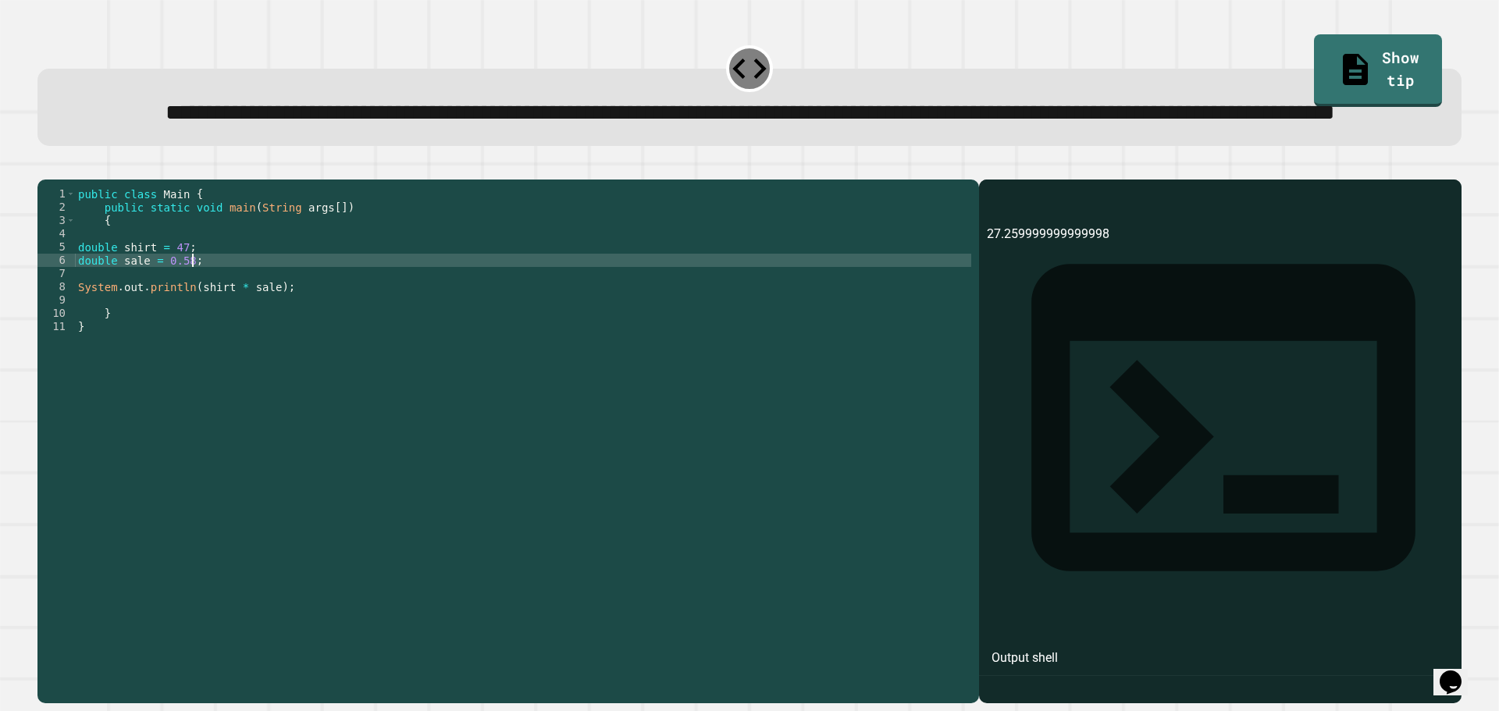
click at [283, 334] on div "public class Main { public static void main ( String args [ ]) { double shirt =…" at bounding box center [523, 406] width 896 height 438
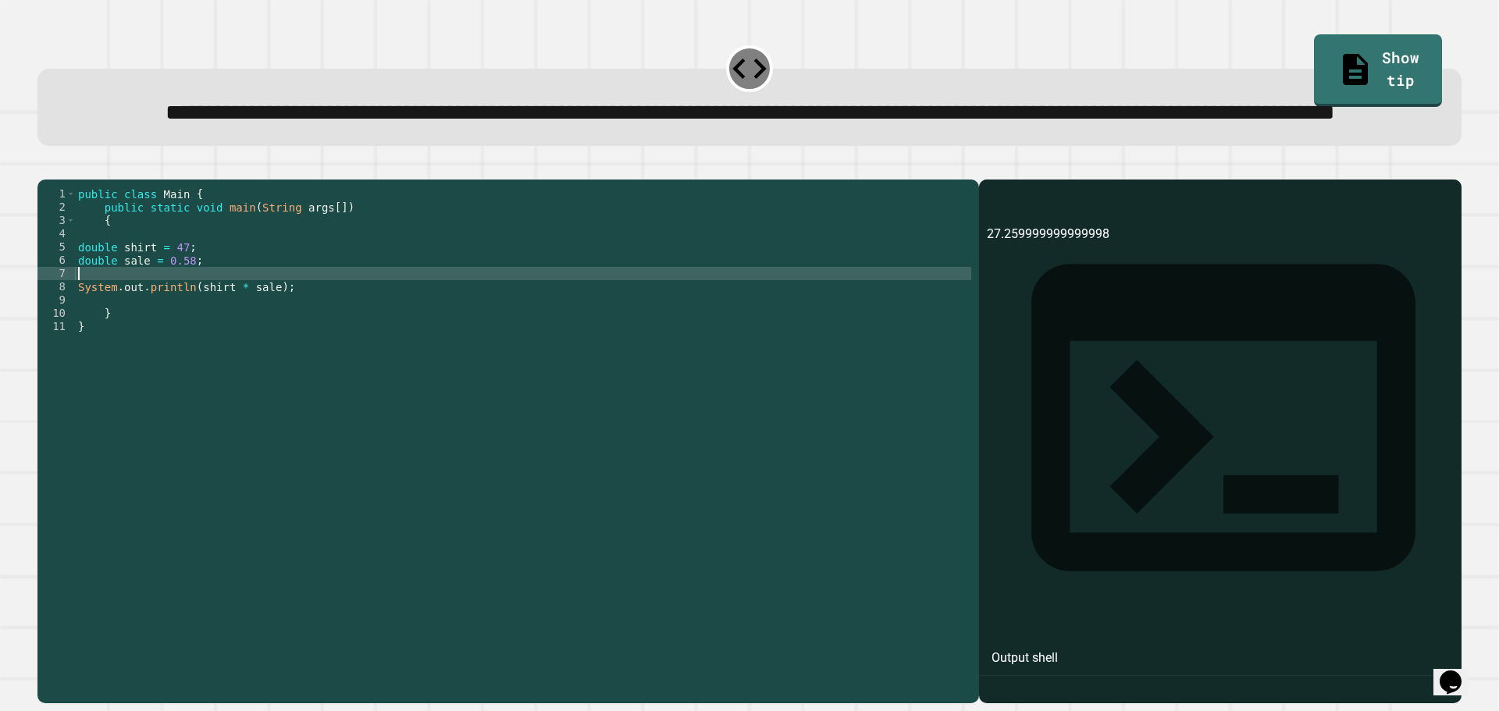
click at [251, 330] on div "public class Main { public static void main ( String args [ ]) { double shirt =…" at bounding box center [523, 406] width 896 height 438
click at [236, 315] on div "public class Main { public static void main ( String args [ ]) { double shirt =…" at bounding box center [523, 406] width 896 height 438
click at [220, 334] on div "public class Main { public static void main ( String args [ ]) { double shirt =…" at bounding box center [523, 406] width 896 height 438
click at [258, 349] on div "public class Main { public static void main ( String args [ ]) { double shirt =…" at bounding box center [523, 406] width 896 height 438
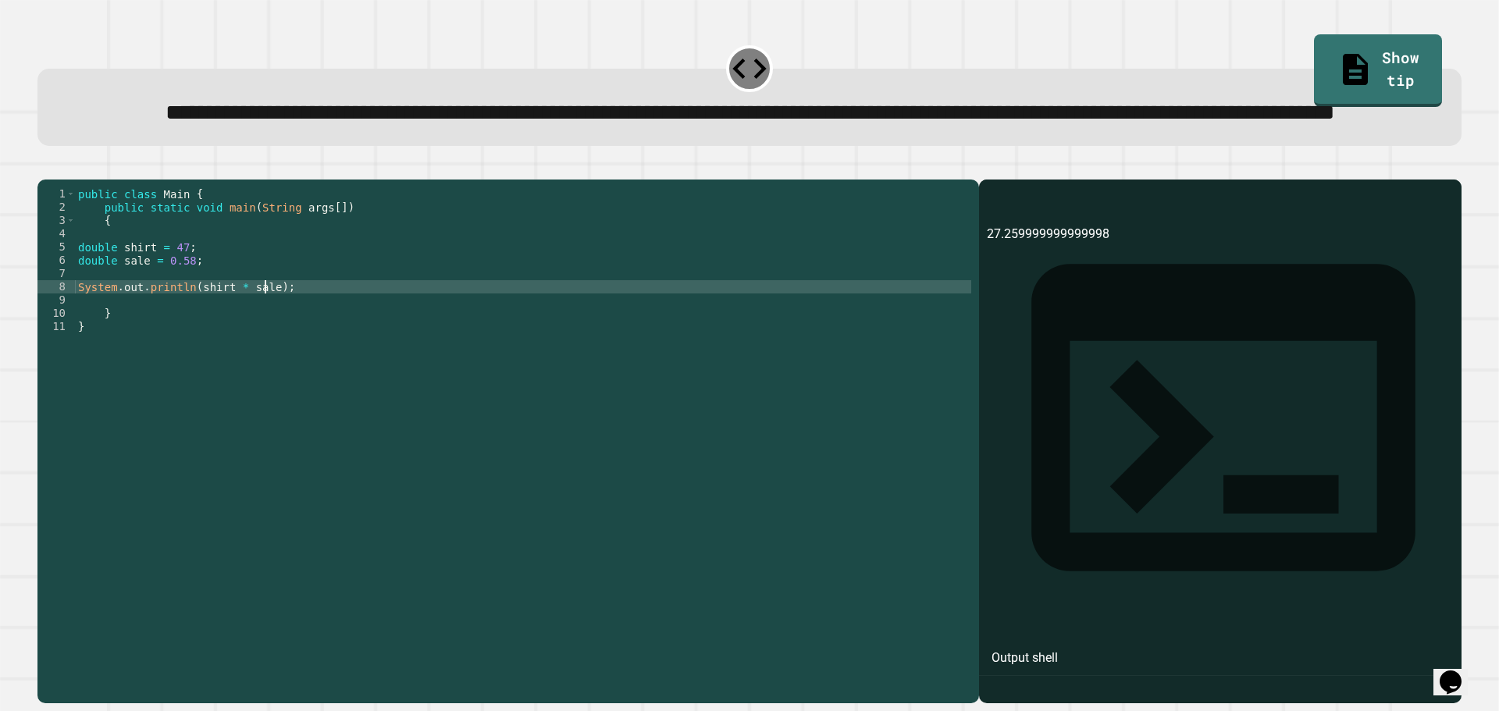
click at [263, 350] on div "public class Main { public static void main ( String args [ ]) { double shirt =…" at bounding box center [523, 406] width 896 height 438
click at [183, 318] on div "public class Main { public static void main ( String args [ ]) { double shirt =…" at bounding box center [523, 406] width 896 height 438
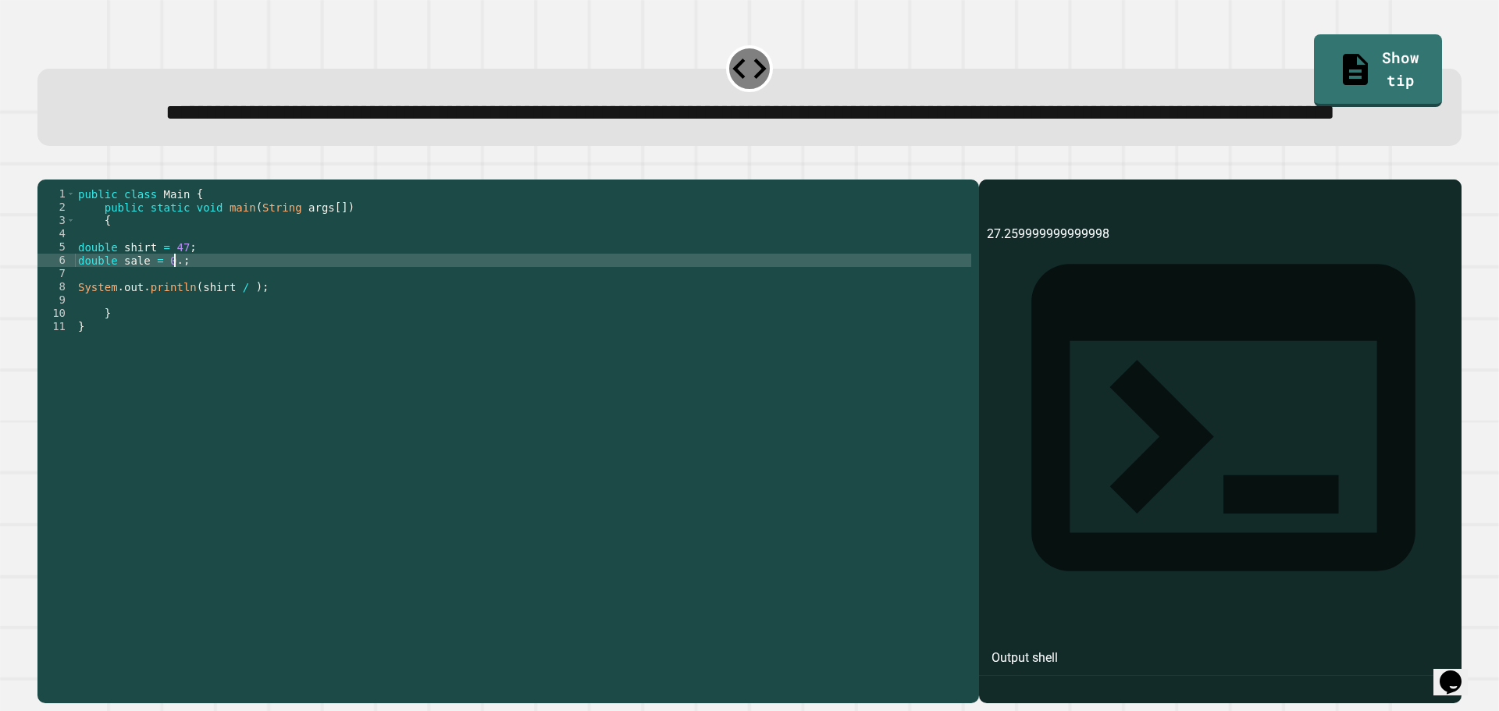
scroll to position [0, 7]
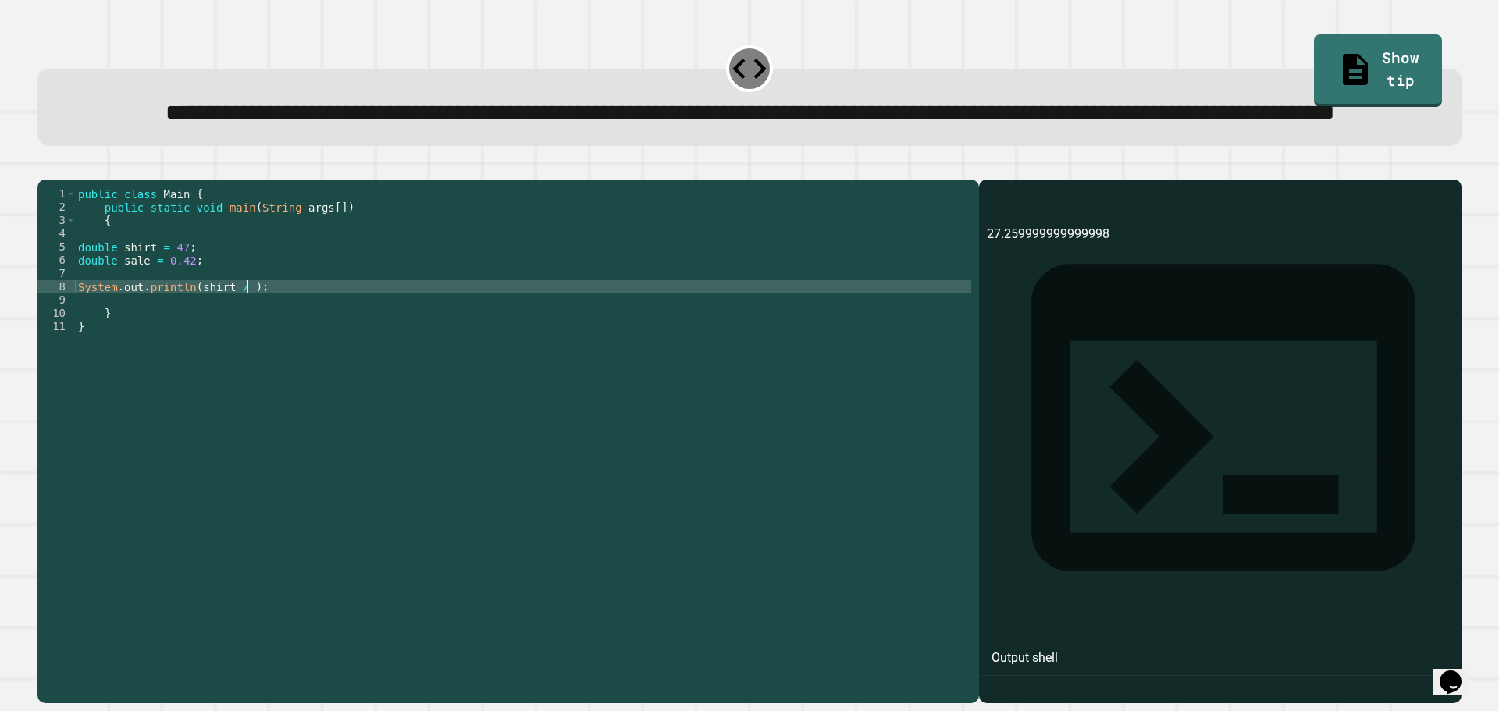
click at [244, 344] on div "public class Main { public static void main ( String args [ ]) { double shirt =…" at bounding box center [523, 406] width 896 height 438
click at [243, 346] on div "public class Main { public static void main ( String args [ ]) { double shirt =…" at bounding box center [523, 406] width 896 height 438
click at [238, 347] on div "public class Main { public static void main ( String args [ ]) { double shirt =…" at bounding box center [523, 406] width 896 height 438
click at [45, 167] on icon "button" at bounding box center [45, 167] width 0 height 0
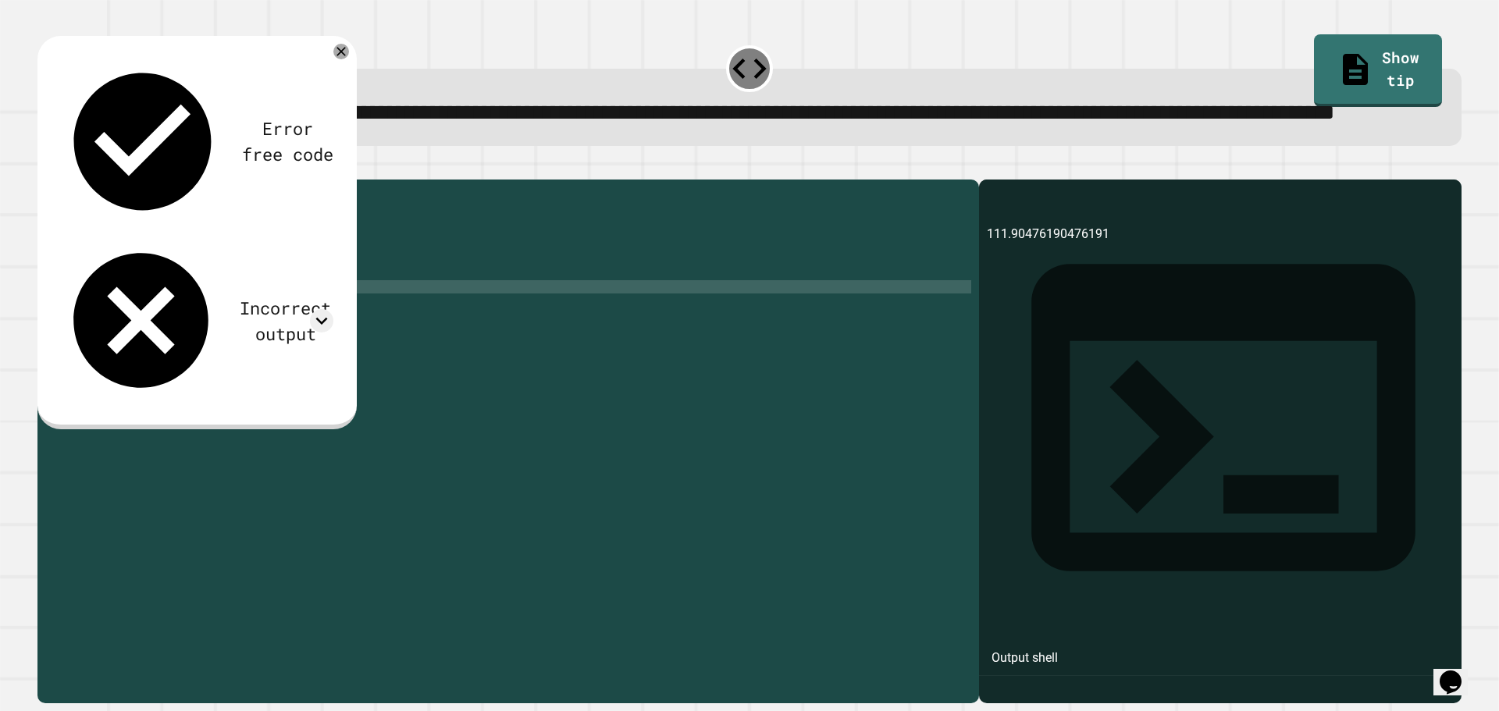
click at [232, 347] on div "public class Main { public static void main ( String args [ ]) { double shirt =…" at bounding box center [523, 406] width 896 height 438
click at [45, 167] on icon "button" at bounding box center [45, 167] width 0 height 0
click at [305, 240] on div "Incorrect output" at bounding box center [196, 321] width 273 height 162
click at [314, 309] on icon at bounding box center [321, 320] width 23 height 23
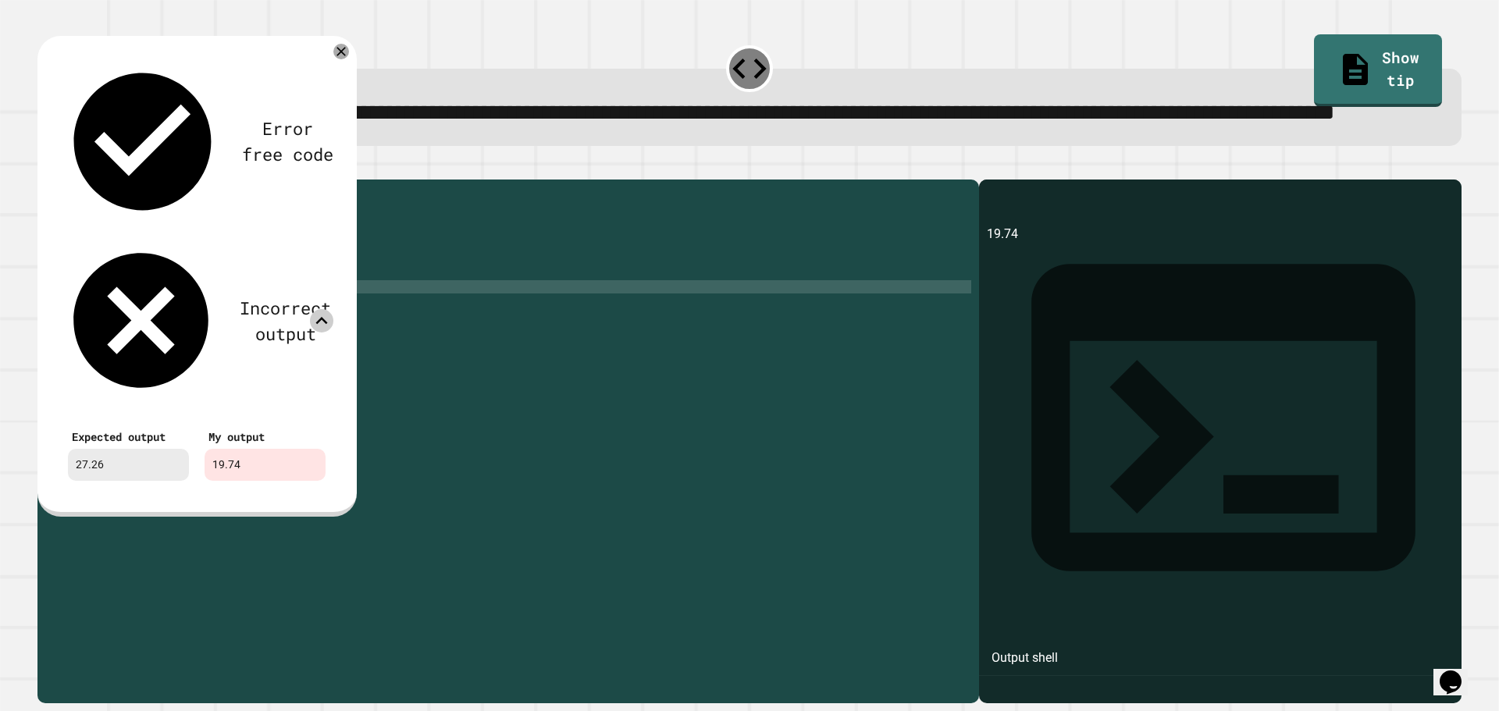
click at [326, 309] on icon at bounding box center [321, 320] width 23 height 23
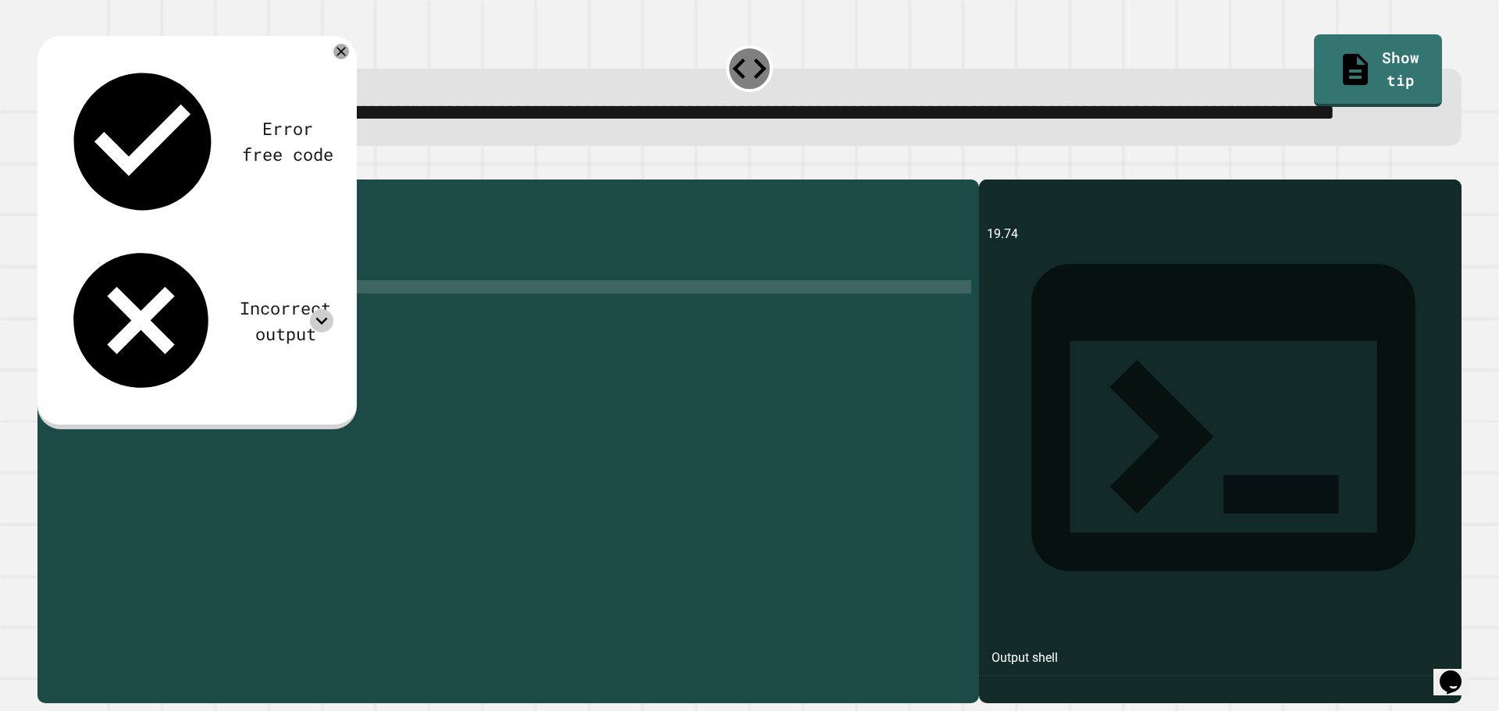
click at [178, 324] on div "public class Main { public static void main ( String args [ ]) { double shirt =…" at bounding box center [523, 406] width 896 height 438
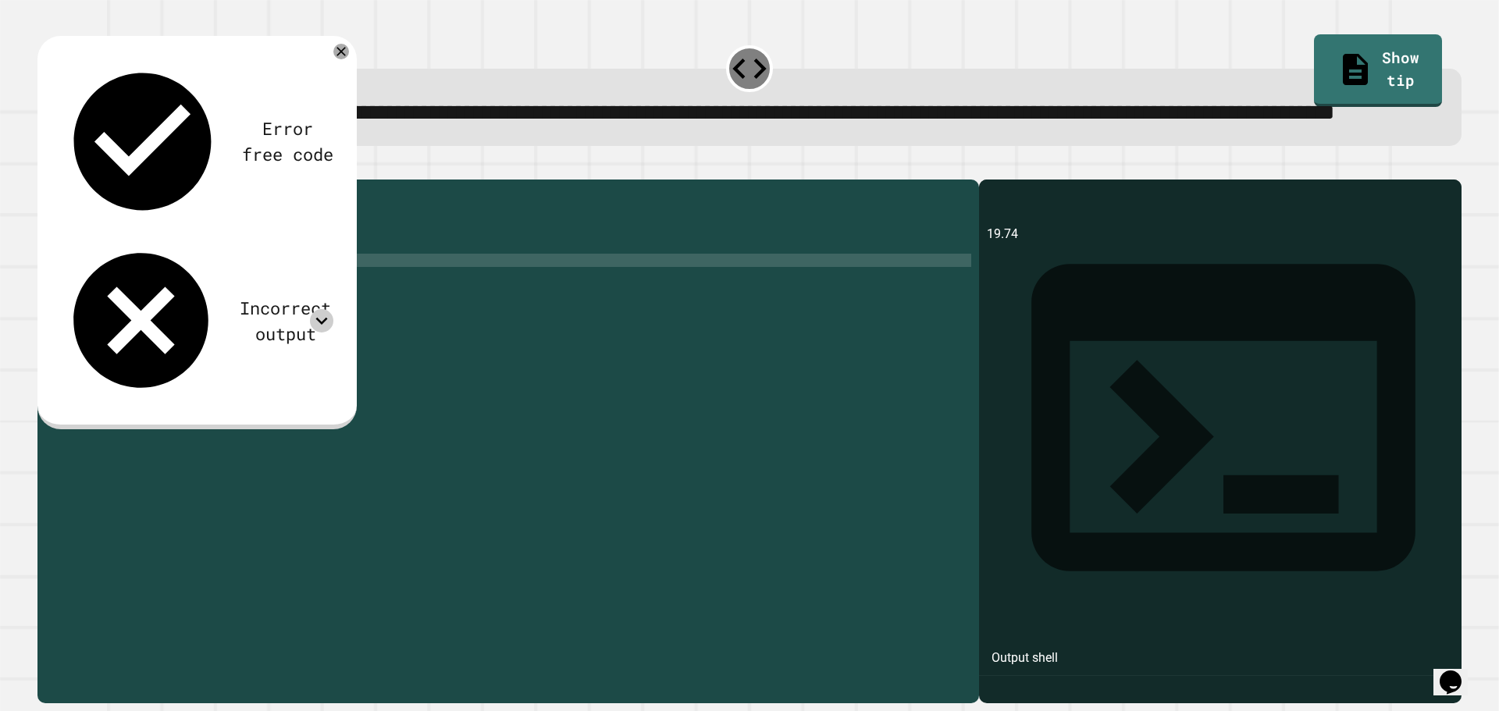
scroll to position [0, 7]
click at [45, 167] on icon "button" at bounding box center [45, 167] width 0 height 0
click at [335, 159] on div "Error free code 27.259999999999998 Incorrect output Expected output 27.26 My ou…" at bounding box center [196, 231] width 289 height 358
click at [323, 309] on icon at bounding box center [321, 320] width 23 height 23
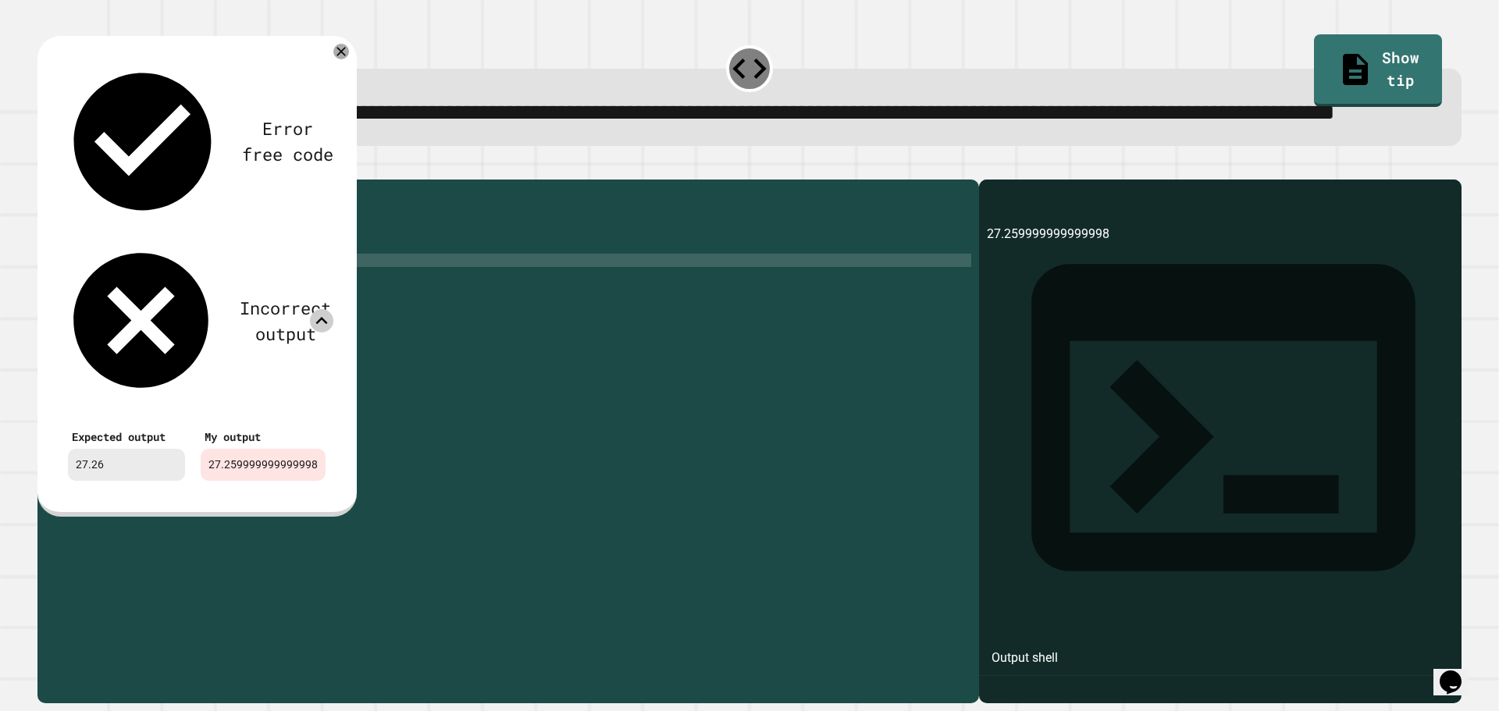
click at [323, 317] on icon at bounding box center [322, 320] width 12 height 7
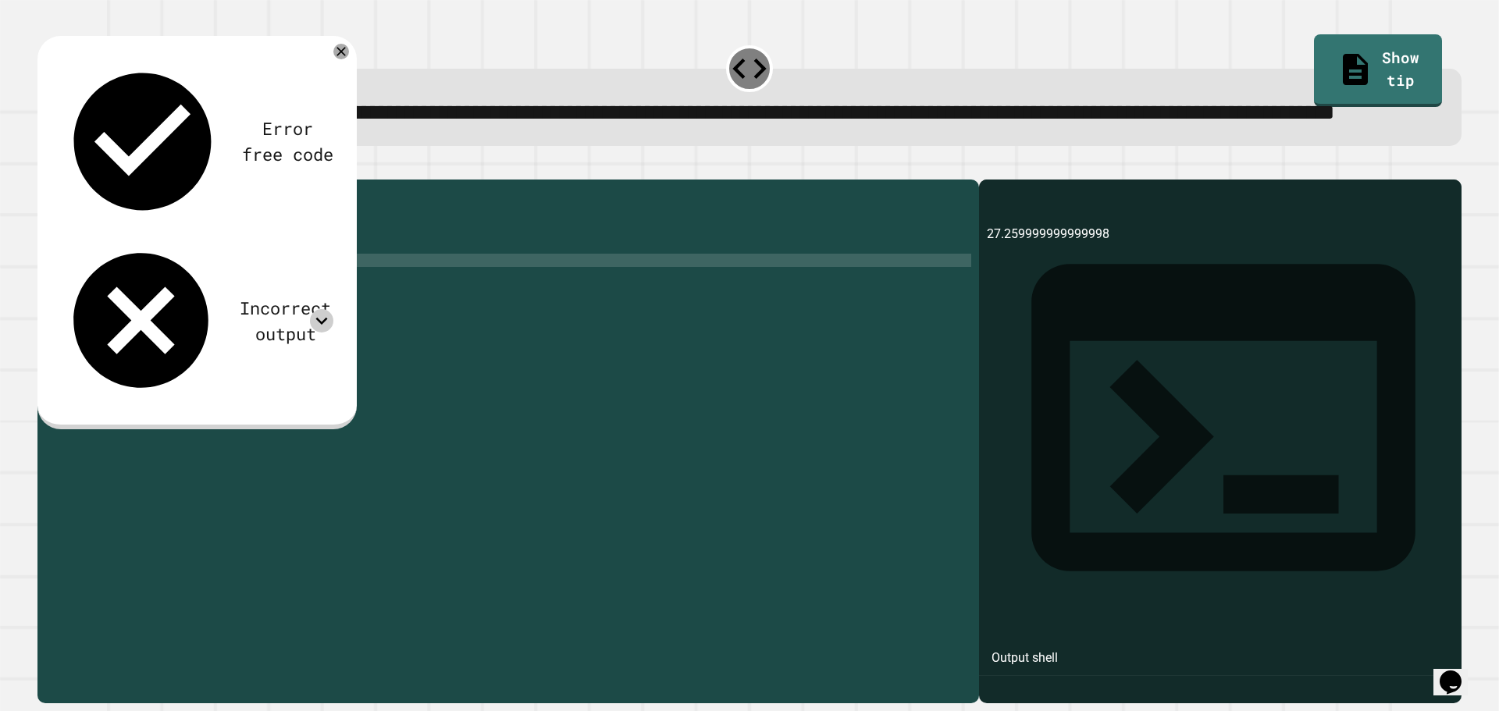
click at [263, 351] on div "public class Main { public static void main ( String args [ ]) { double shirt =…" at bounding box center [523, 406] width 896 height 438
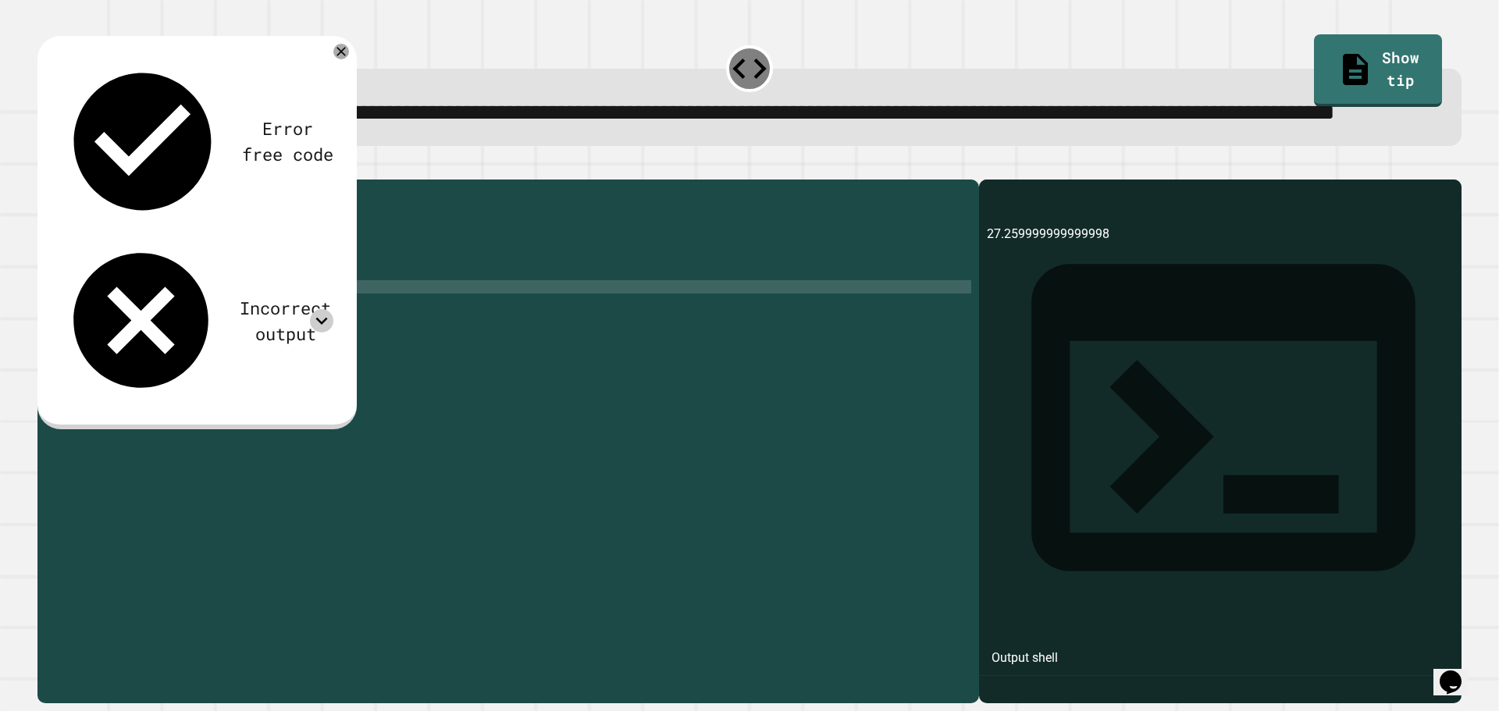
click at [428, 298] on div "public class Main { public static void main ( String args [ ]) { double shirt =…" at bounding box center [523, 406] width 896 height 438
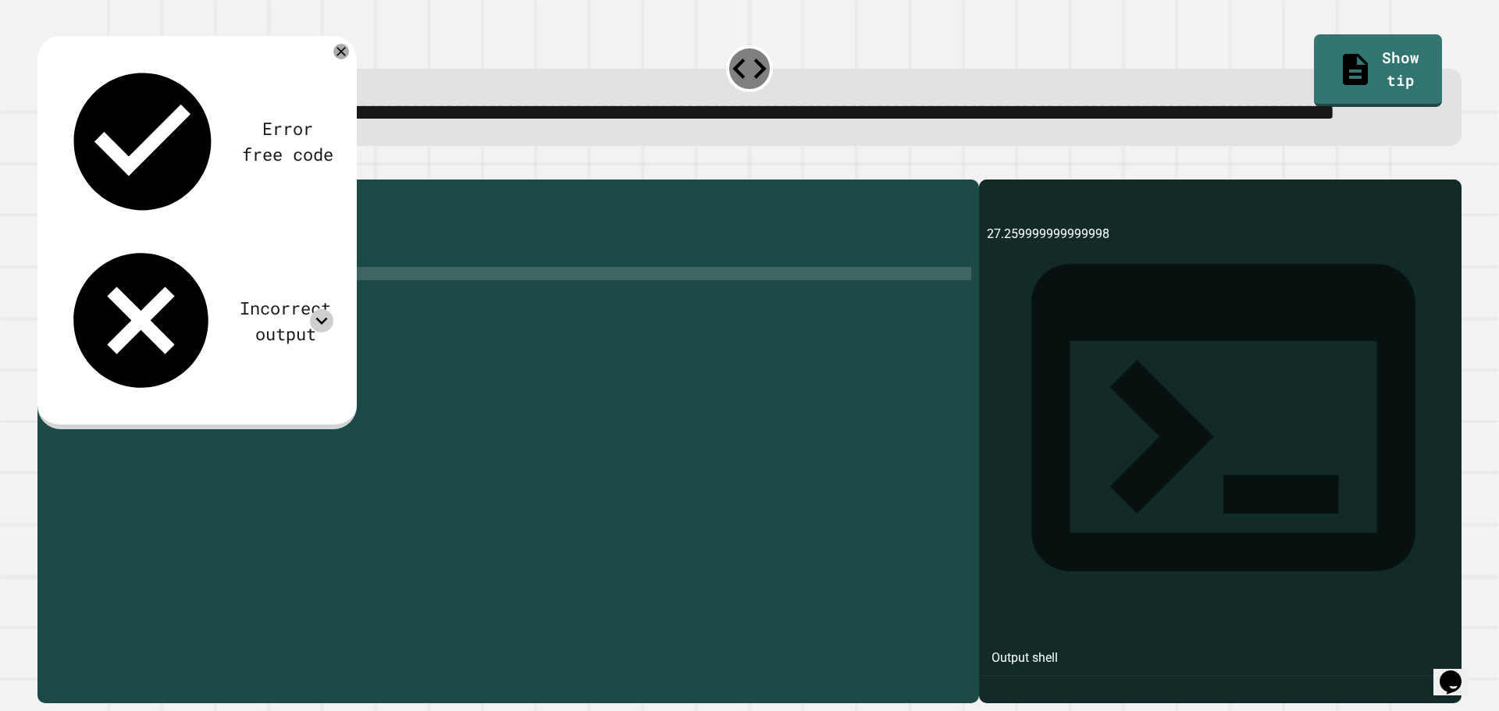
click at [325, 329] on div "public class Main { public static void main ( String args [ ]) { double shirt =…" at bounding box center [523, 406] width 896 height 438
click at [320, 309] on icon at bounding box center [321, 320] width 23 height 23
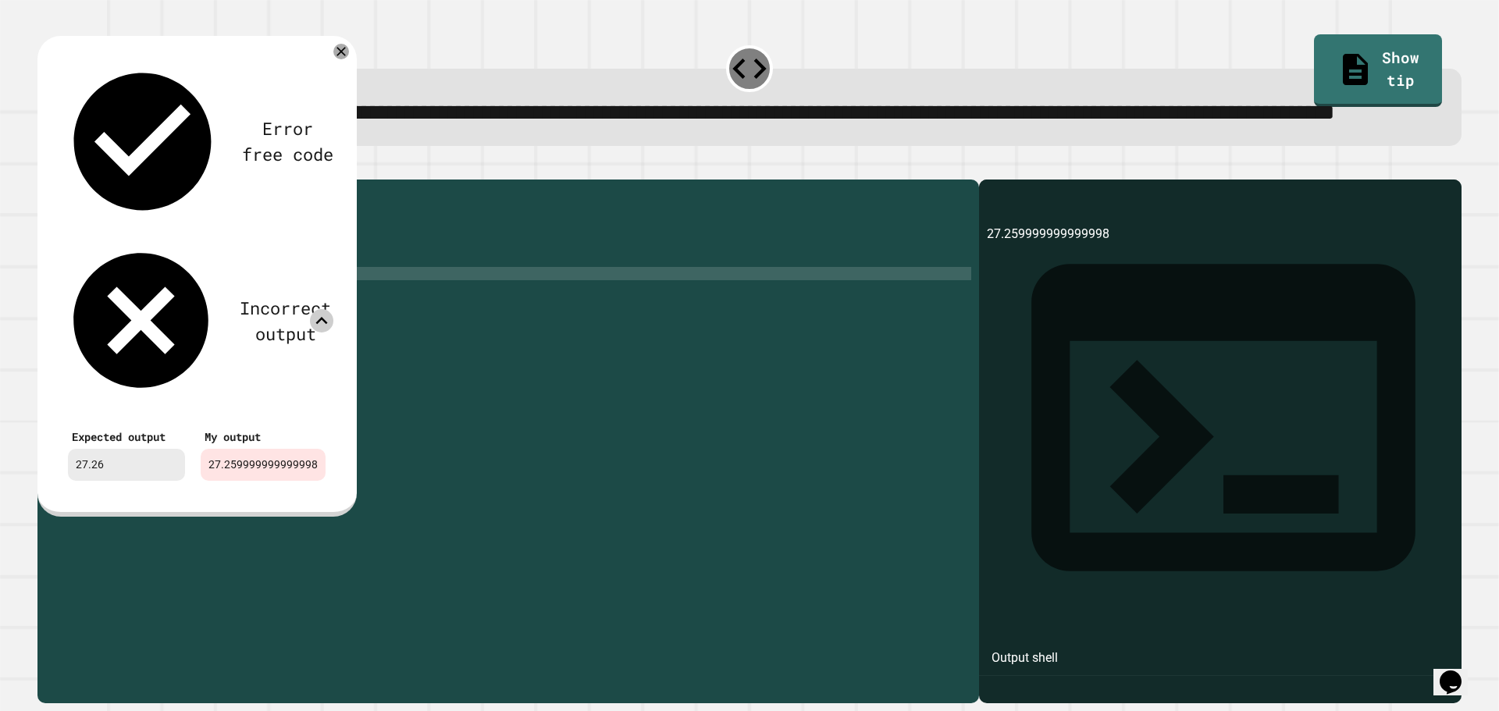
click at [320, 309] on icon at bounding box center [321, 320] width 23 height 23
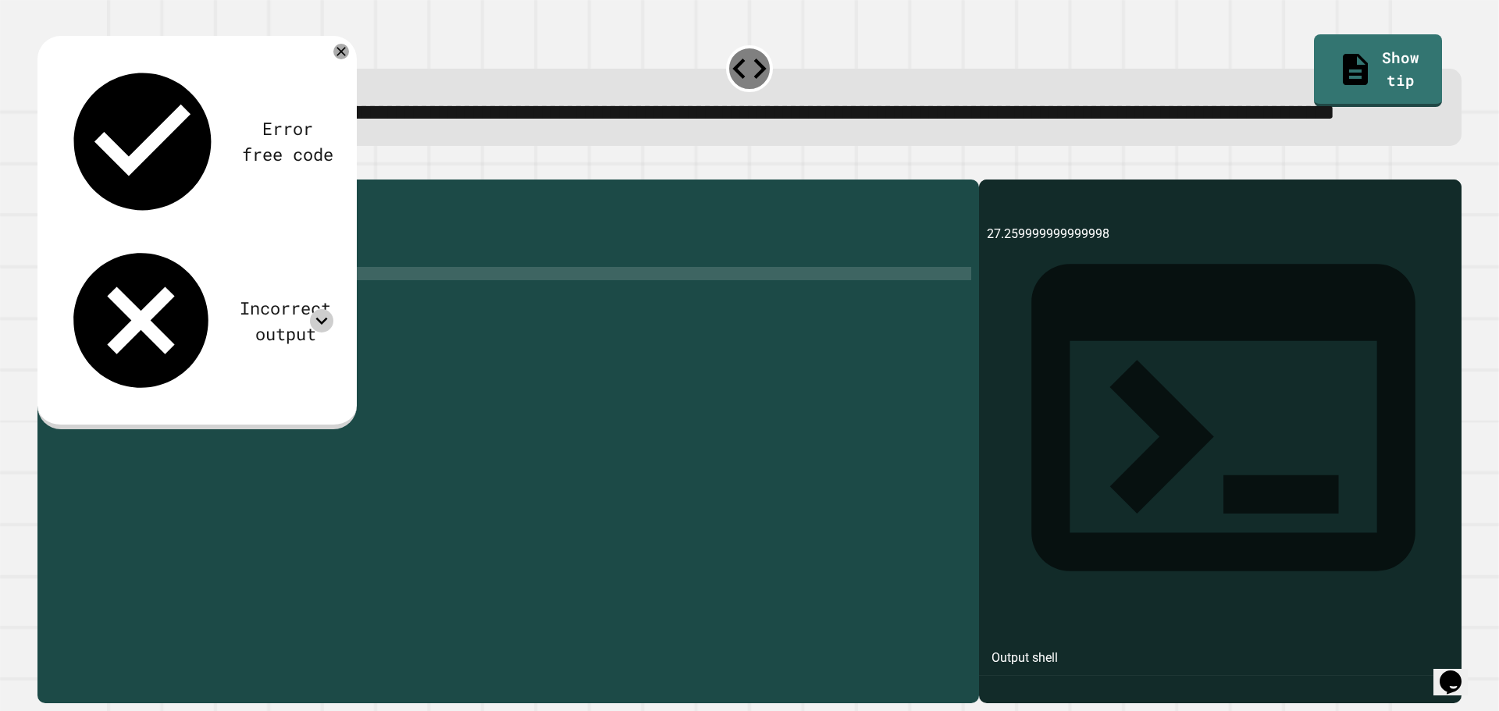
click at [117, 322] on div "public class Main { public static void main ( String args [ ]) { double shirt =…" at bounding box center [523, 406] width 896 height 438
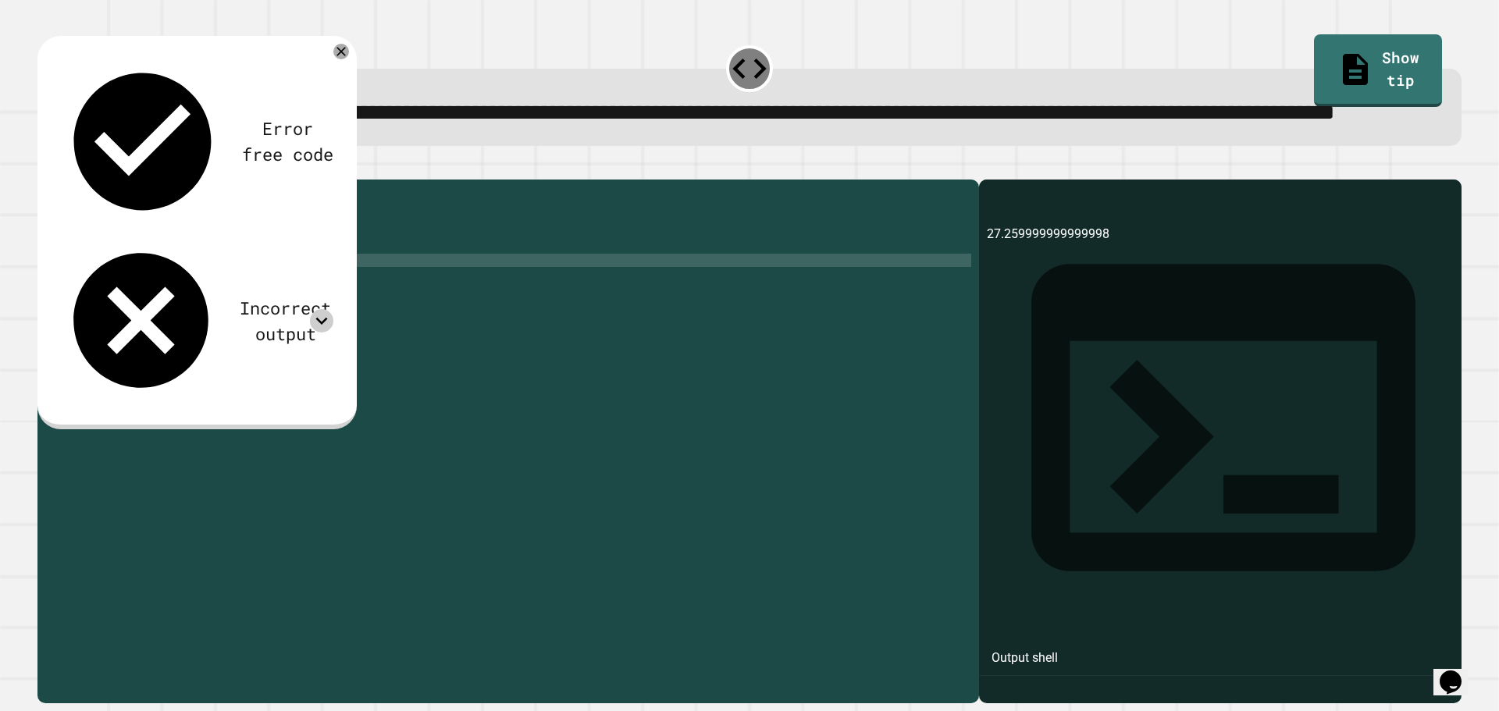
scroll to position [0, 2]
click at [113, 305] on div "public class Main { public static void main ( String args [ ]) { double shirt =…" at bounding box center [523, 406] width 896 height 438
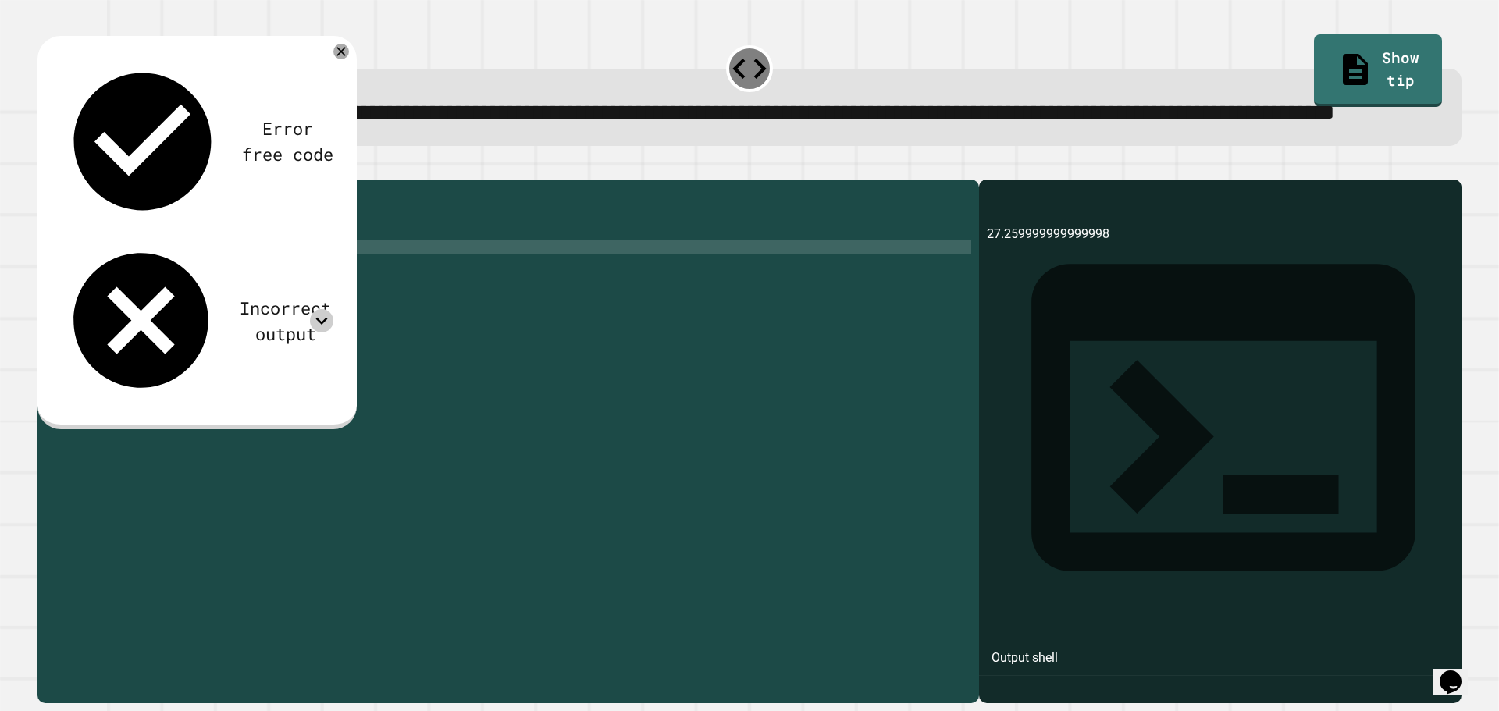
scroll to position [0, 1]
click at [45, 167] on icon "button" at bounding box center [45, 167] width 0 height 0
click at [315, 309] on icon at bounding box center [321, 320] width 23 height 23
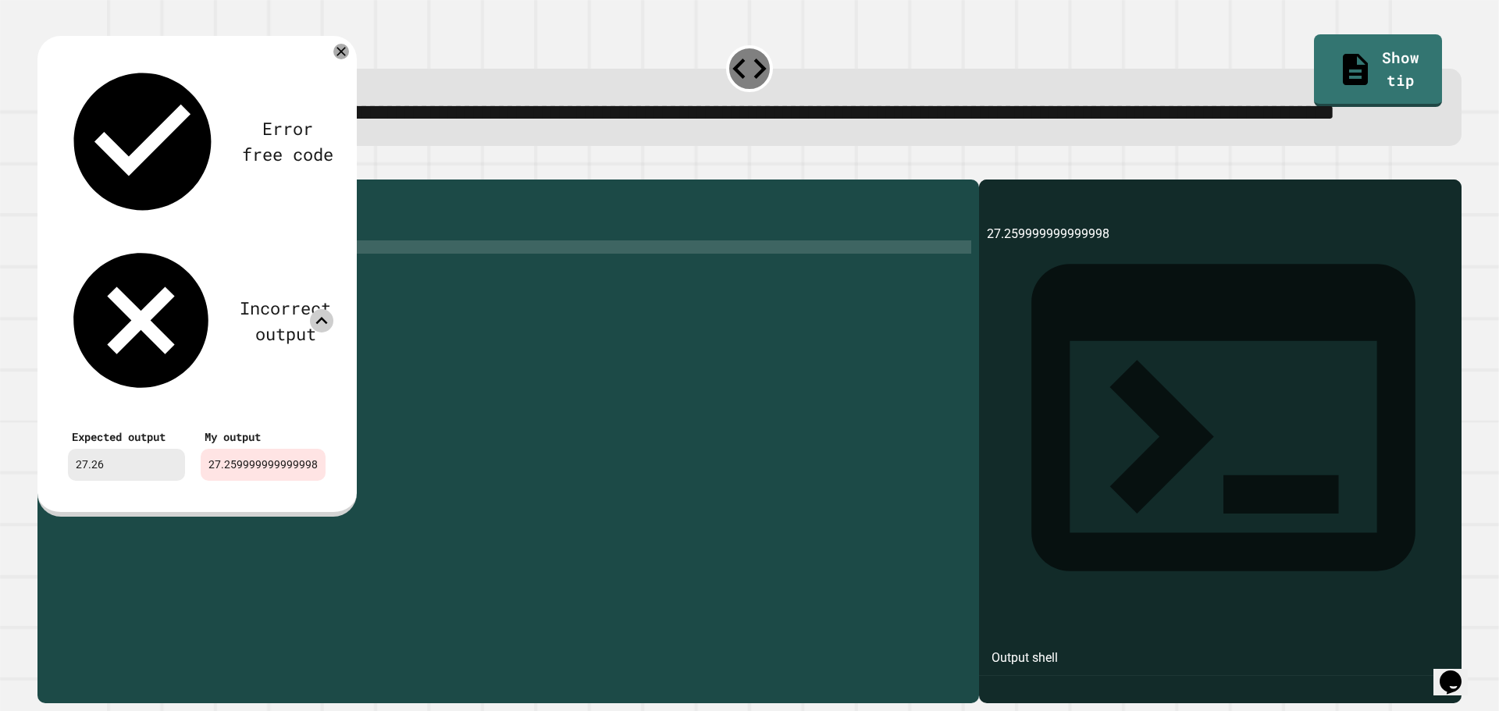
click at [319, 309] on icon at bounding box center [321, 320] width 23 height 23
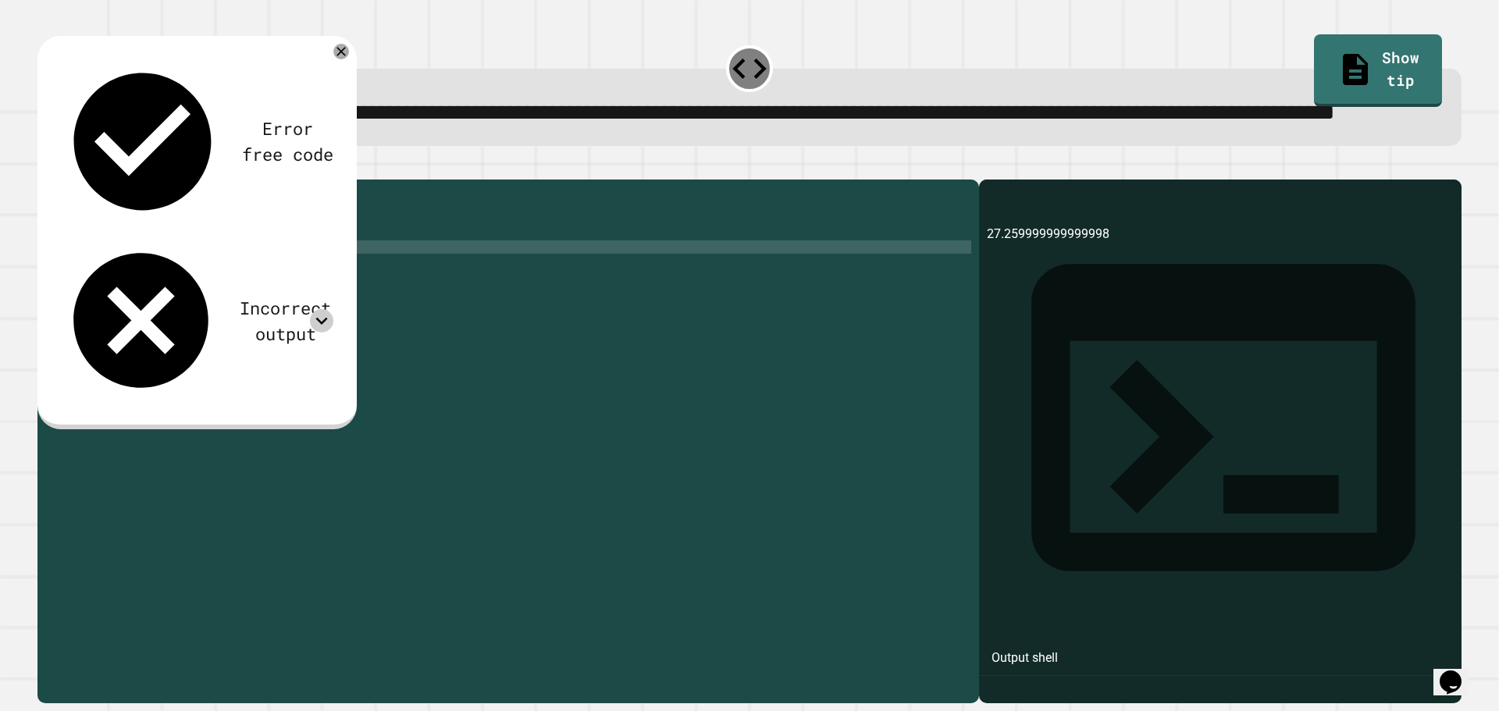
click at [321, 309] on icon at bounding box center [321, 320] width 23 height 23
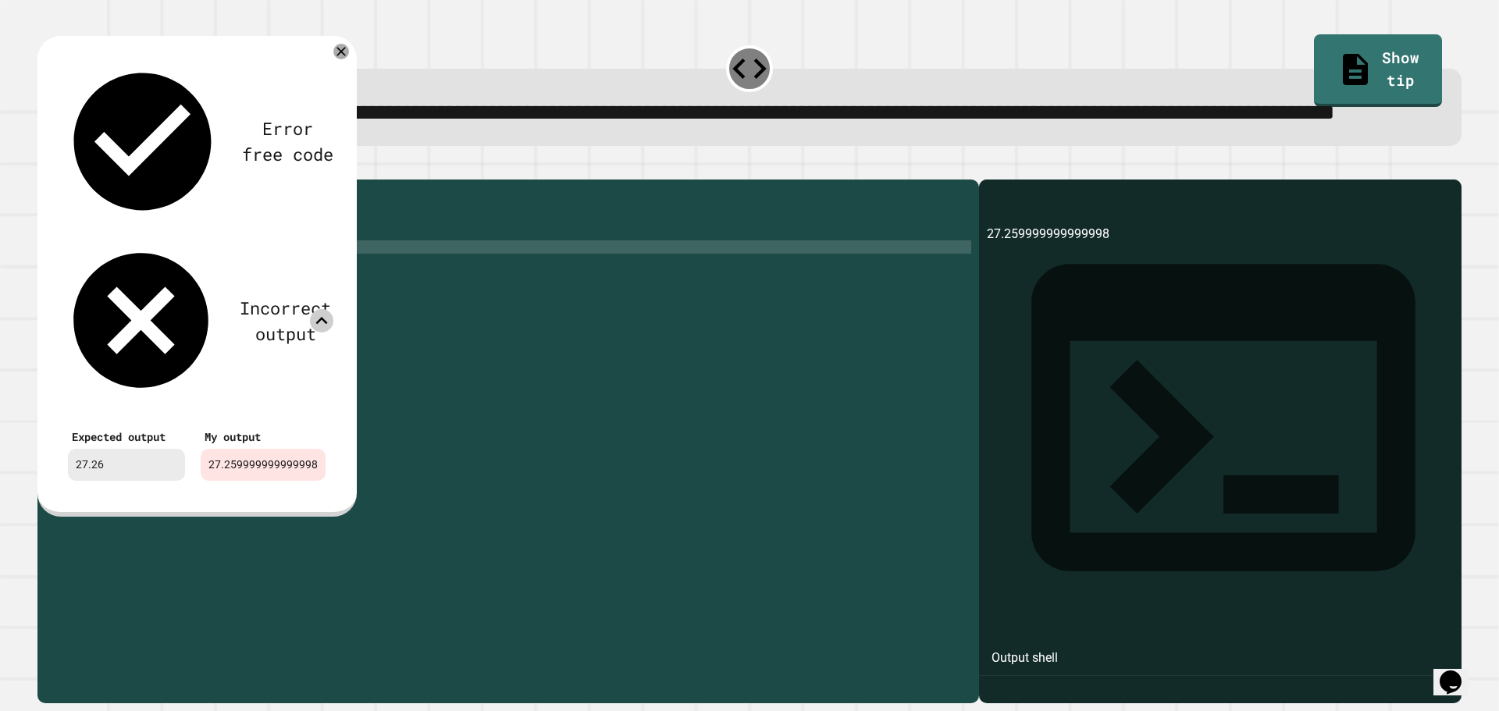
click at [321, 309] on icon at bounding box center [321, 320] width 23 height 23
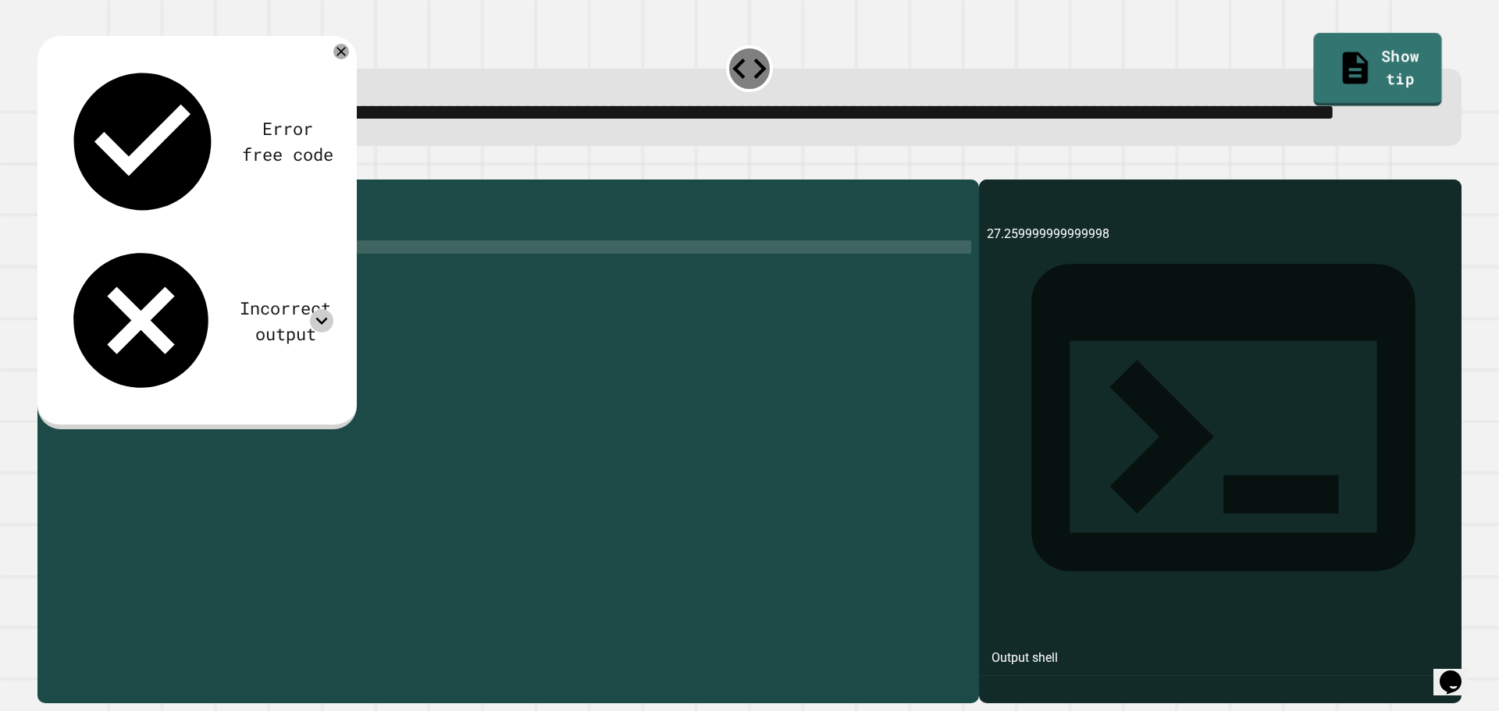
click at [1413, 62] on div "**********" at bounding box center [749, 91] width 1439 height 123
click at [1365, 57] on link "Show tip" at bounding box center [1378, 69] width 125 height 76
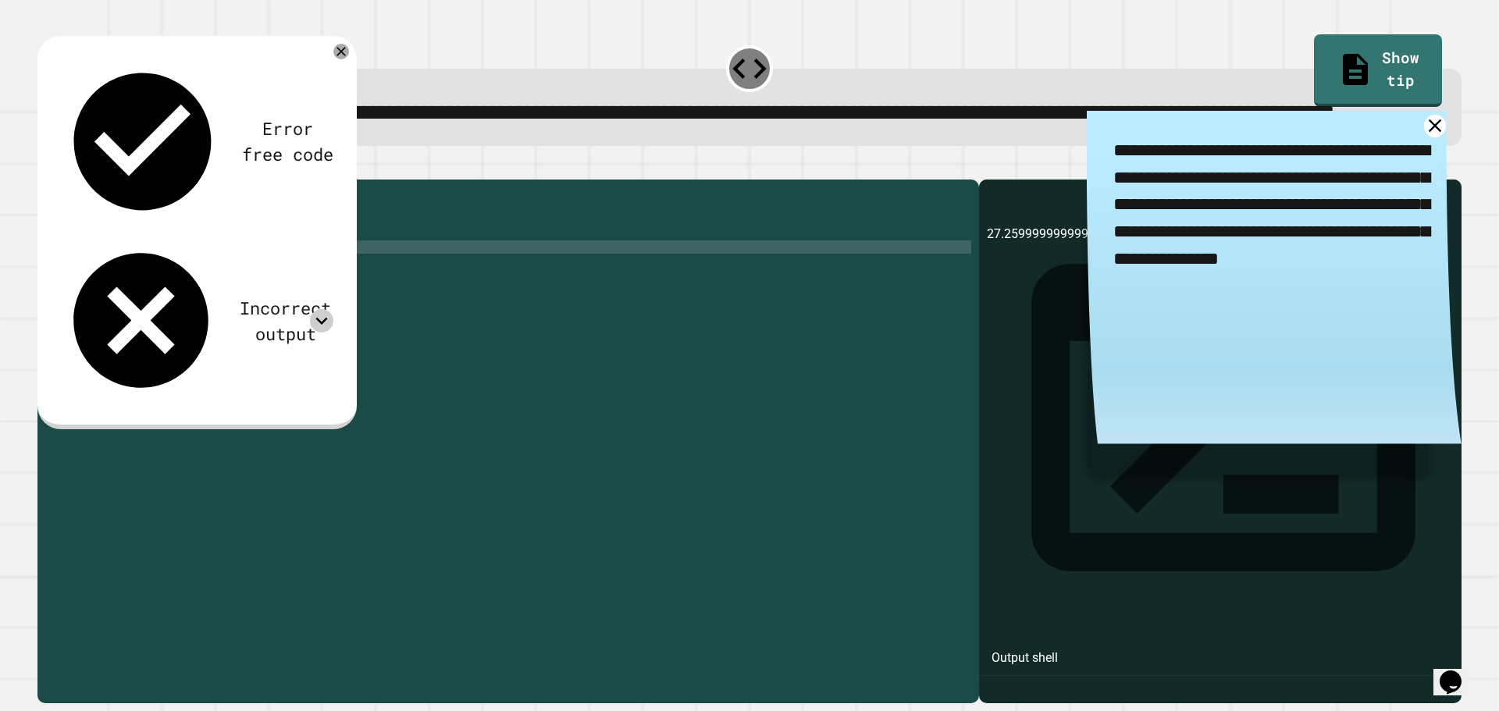
click at [265, 348] on div "public class Main { public static void main ( String args [ ]) { int shirt = 47…" at bounding box center [523, 406] width 896 height 438
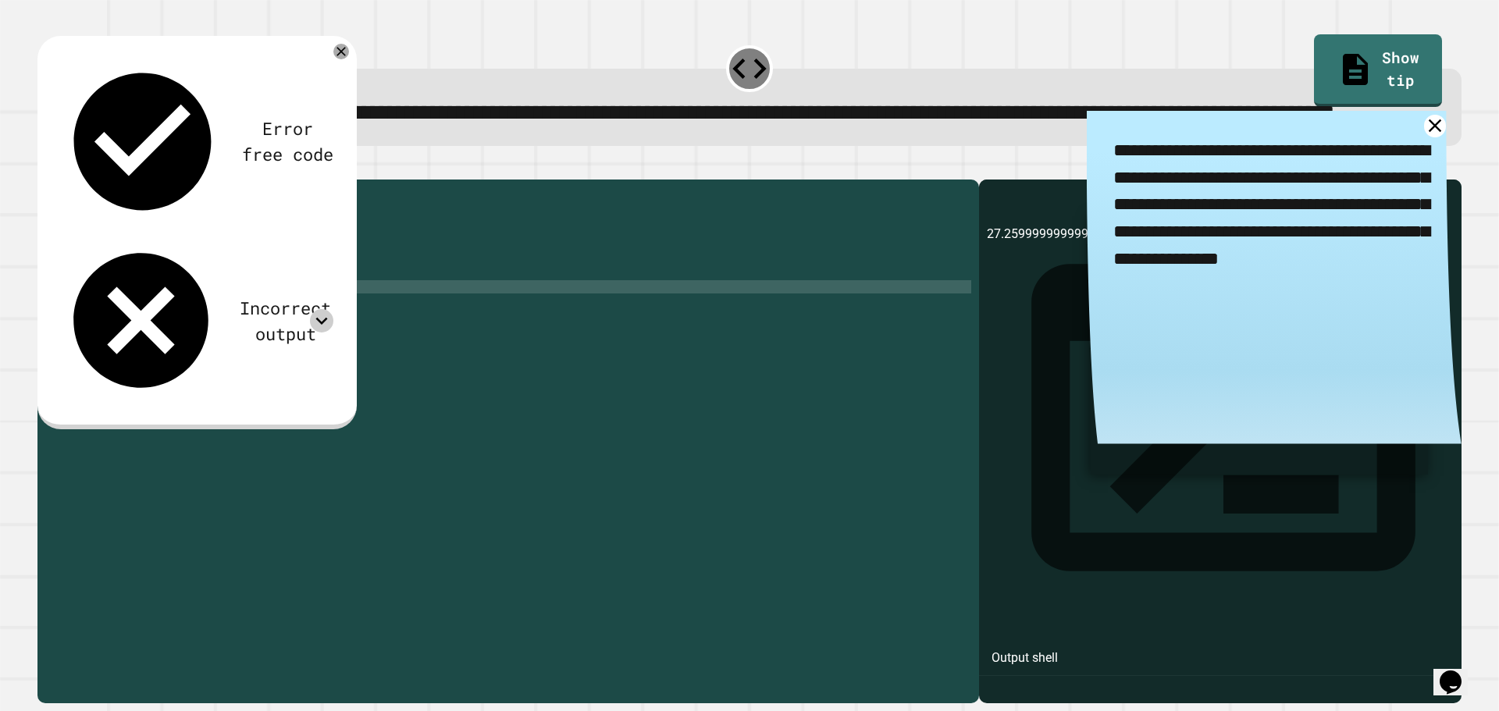
click at [170, 318] on div "public class Main { public static void main ( String args [ ]) { int shirt = 47…" at bounding box center [523, 406] width 896 height 438
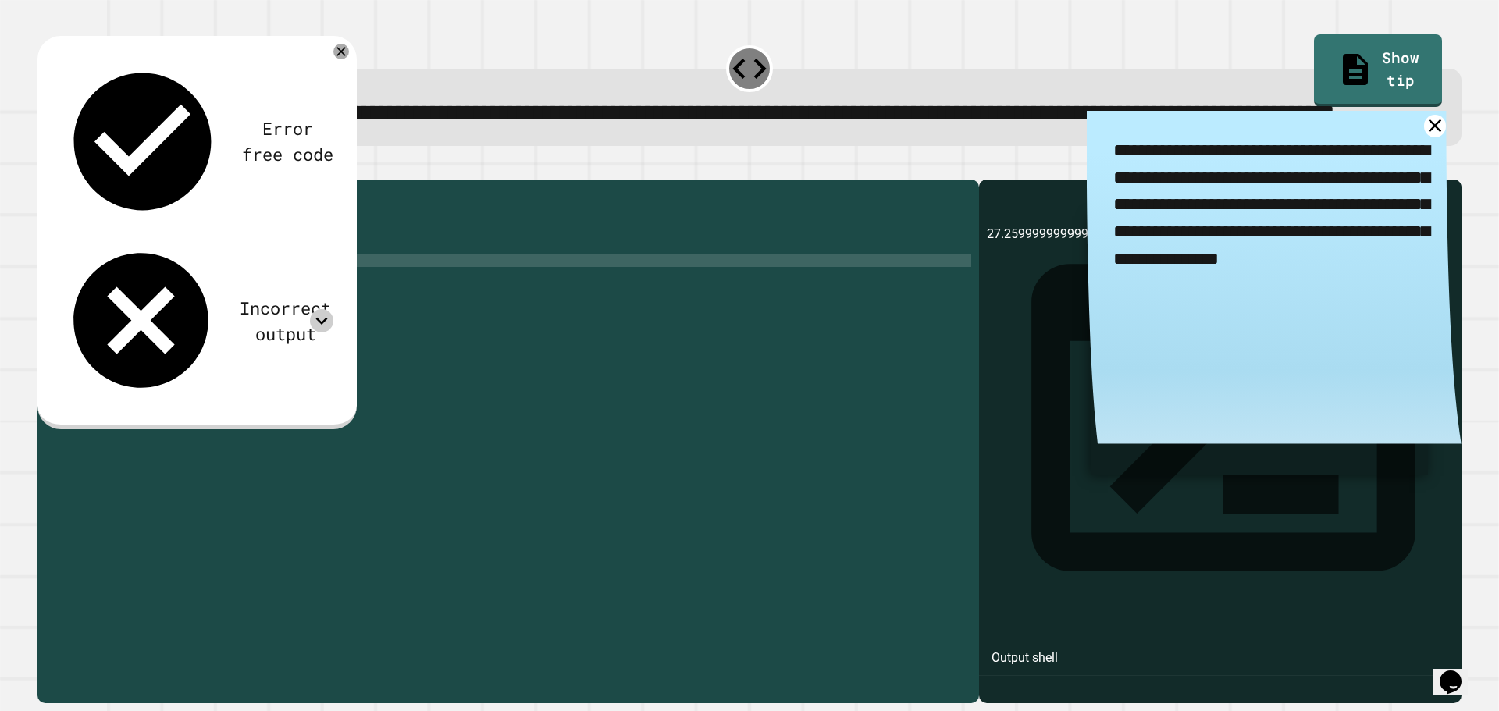
click at [189, 322] on div "public class Main { public static void main ( String args [ ]) { int shirt = 47…" at bounding box center [523, 406] width 896 height 438
click at [252, 336] on div "public class Main { public static void main ( String args [ ]) { int shirt = 47…" at bounding box center [523, 406] width 896 height 438
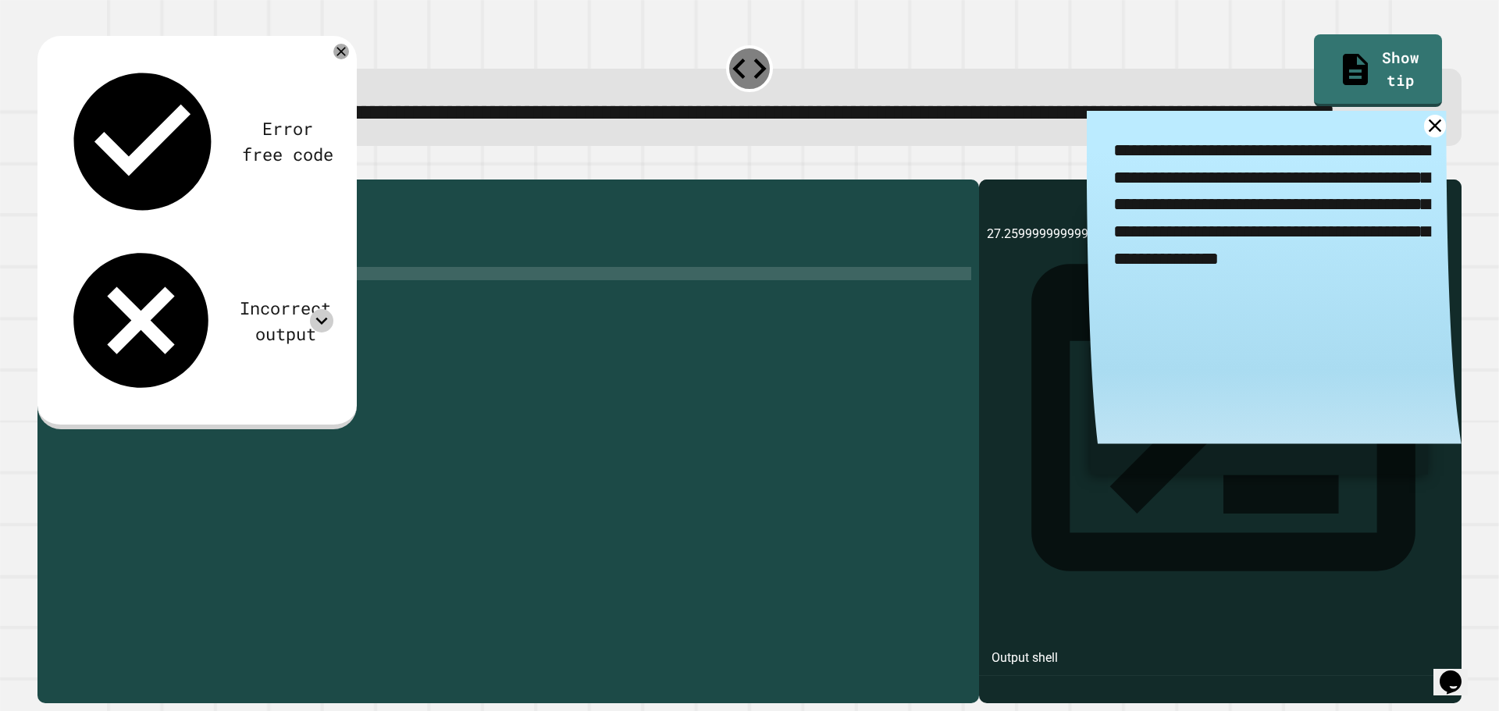
scroll to position [0, 0]
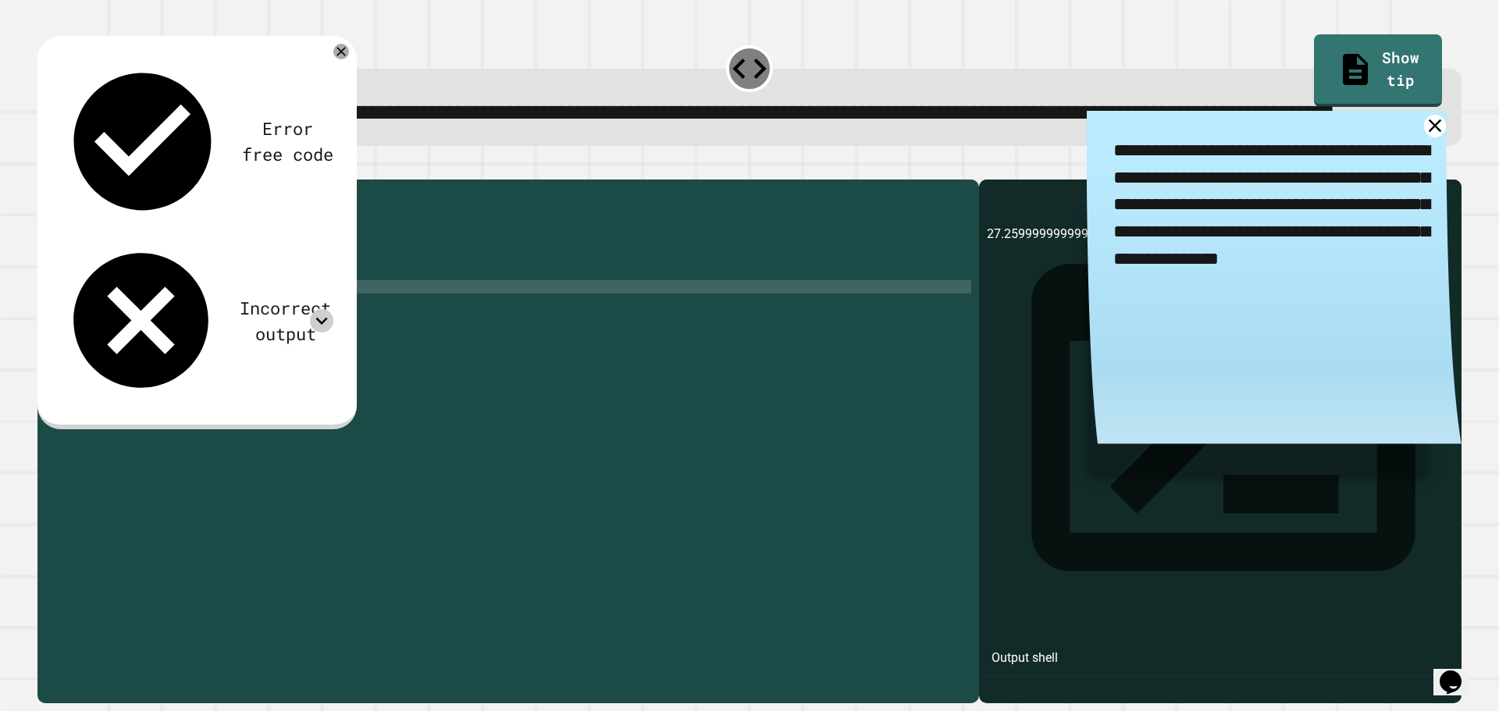
click at [270, 349] on div "public class Main { public static void main ( String args [ ]) { int shirt = 47…" at bounding box center [523, 406] width 896 height 438
click at [265, 347] on div "public class Main { public static void main ( String args [ ]) { int shirt = 47…" at bounding box center [523, 406] width 896 height 438
click at [45, 167] on icon "button" at bounding box center [45, 167] width 0 height 0
click at [1427, 134] on icon at bounding box center [1435, 126] width 16 height 16
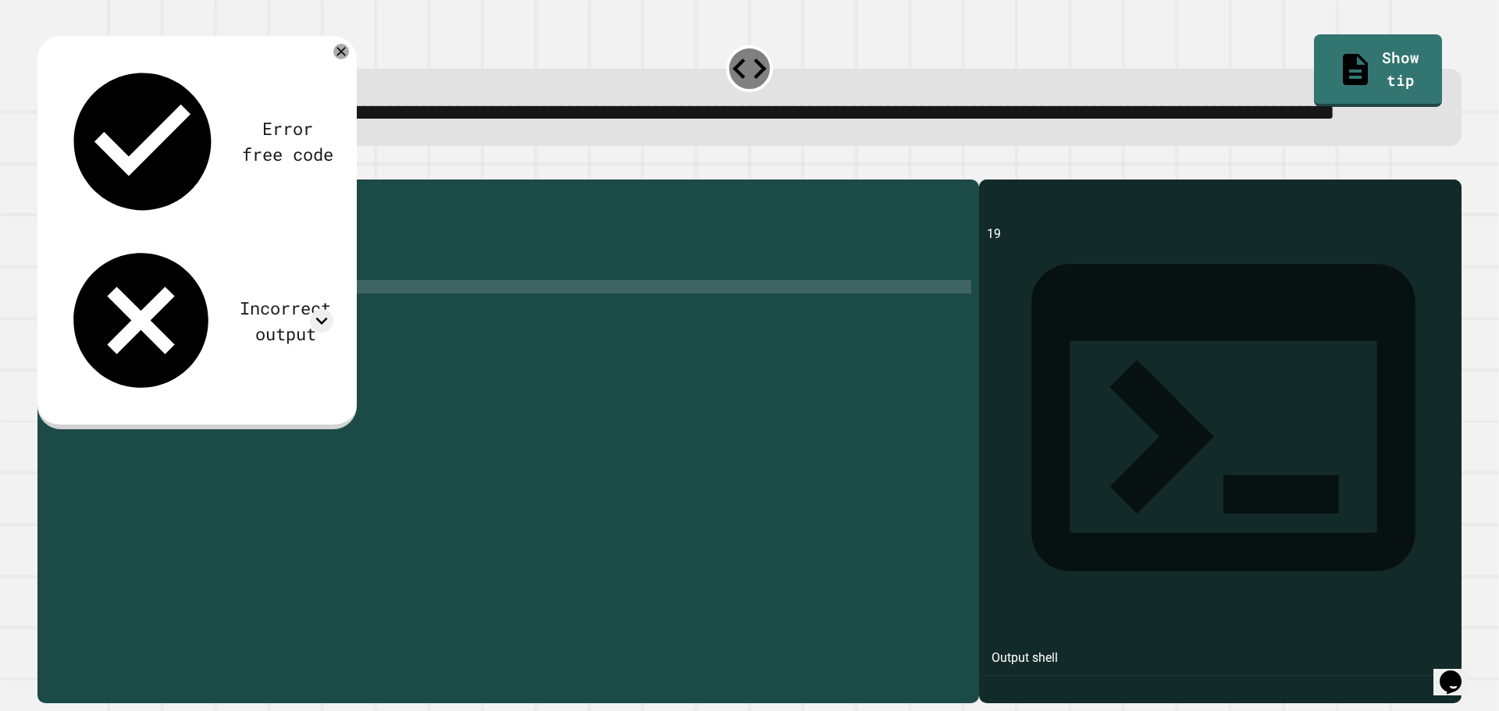
click at [283, 349] on div "public class Main { public static void main ( String args [ ]) { int shirt = 47…" at bounding box center [523, 406] width 896 height 438
click at [45, 167] on icon "button" at bounding box center [45, 167] width 0 height 0
click at [319, 309] on icon at bounding box center [321, 320] width 23 height 23
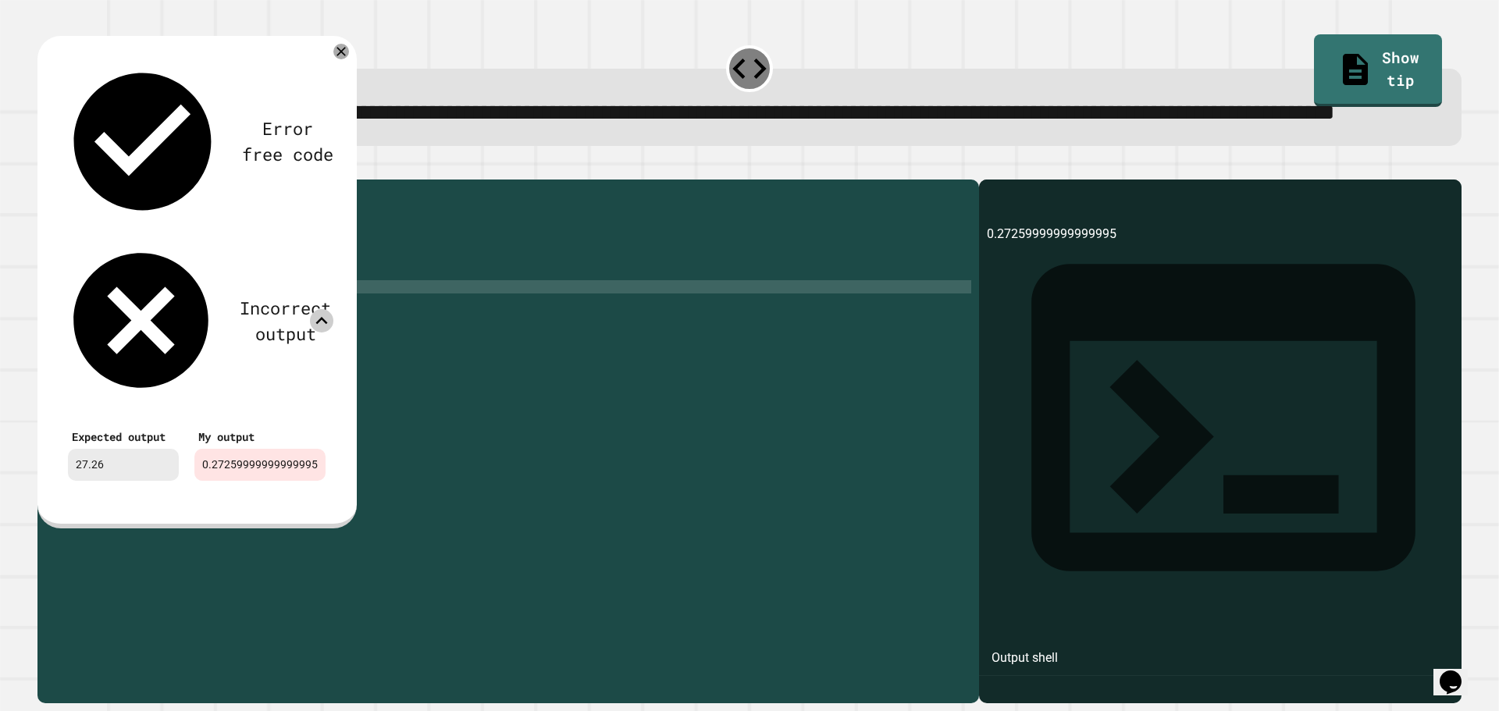
click at [319, 309] on icon at bounding box center [321, 320] width 23 height 23
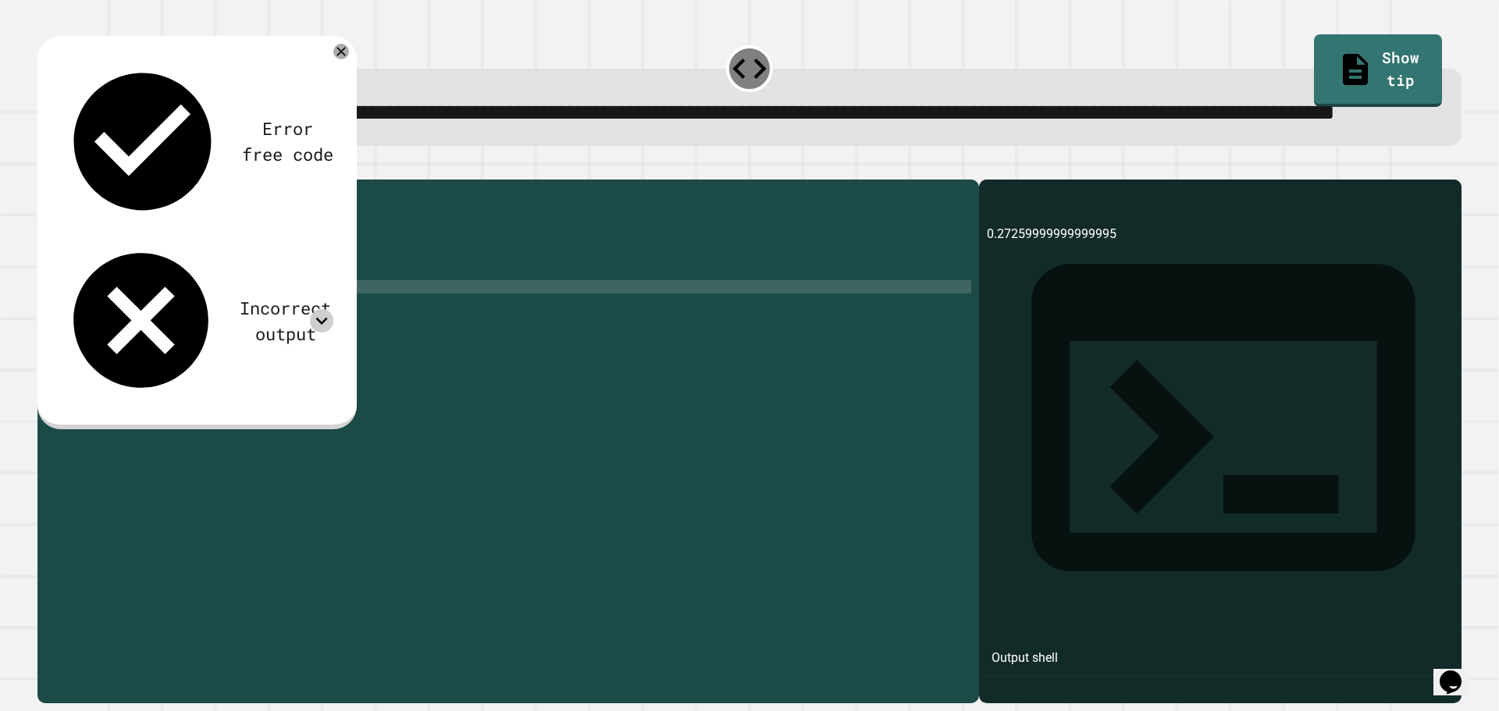
click at [180, 322] on div "public class Main { public static void main ( String args [ ]) { int shirt = 47…" at bounding box center [523, 406] width 896 height 438
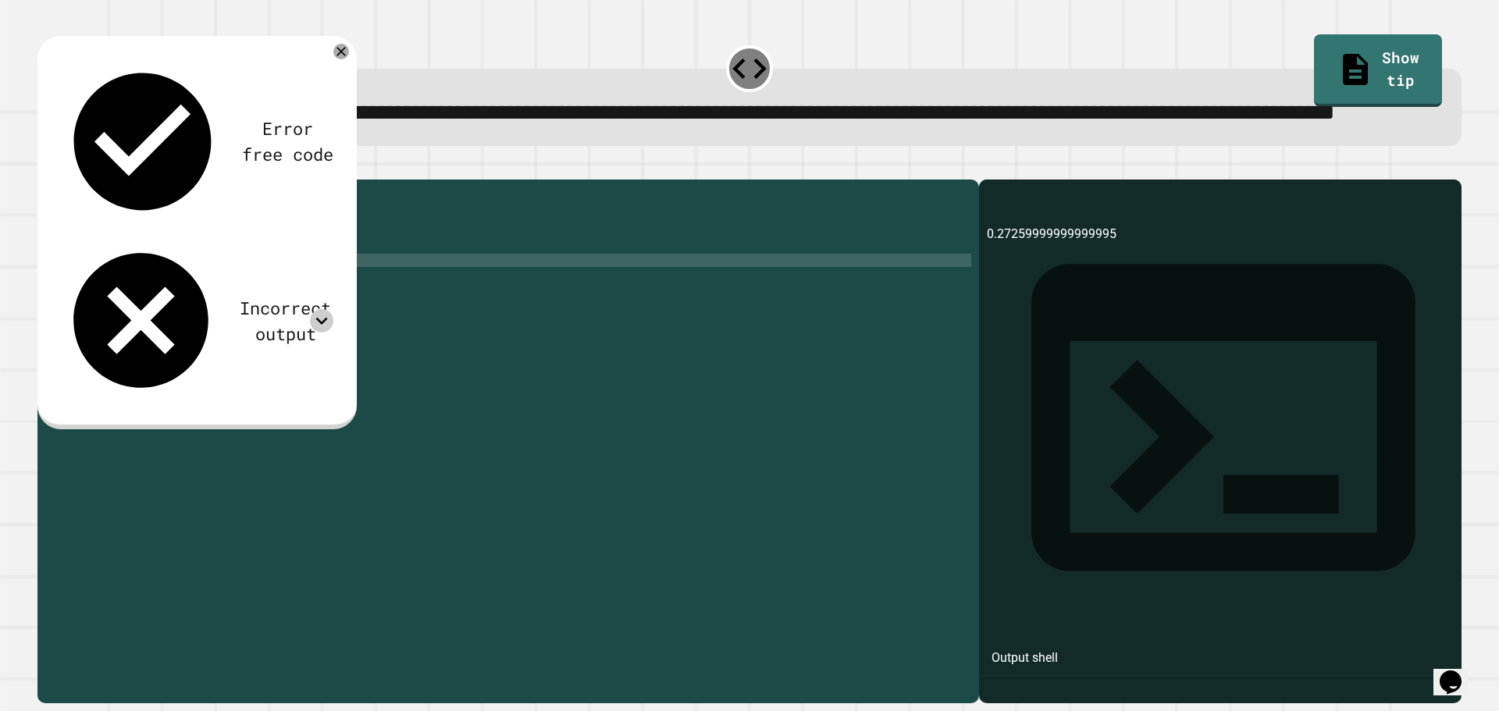
click at [186, 321] on div "public class Main { public static void main ( String args [ ]) { int shirt = 47…" at bounding box center [523, 406] width 896 height 438
click at [45, 167] on button "button" at bounding box center [45, 167] width 0 height 0
click at [179, 322] on div "public class Main { public static void main ( String args [ ]) { int shirt = 47…" at bounding box center [523, 406] width 896 height 438
type textarea "**********"
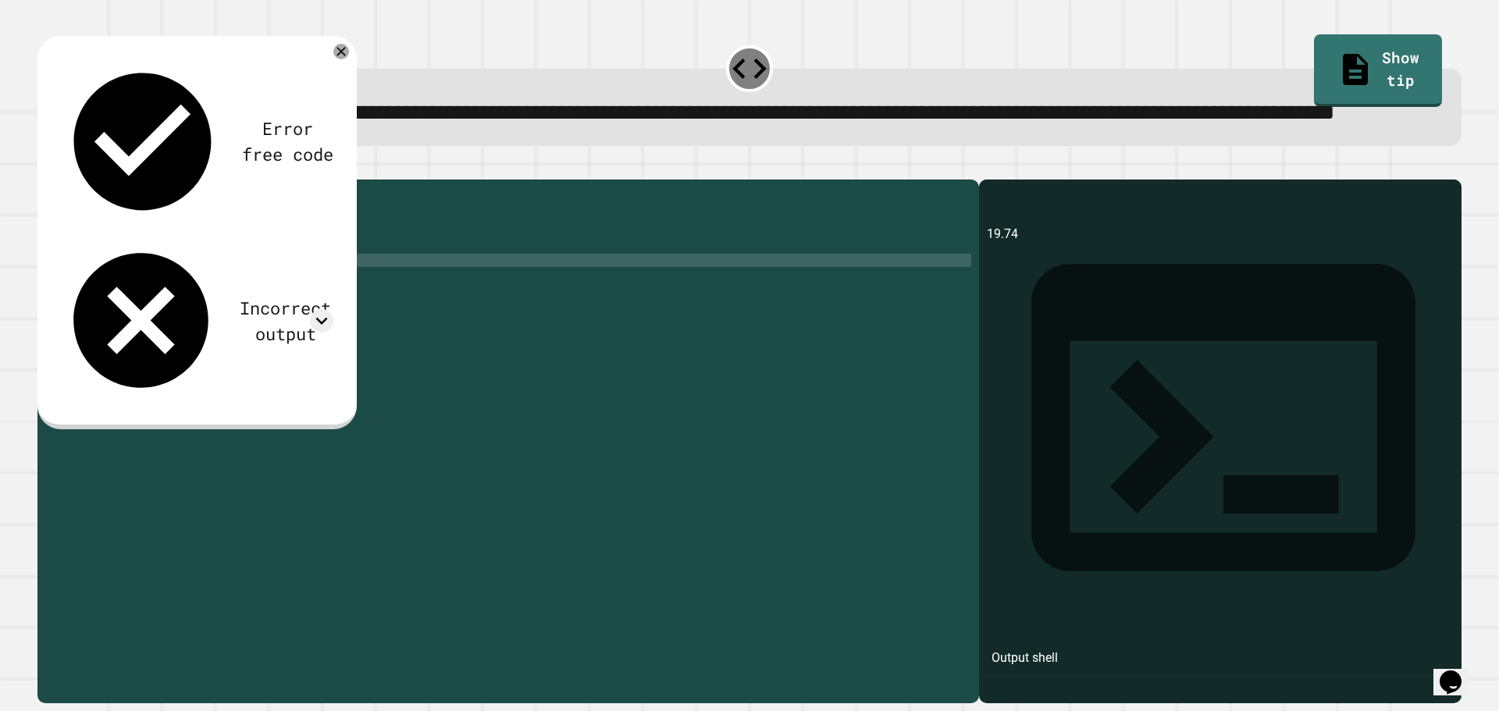
click at [45, 167] on button "button" at bounding box center [45, 167] width 0 height 0
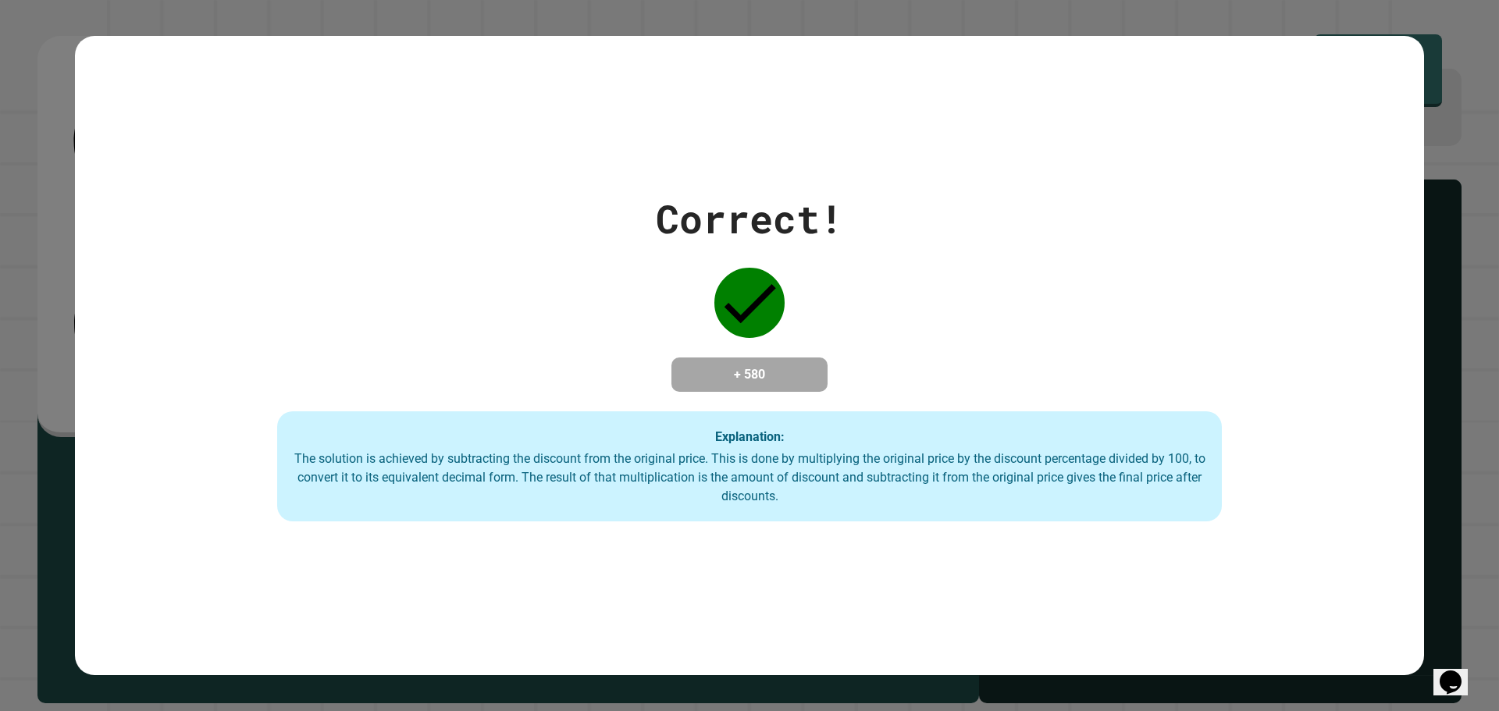
click at [375, 399] on div "Correct! + 580 Explanation: The solution is achieved by subtracting the discoun…" at bounding box center [749, 356] width 1349 height 333
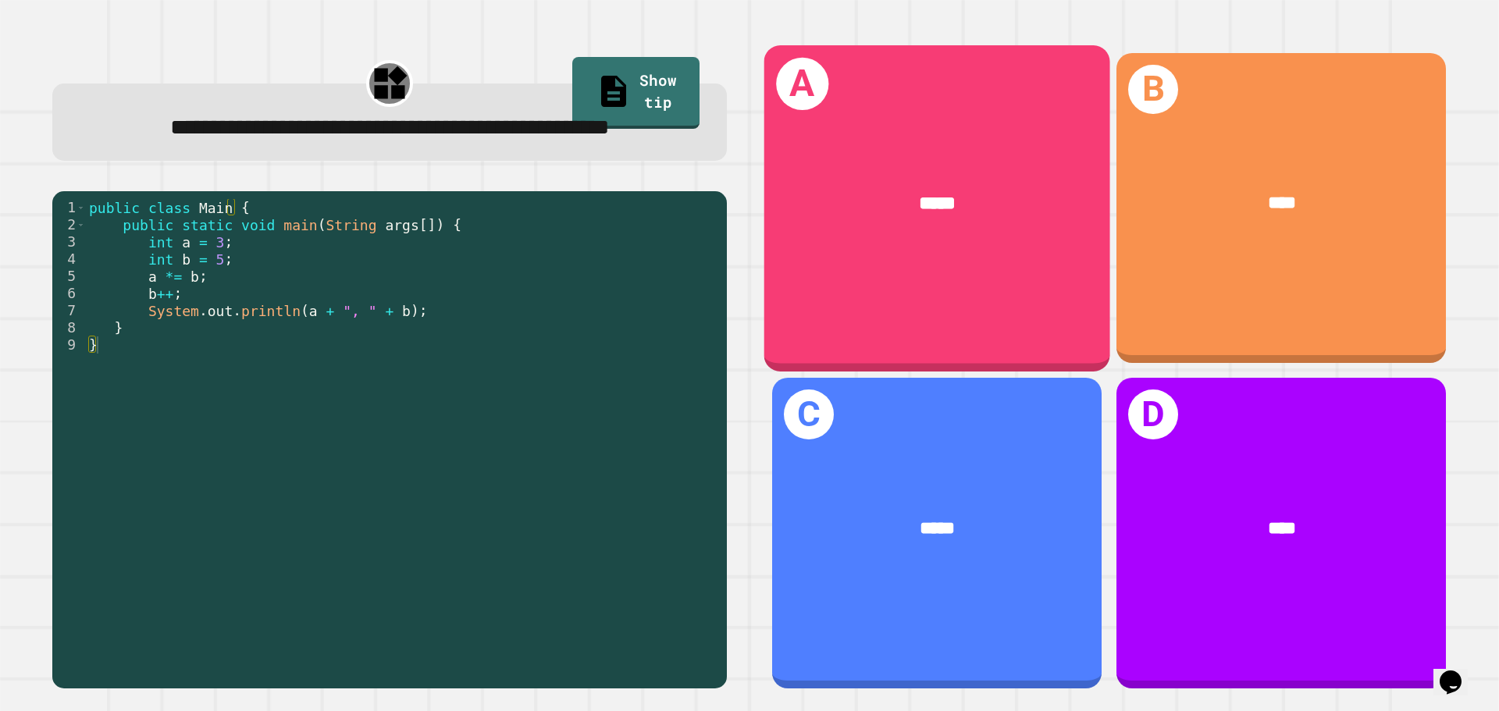
click at [1013, 246] on div "*****" at bounding box center [937, 203] width 346 height 105
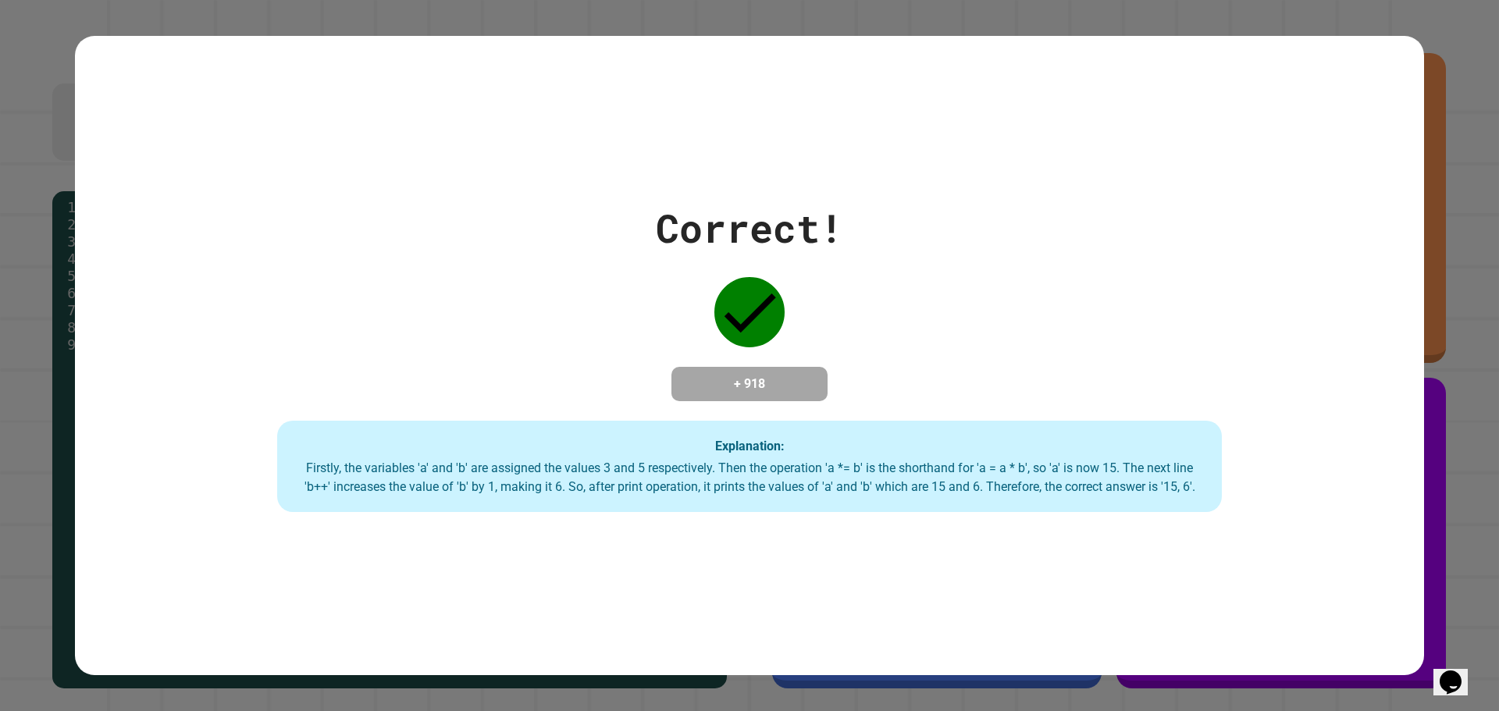
click at [1051, 569] on div "Correct! + 918 Explanation: Firstly, the variables 'a' and 'b' are assigned the…" at bounding box center [749, 356] width 1349 height 640
click at [902, 661] on div "Correct! + 918 Explanation: Firstly, the variables 'a' and 'b' are assigned the…" at bounding box center [749, 356] width 1349 height 640
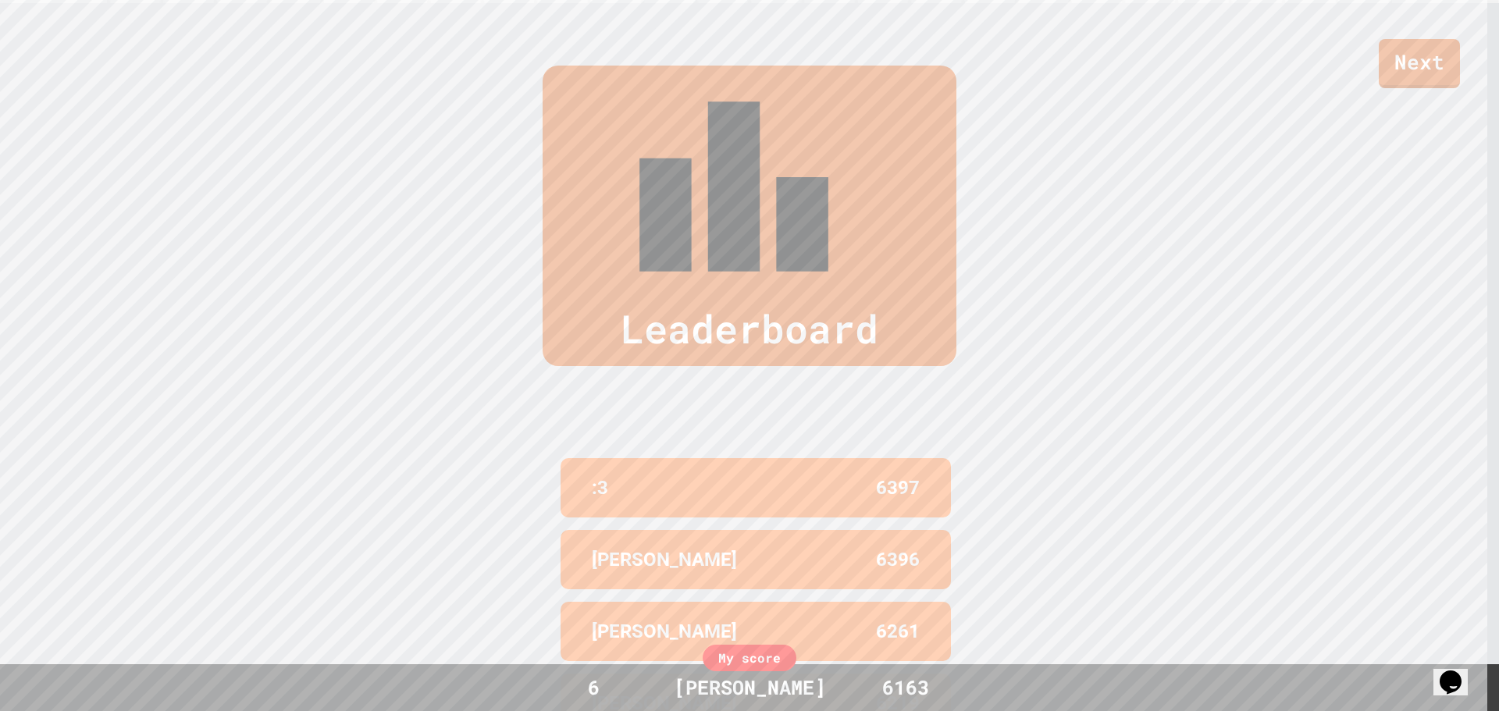
scroll to position [718, 0]
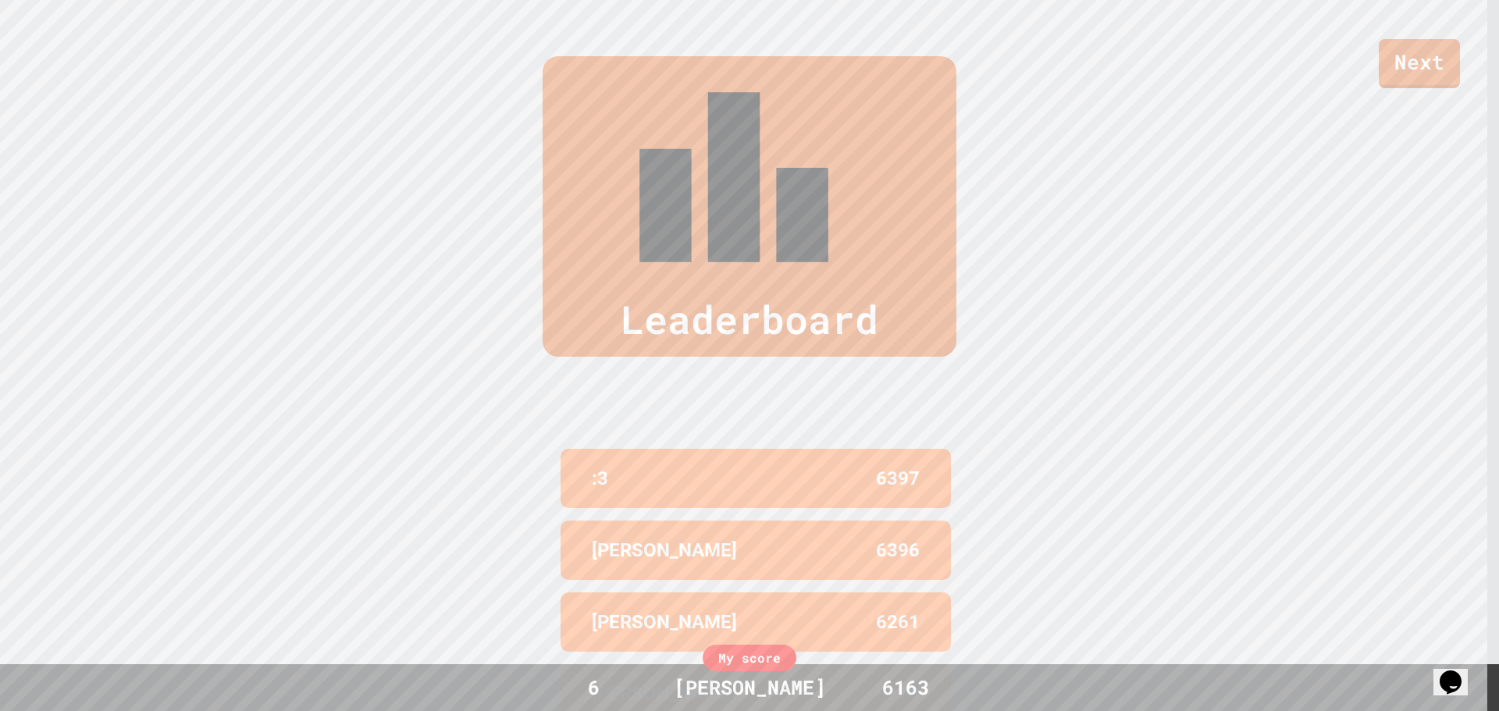
click at [1074, 455] on div "Leaderboard :3 6397 [PERSON_NAME] 6396 [PERSON_NAME] 6261 [PERSON_NAME] 6219 [P…" at bounding box center [749, 429] width 1499 height 871
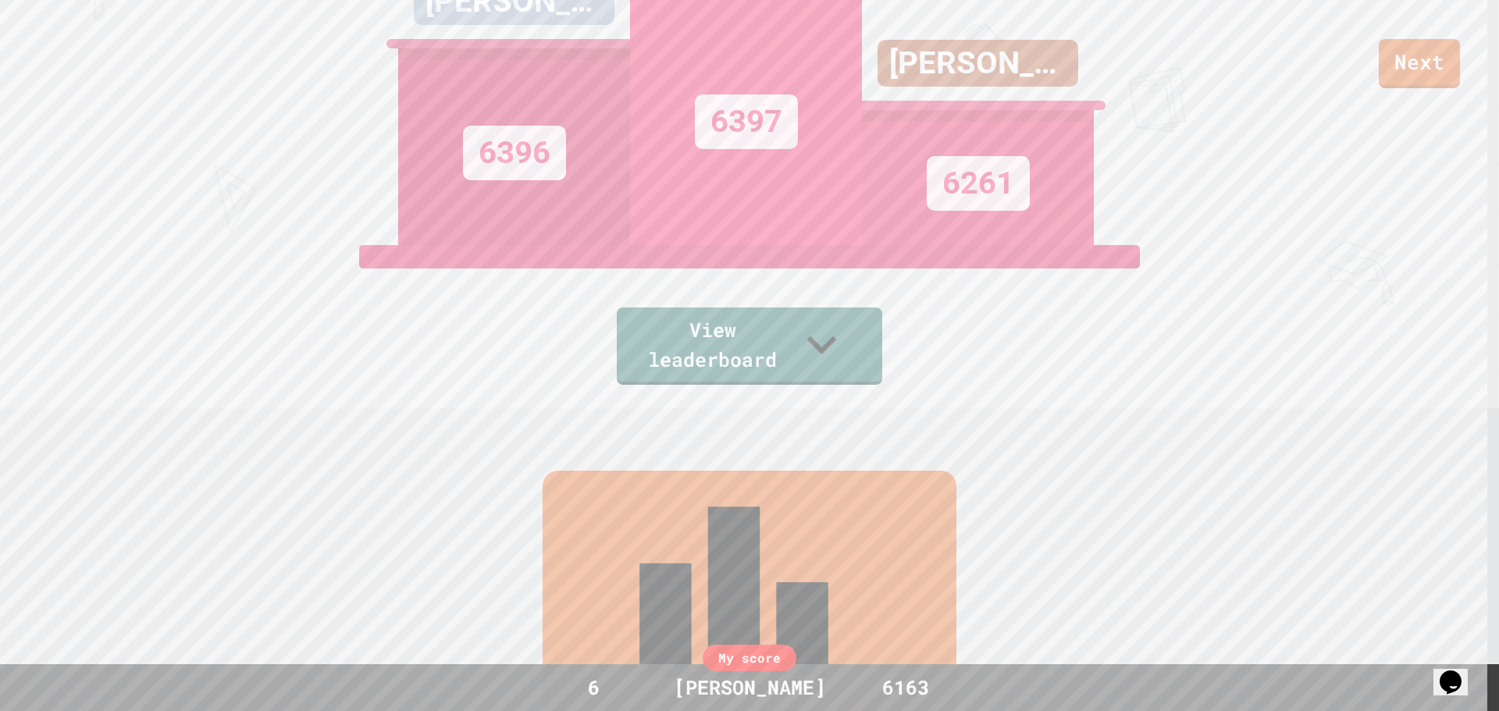
scroll to position [312, 0]
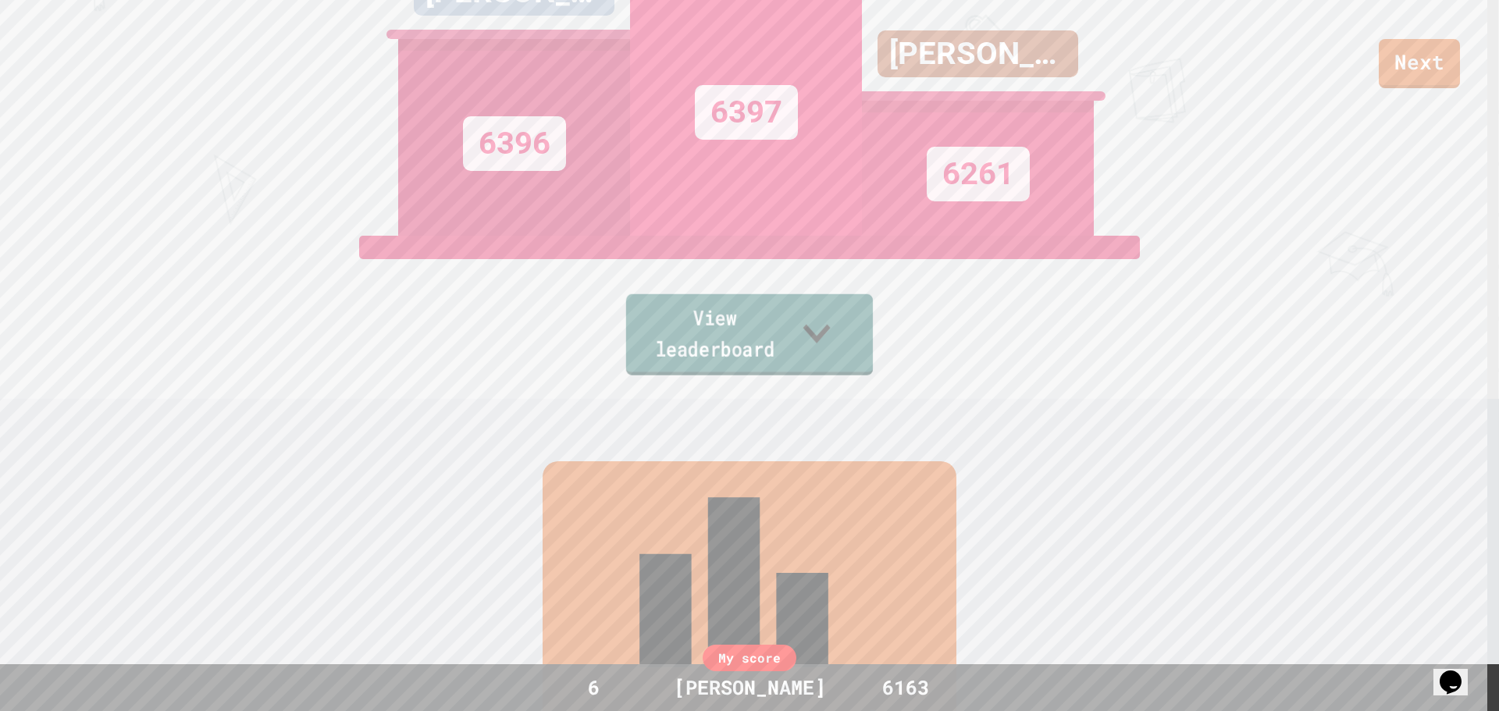
click at [867, 345] on link "View leaderboard" at bounding box center [749, 334] width 247 height 81
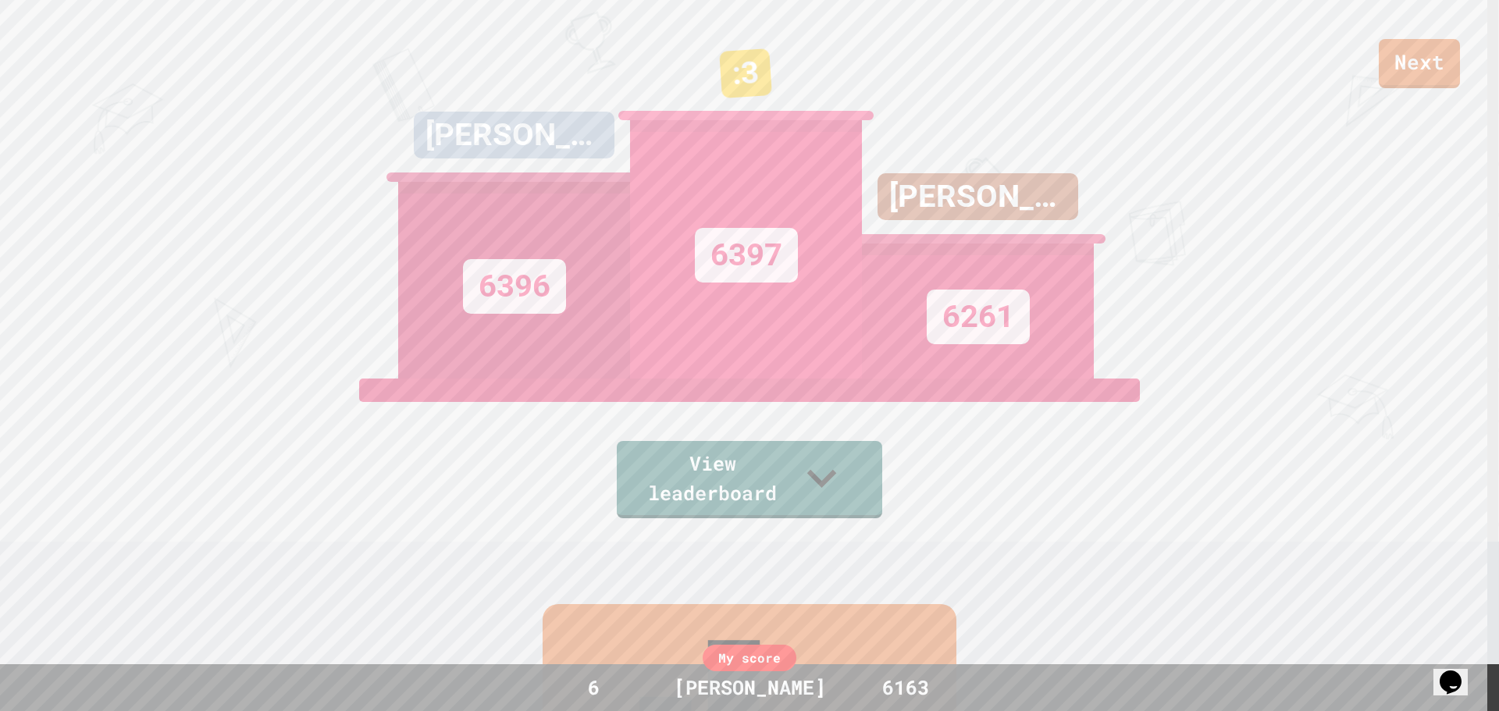
scroll to position [0, 0]
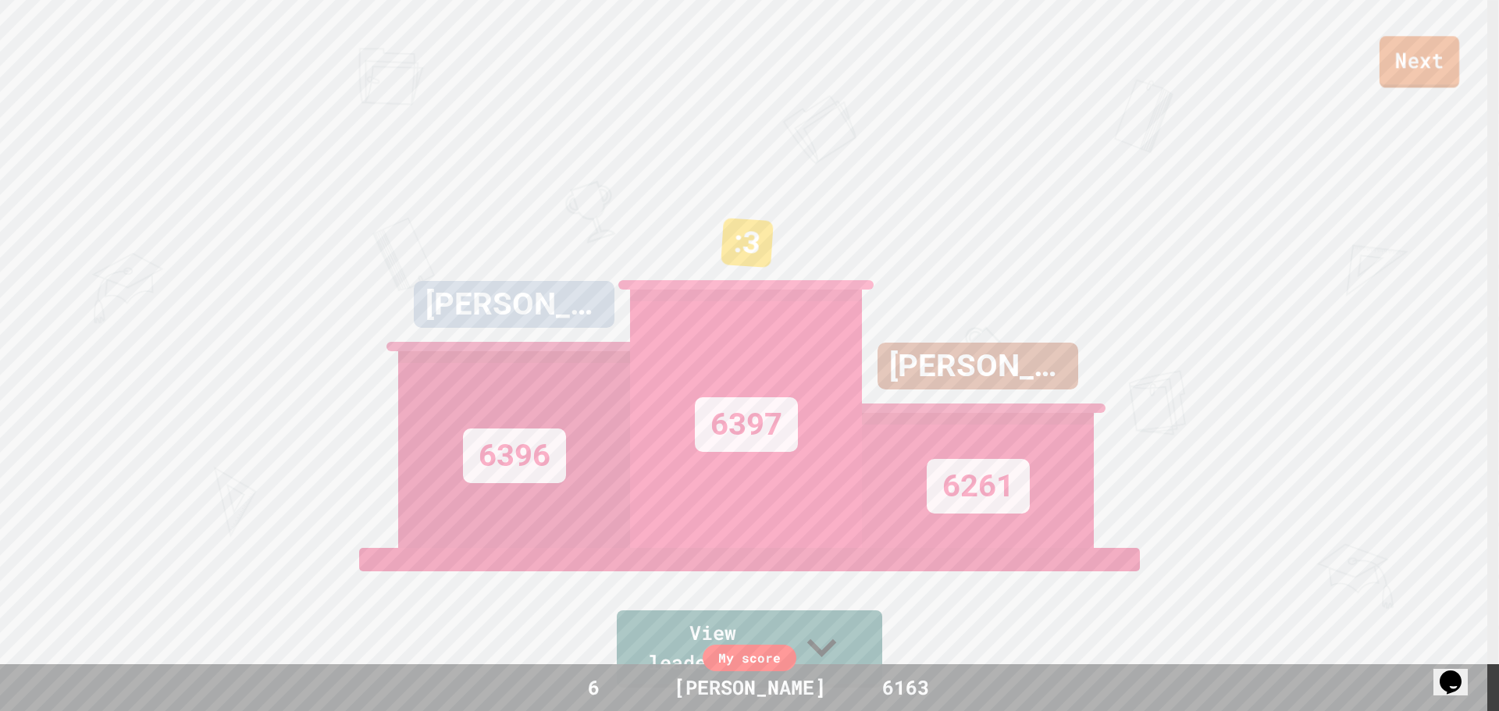
click at [1452, 52] on link "Next" at bounding box center [1420, 62] width 80 height 52
